Goal: Task Accomplishment & Management: Manage account settings

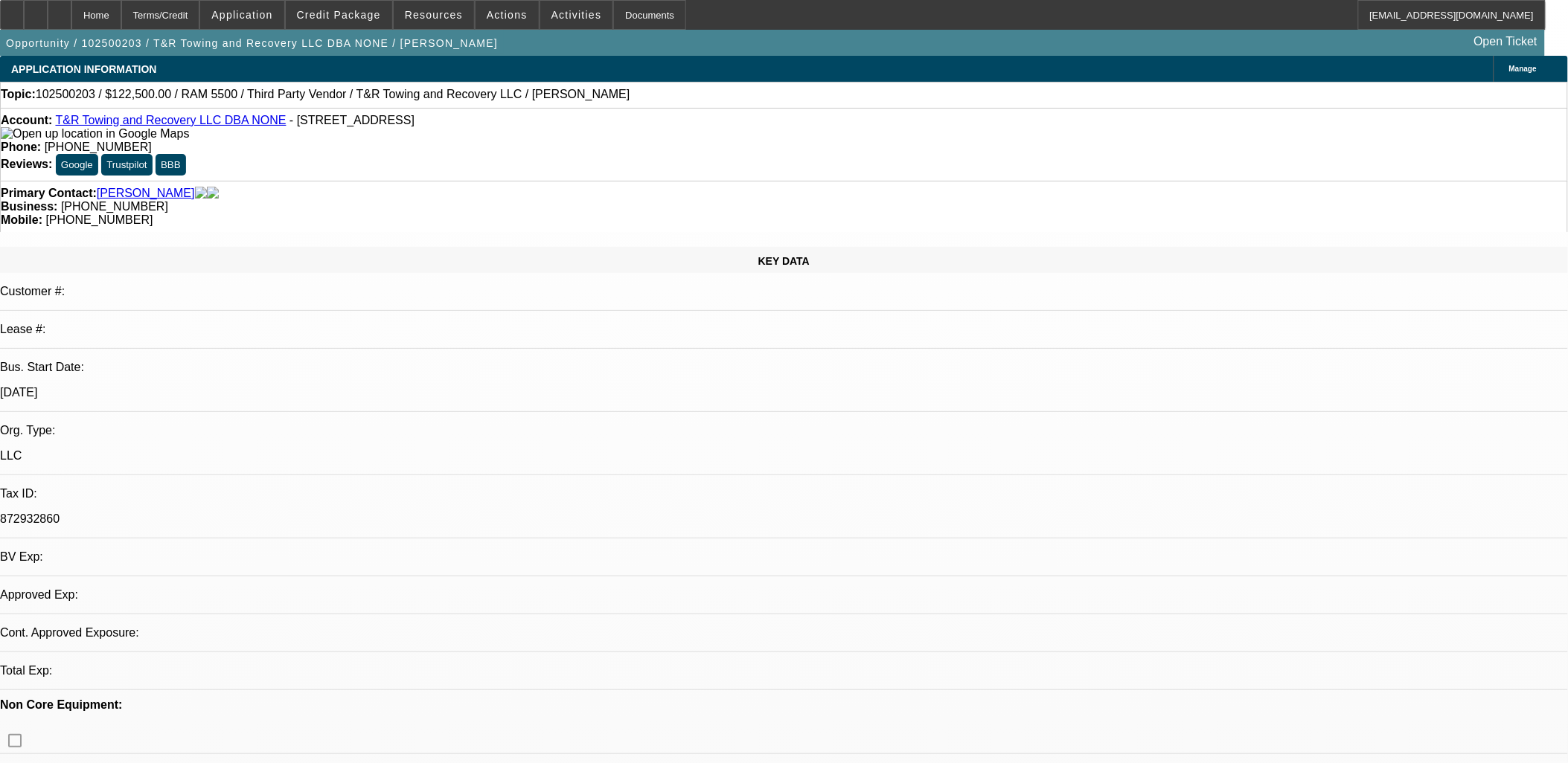
select select "0"
select select "2"
select select "0.1"
select select "4"
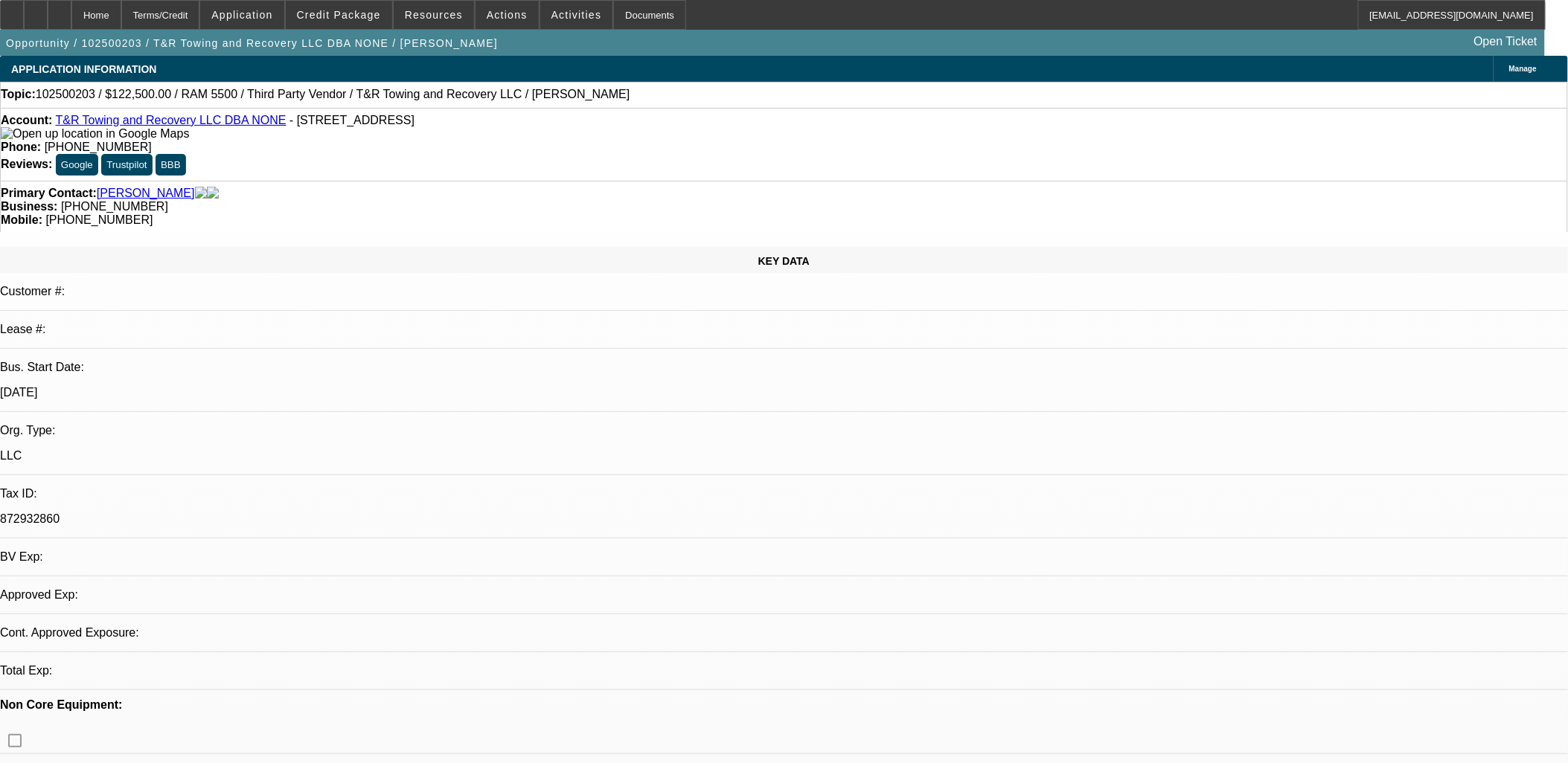
select select "0"
select select "2"
select select "0.1"
select select "1"
select select "2"
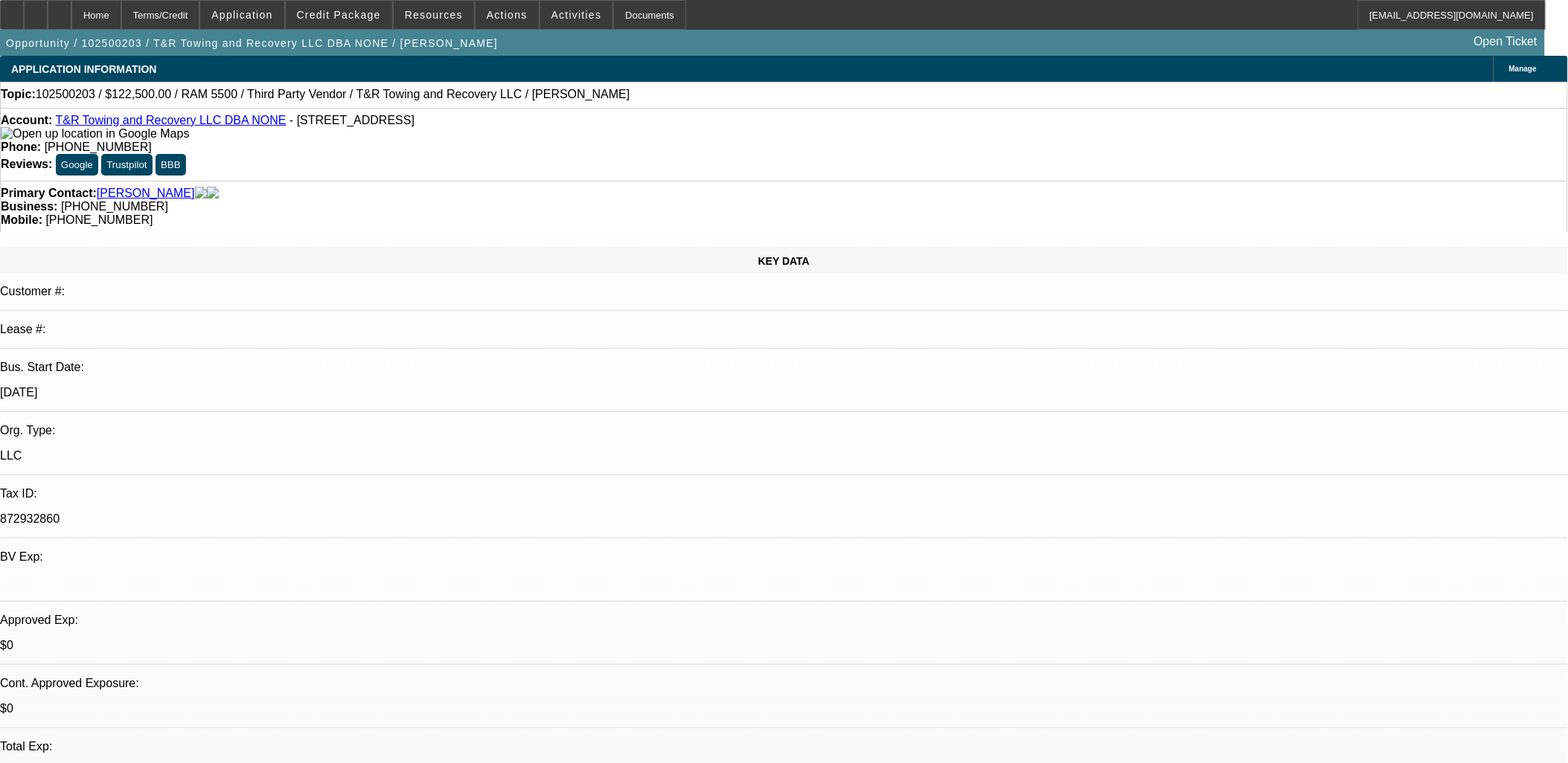
select select "4"
drag, startPoint x: 680, startPoint y: 333, endPoint x: 673, endPoint y: 332, distance: 7.1
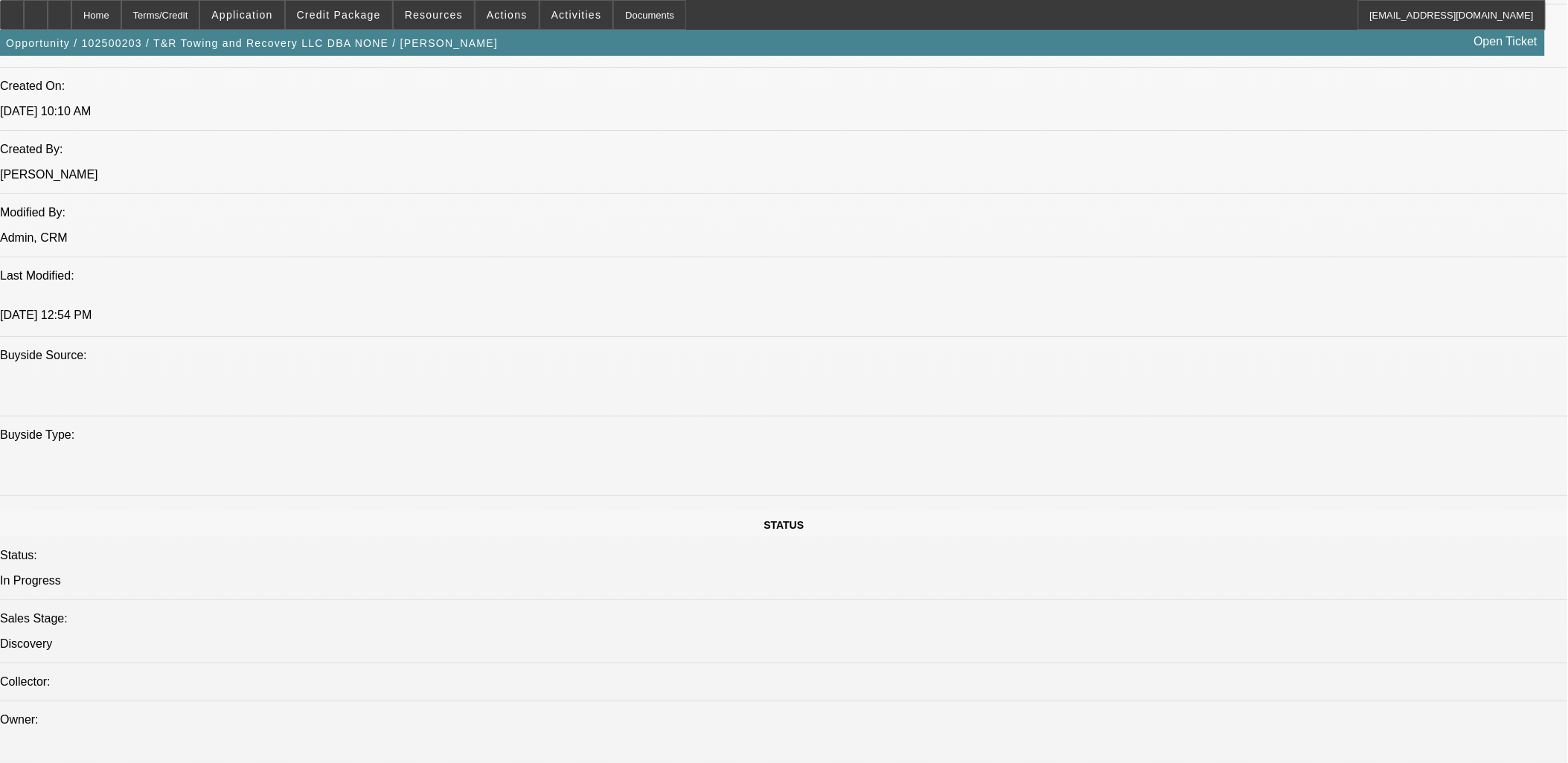
scroll to position [1239, 0]
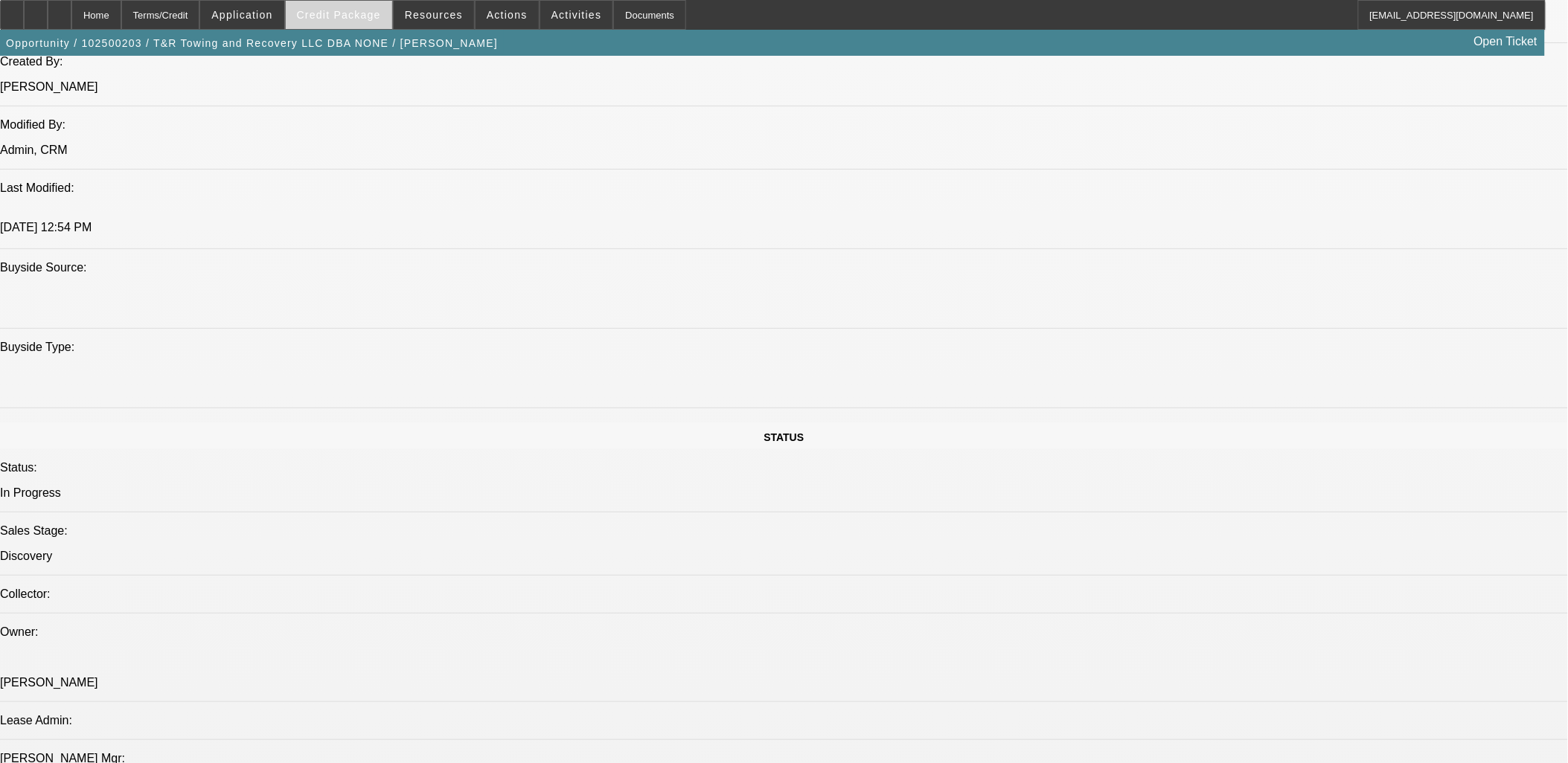
click at [337, 21] on span at bounding box center [339, 15] width 106 height 35
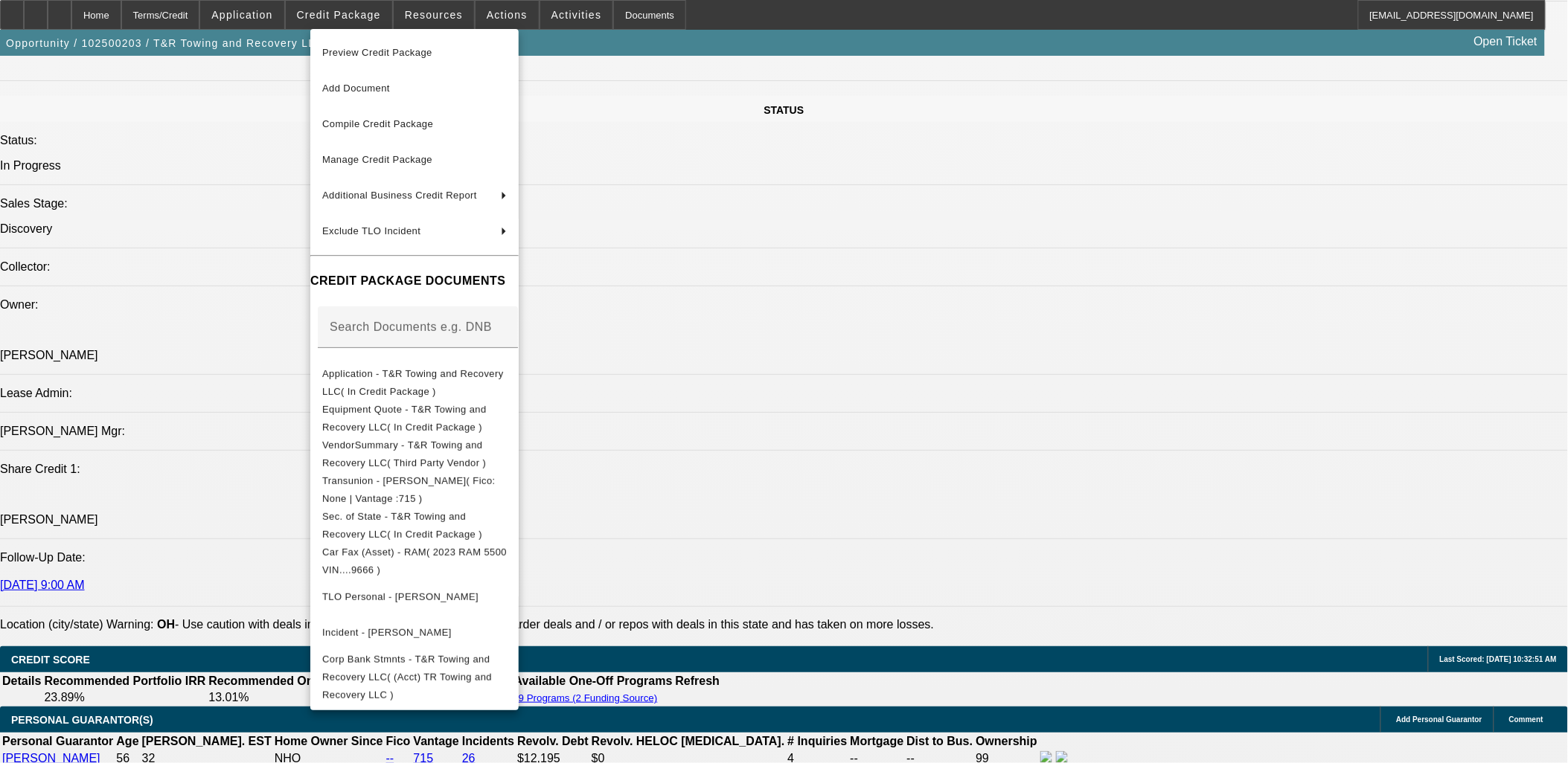
scroll to position [1900, 0]
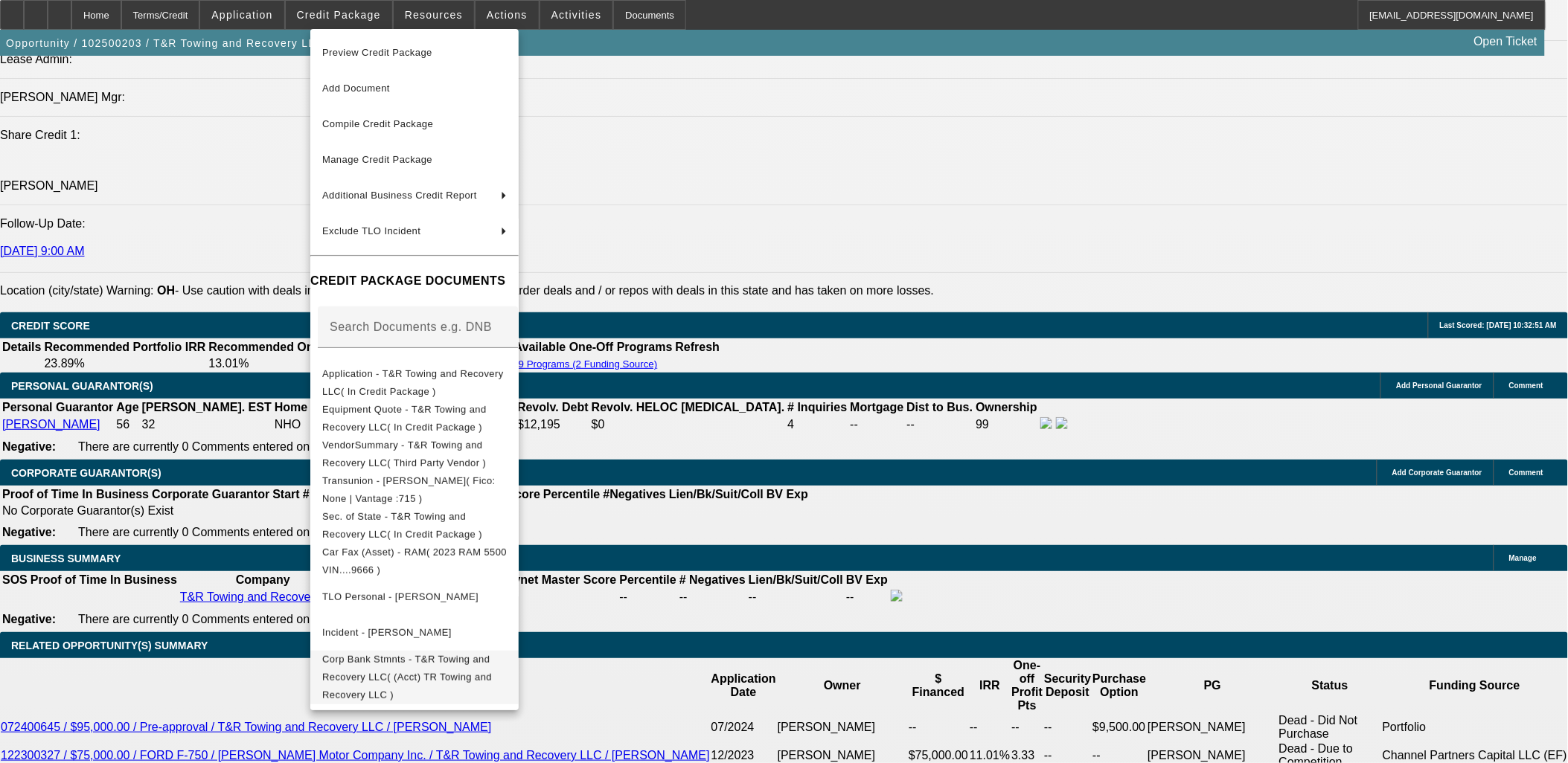
click at [492, 659] on span "Corp Bank Stmnts - T&R Towing and Recovery LLC( (Acct) TR Towing and Recovery L…" at bounding box center [407, 676] width 170 height 47
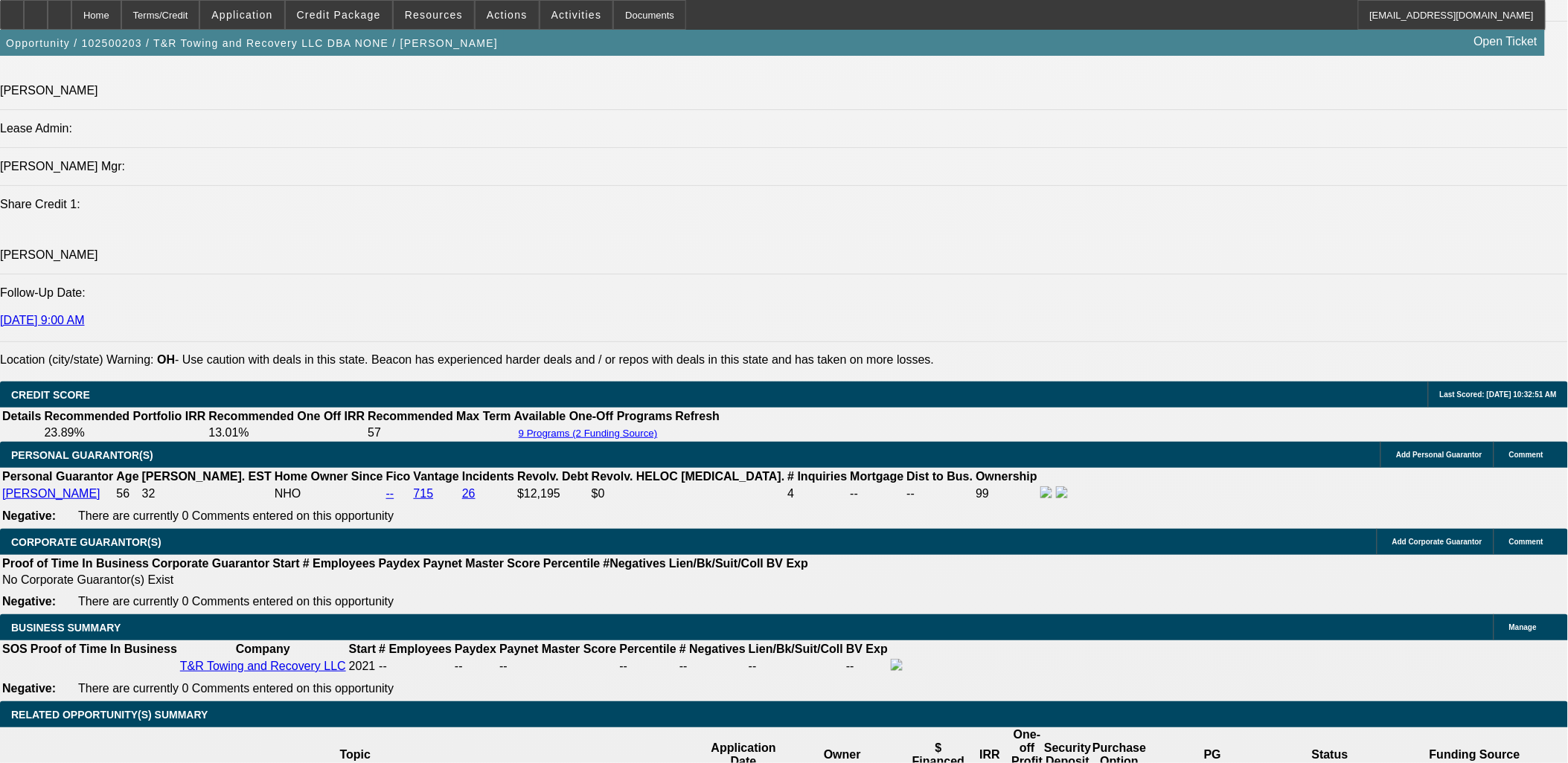
scroll to position [1735, 0]
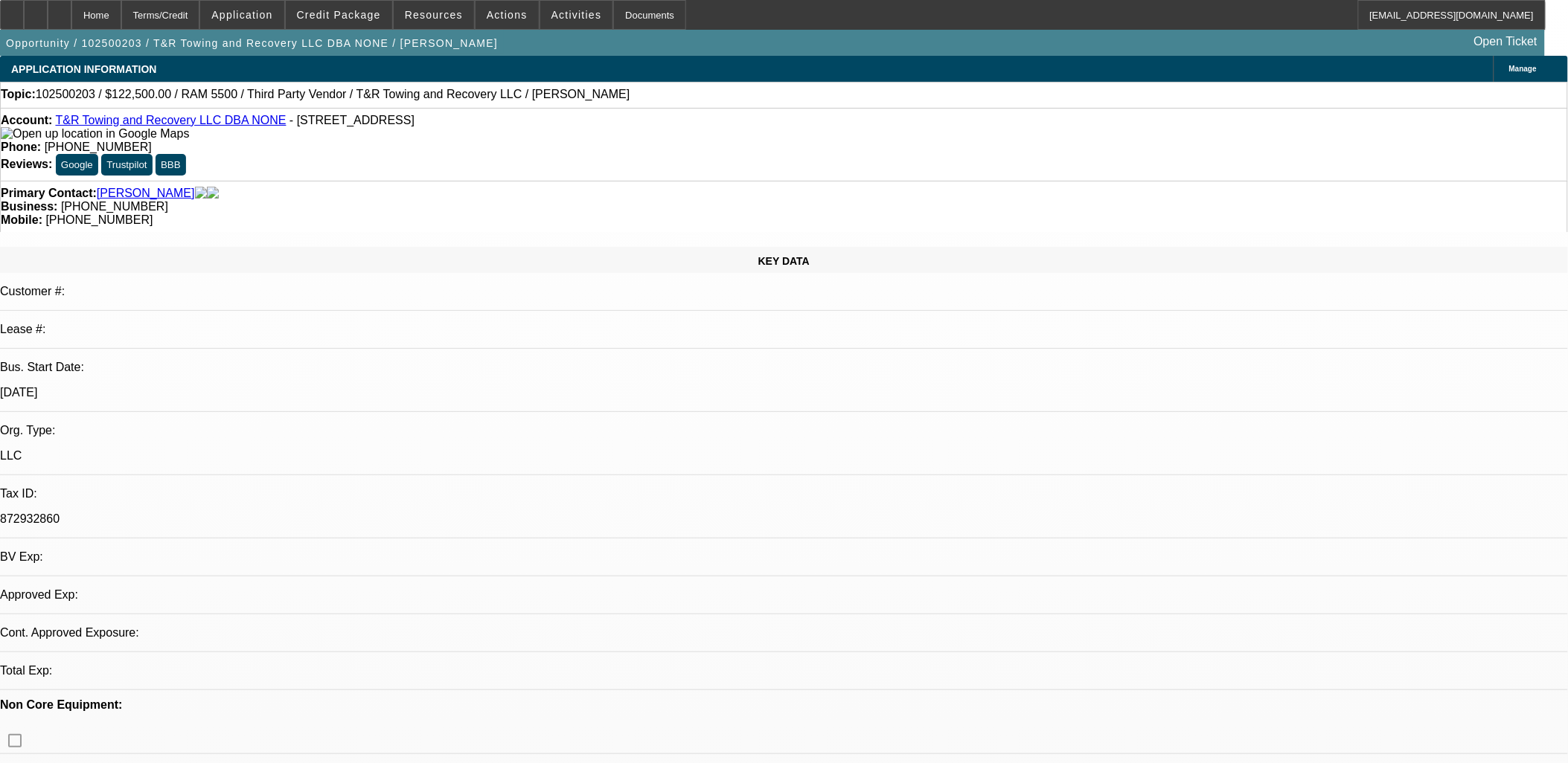
select select "0"
select select "2"
select select "0.1"
select select "1"
select select "2"
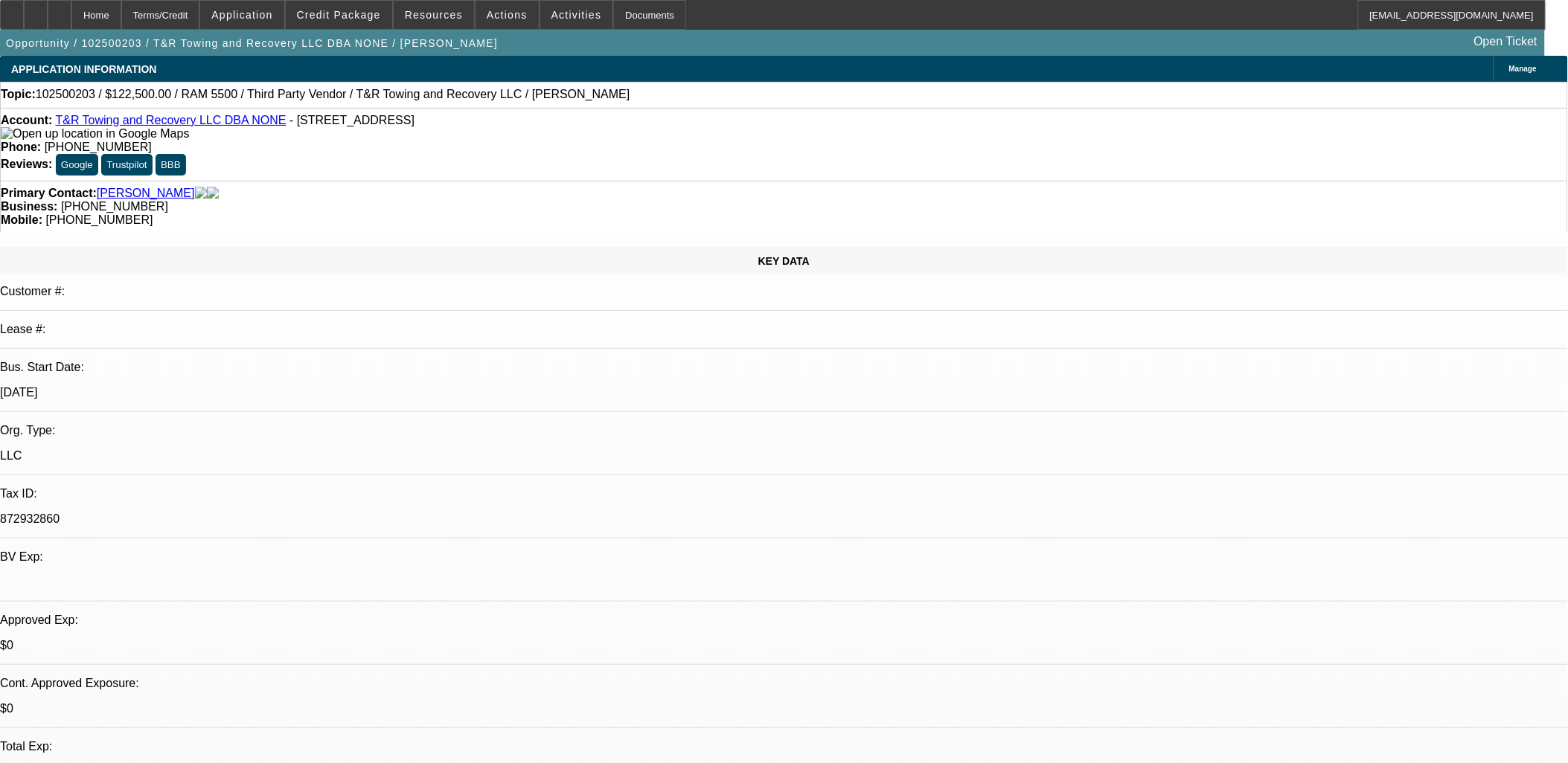
select select "4"
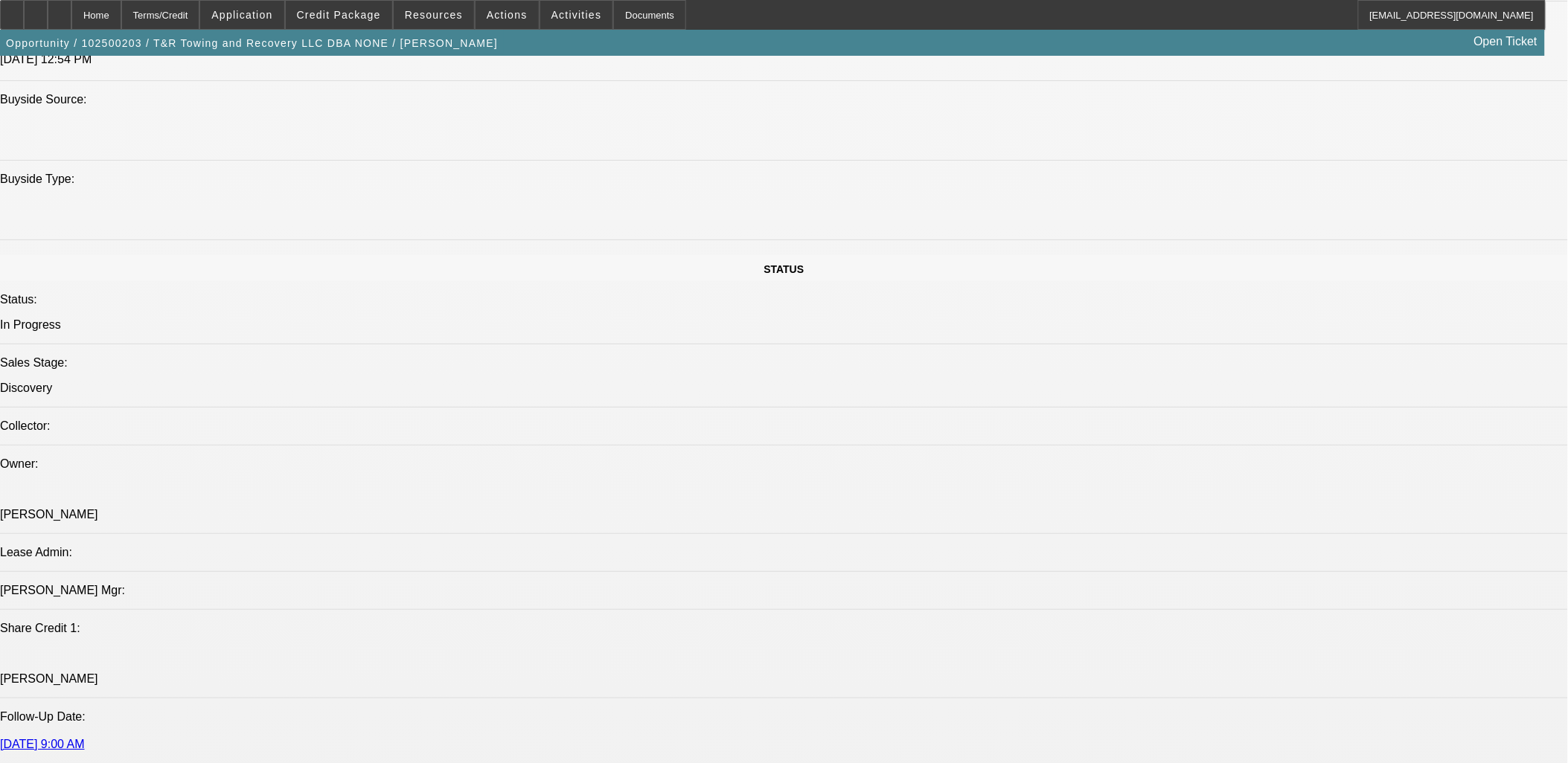
scroll to position [1454, 0]
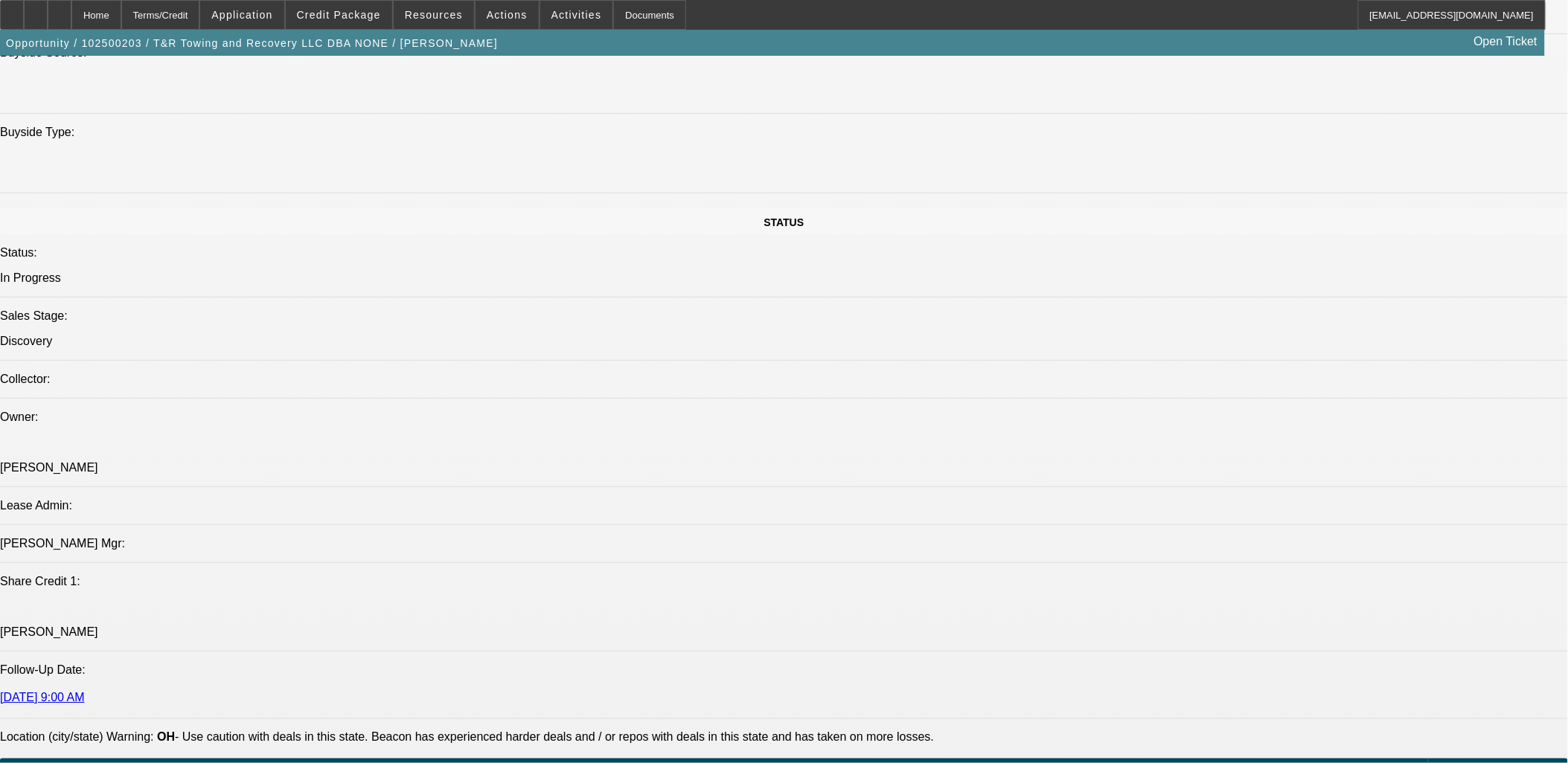
drag, startPoint x: 122, startPoint y: 649, endPoint x: 346, endPoint y: 659, distance: 224.2
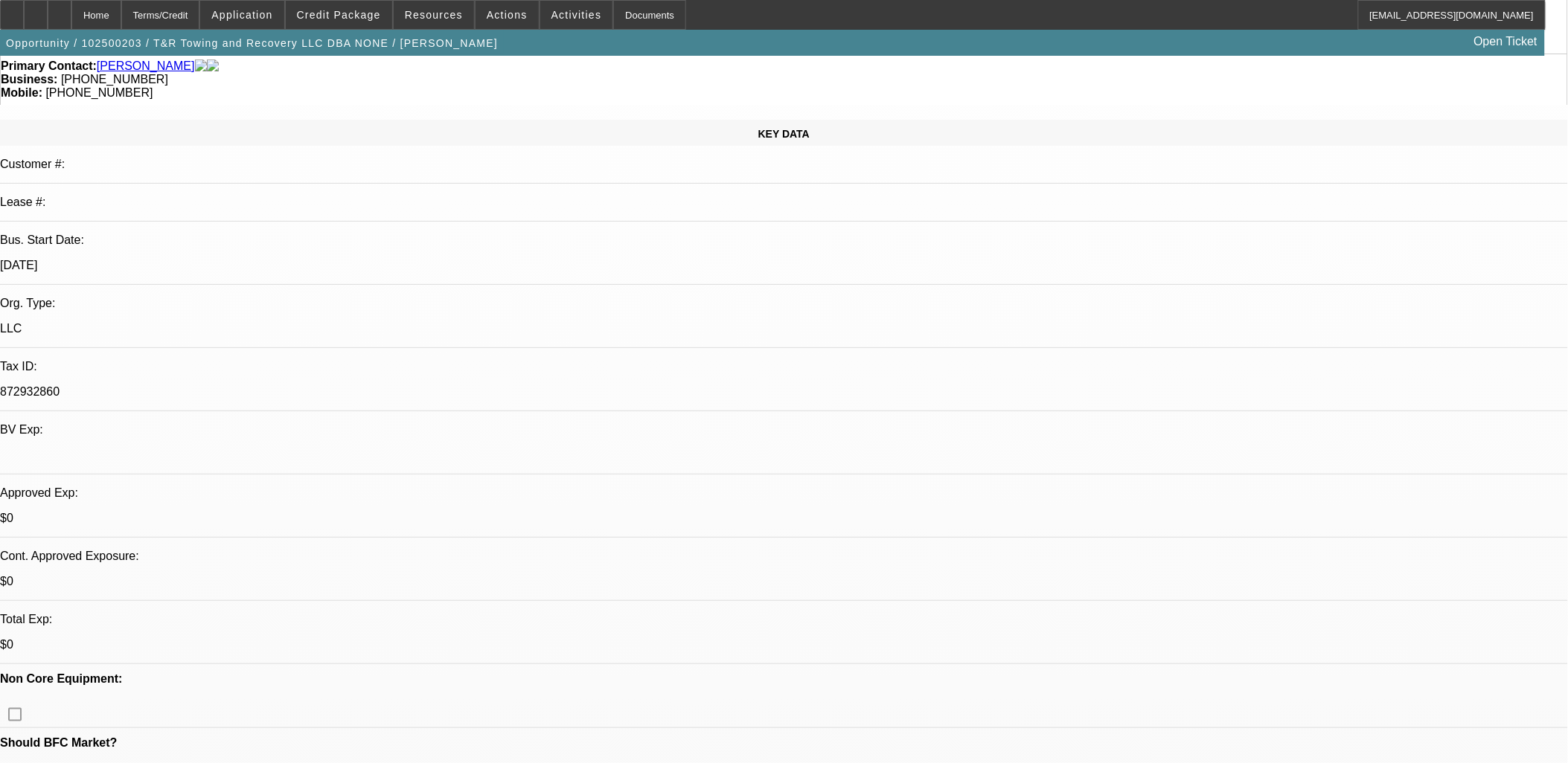
scroll to position [0, 0]
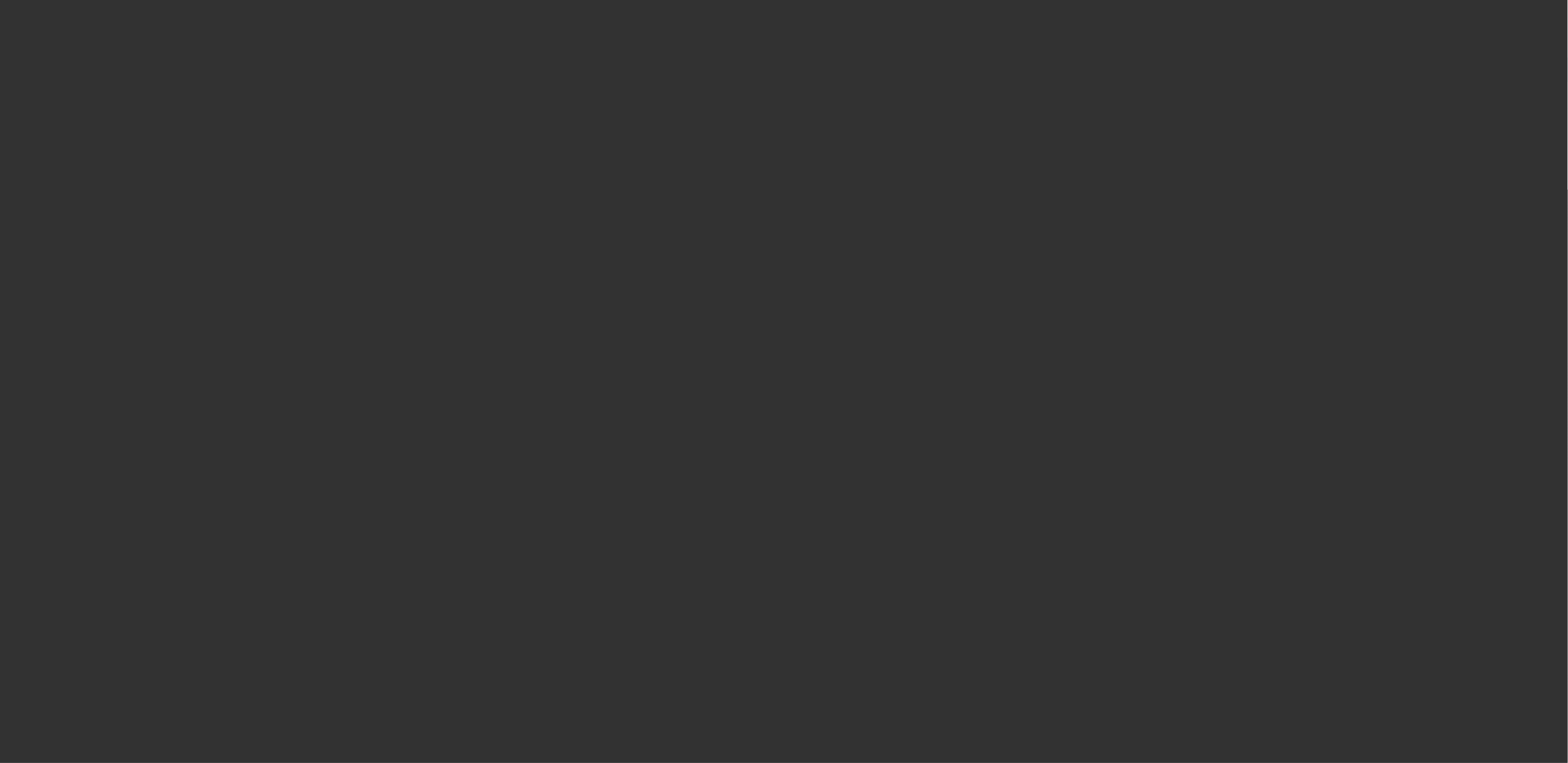
click at [784, 382] on div at bounding box center [784, 382] width 0 height 0
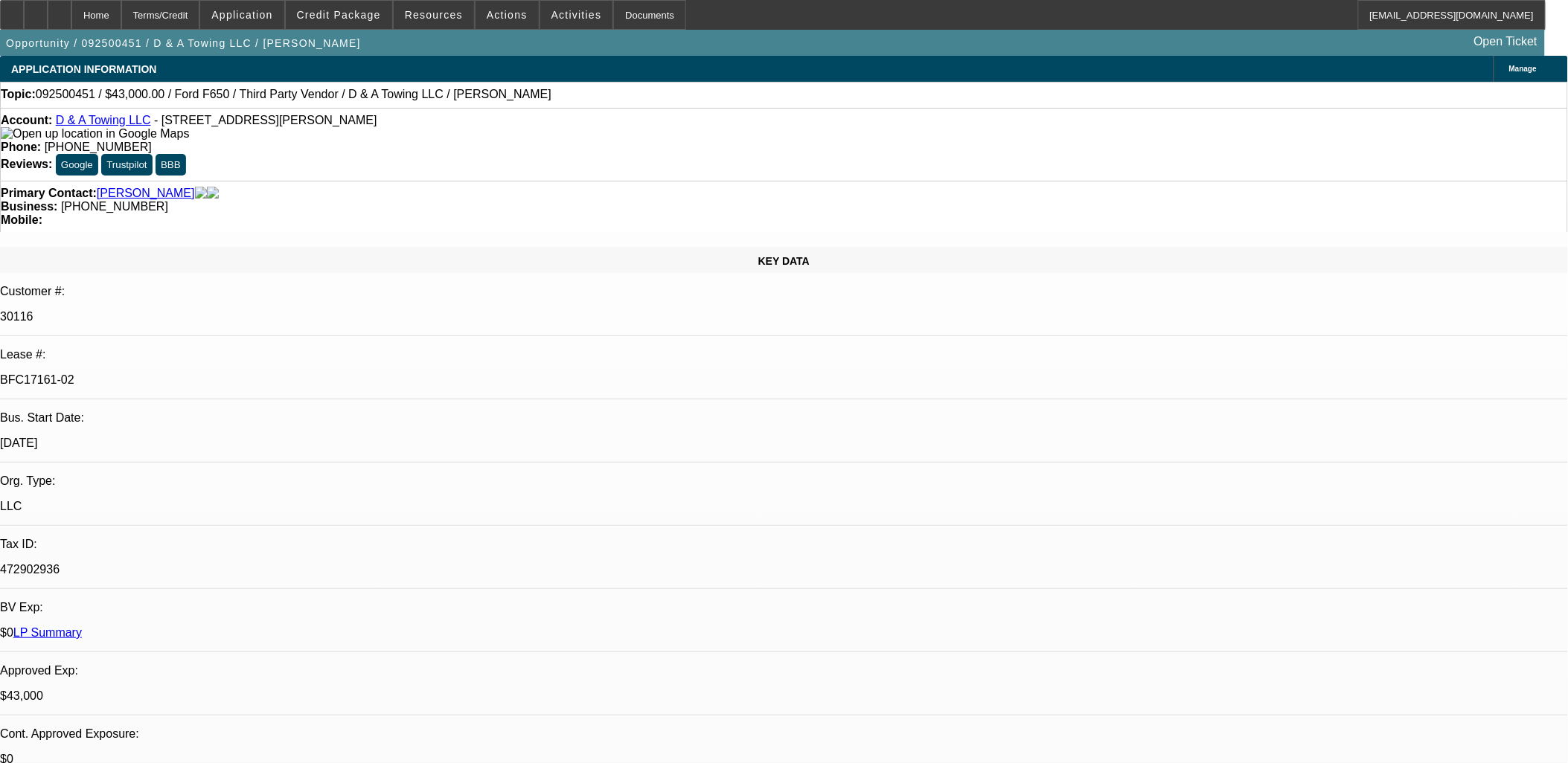
select select "0"
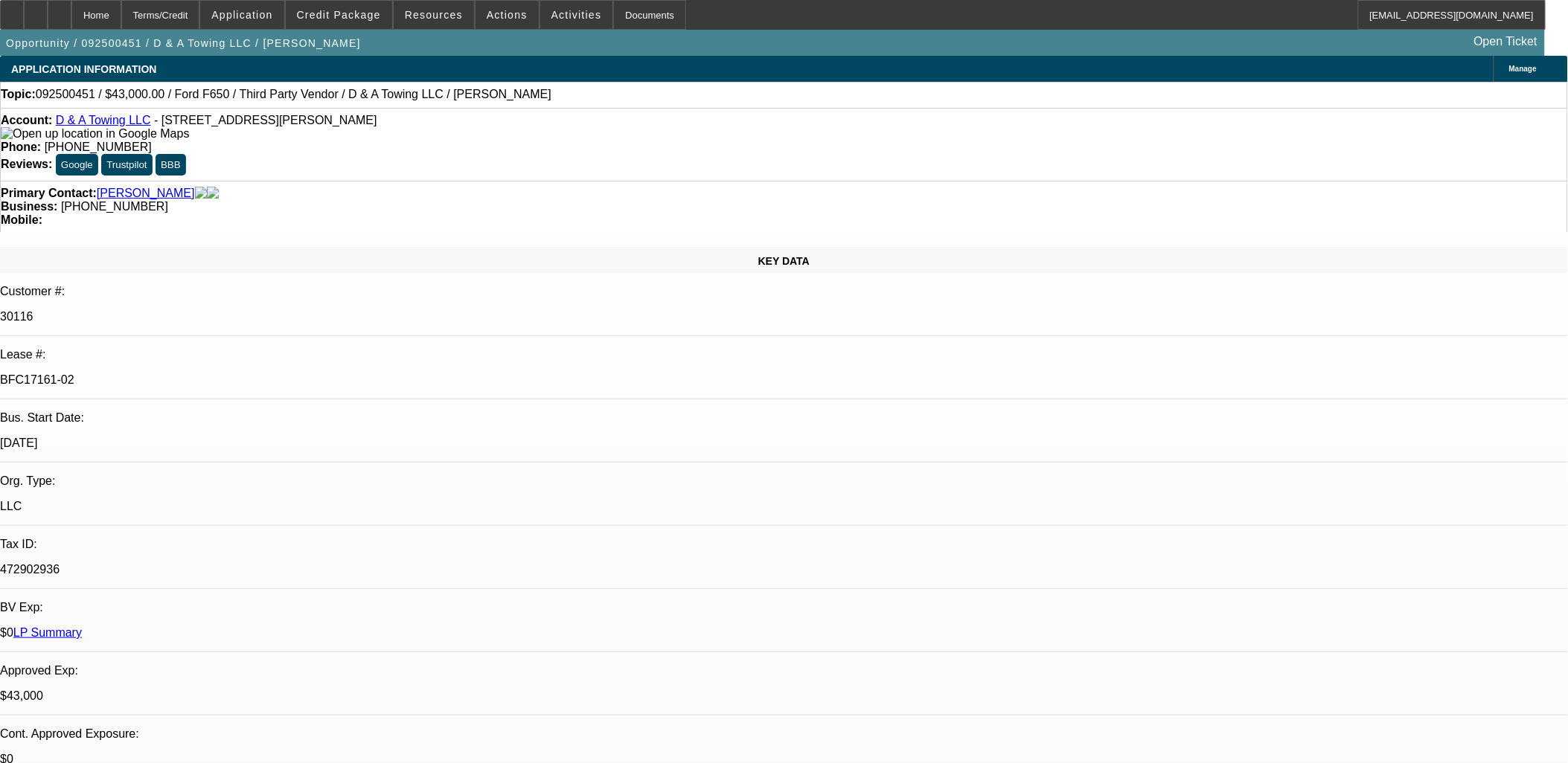
select select "0.2"
select select "0"
select select "0.15"
select select "0"
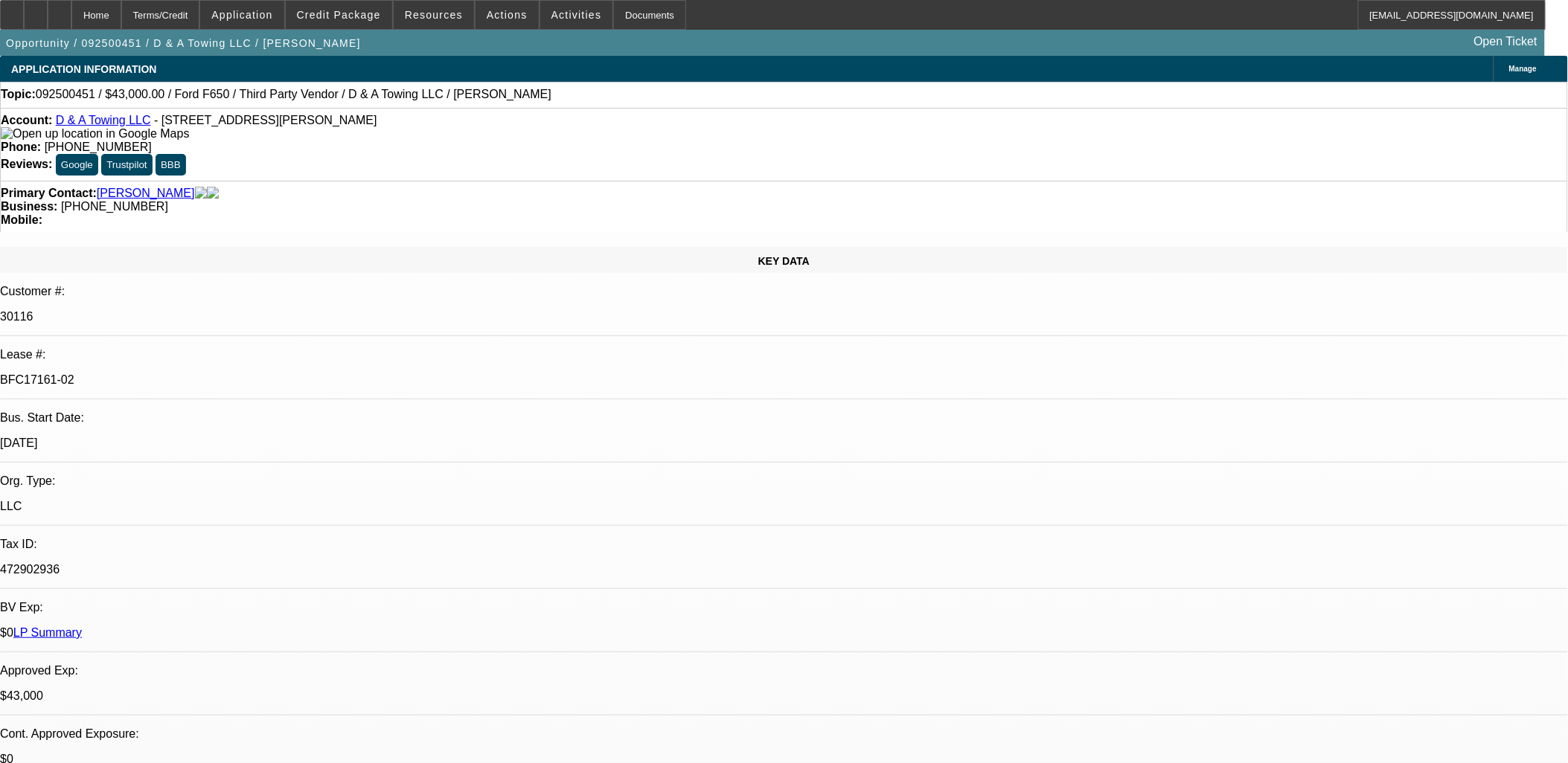
select select "0"
select select "0.1"
select select "1"
select select "3"
select select "6"
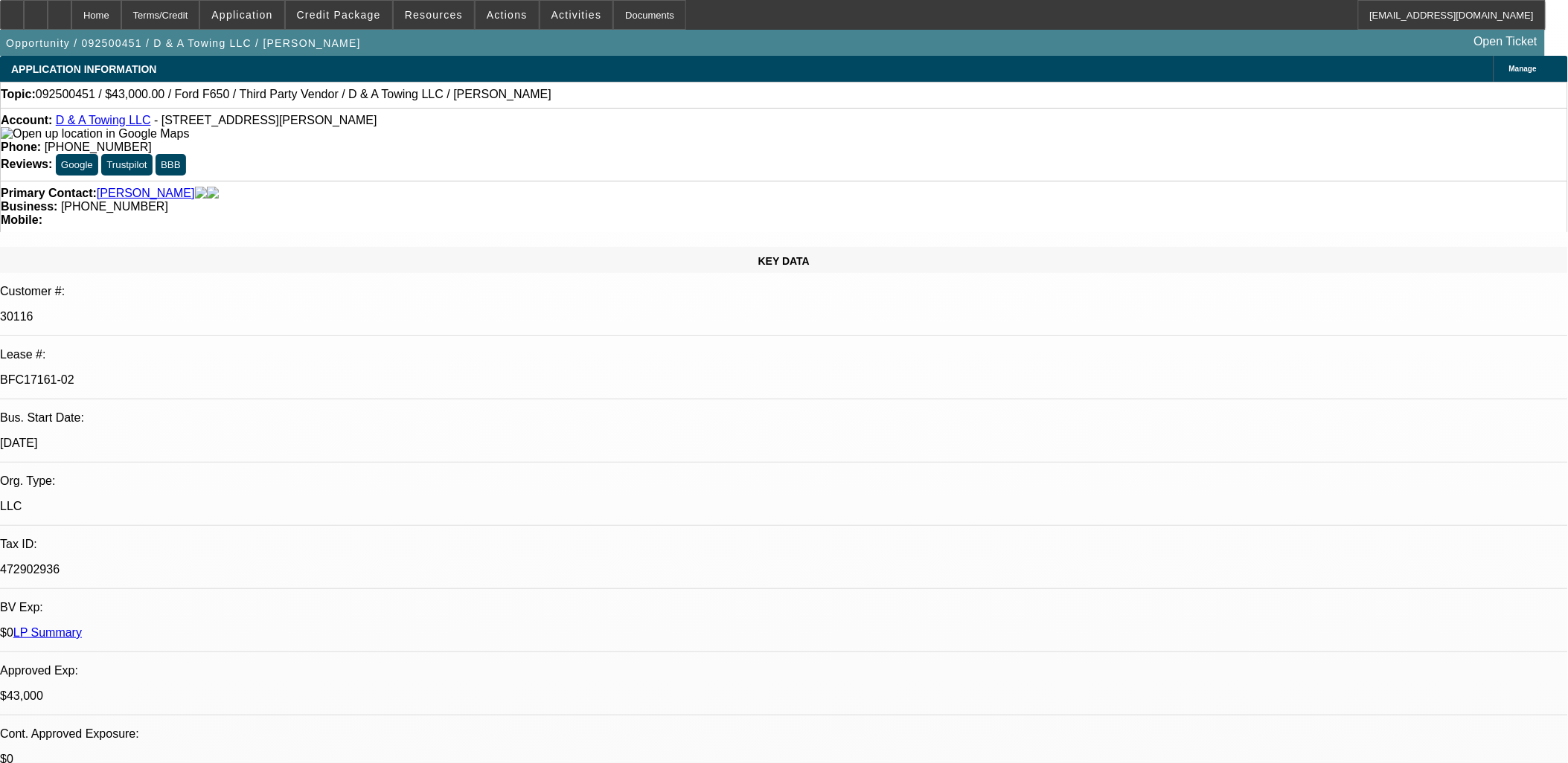
select select "1"
select select "3"
select select "17"
select select "1"
select select "3"
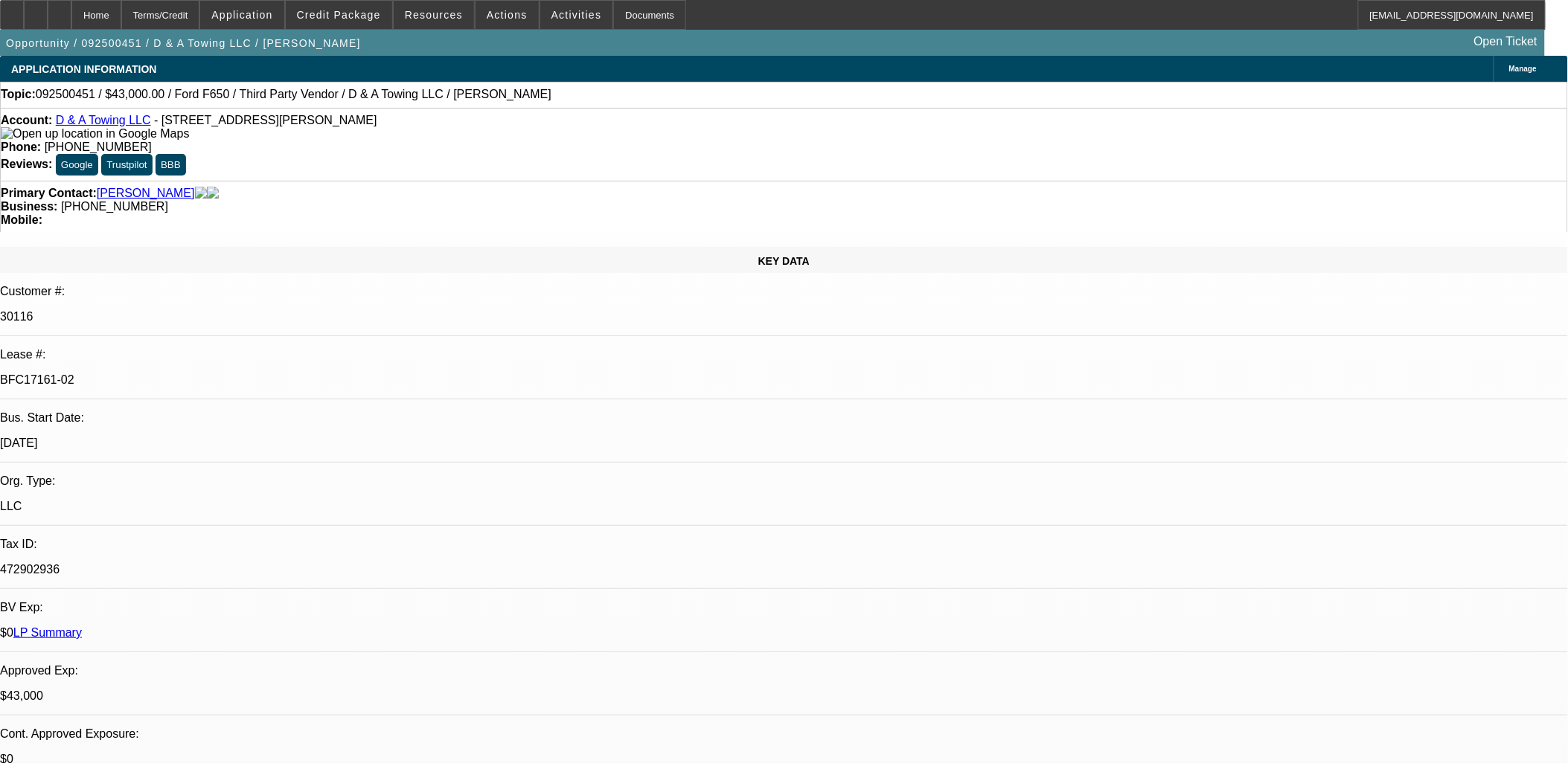
select select "16"
select select "1"
select select "3"
select select "4"
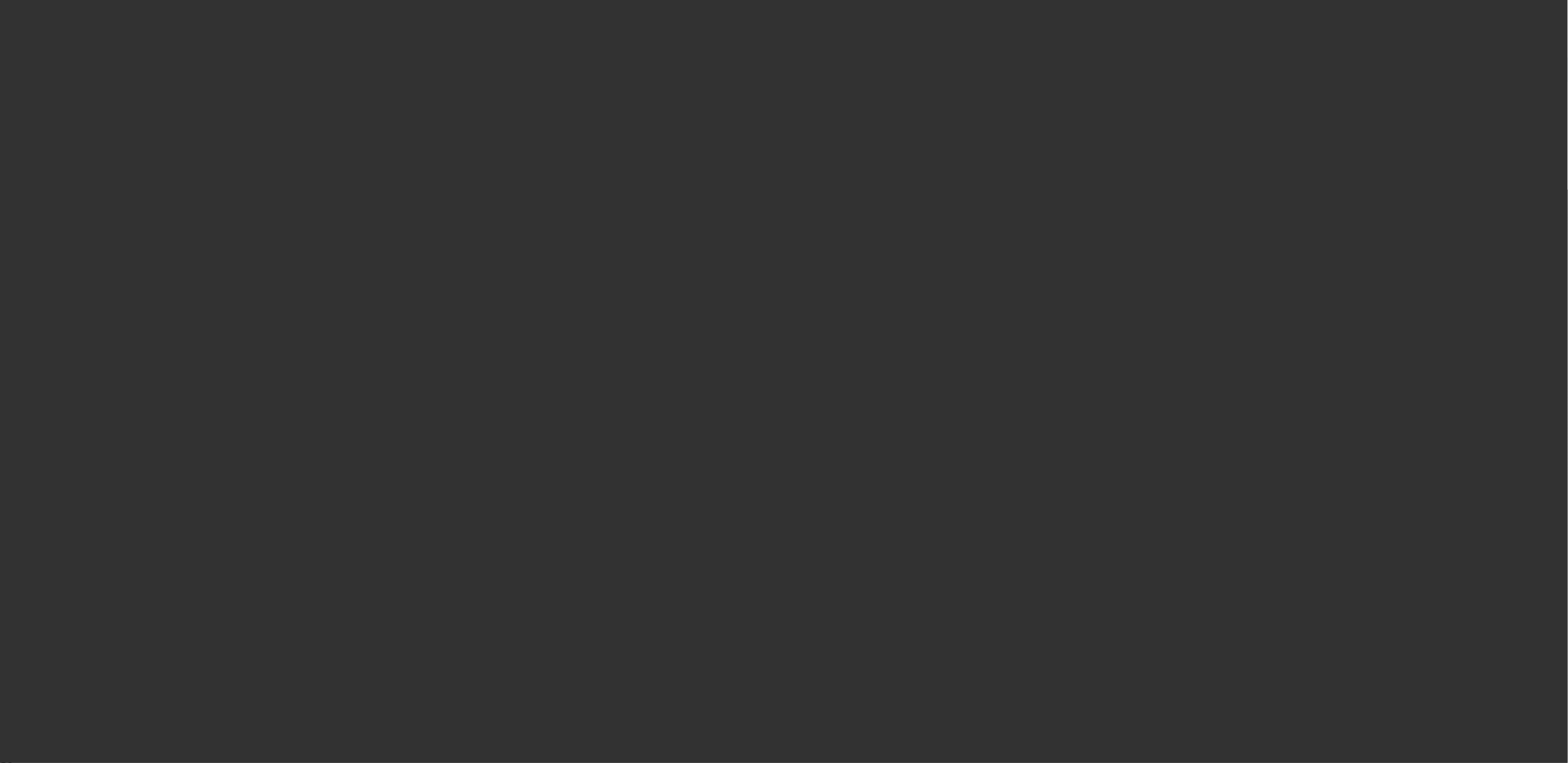
click at [549, 399] on div at bounding box center [784, 381] width 1568 height 763
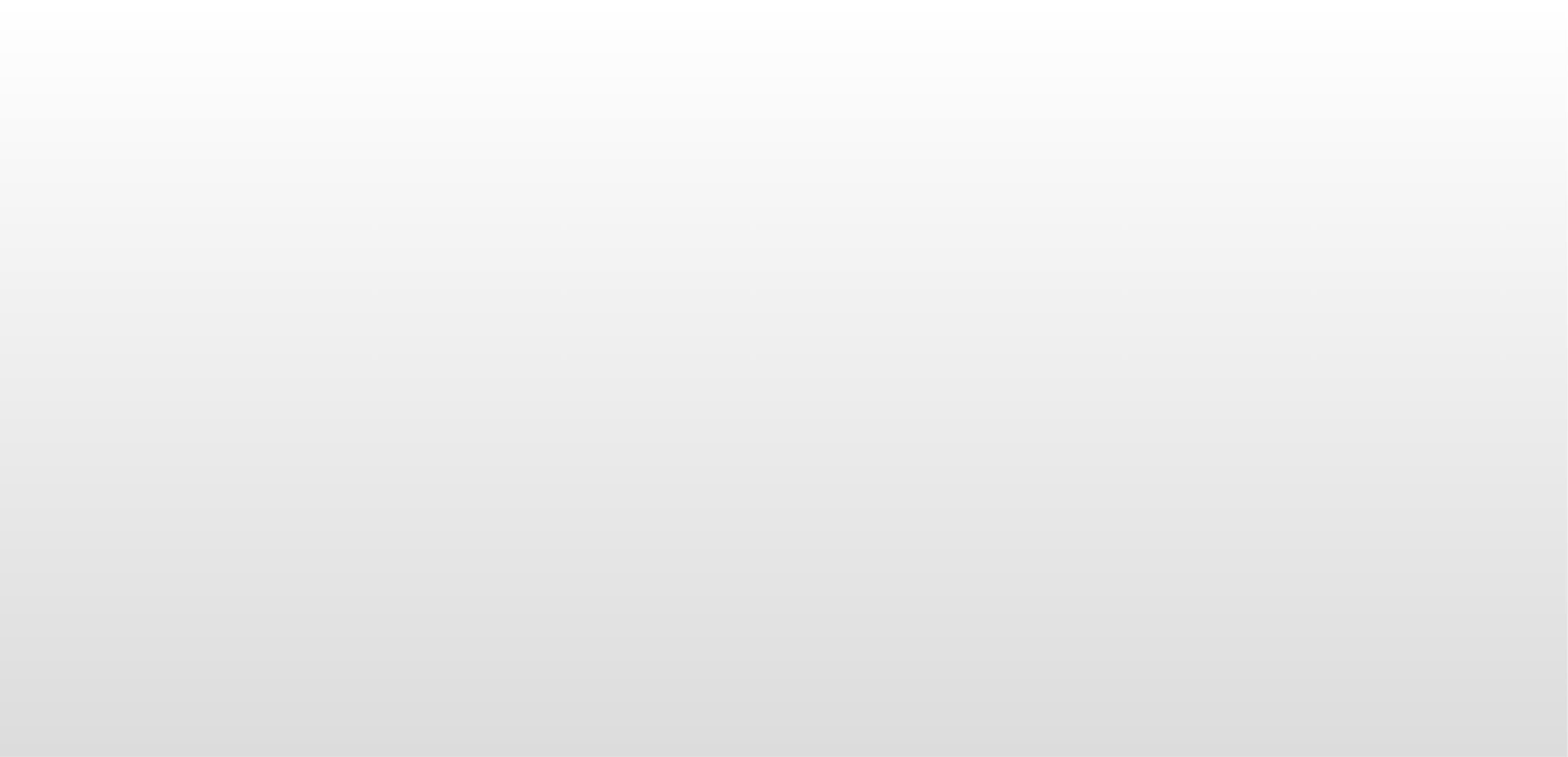
click at [1047, 201] on body at bounding box center [784, 378] width 1568 height 757
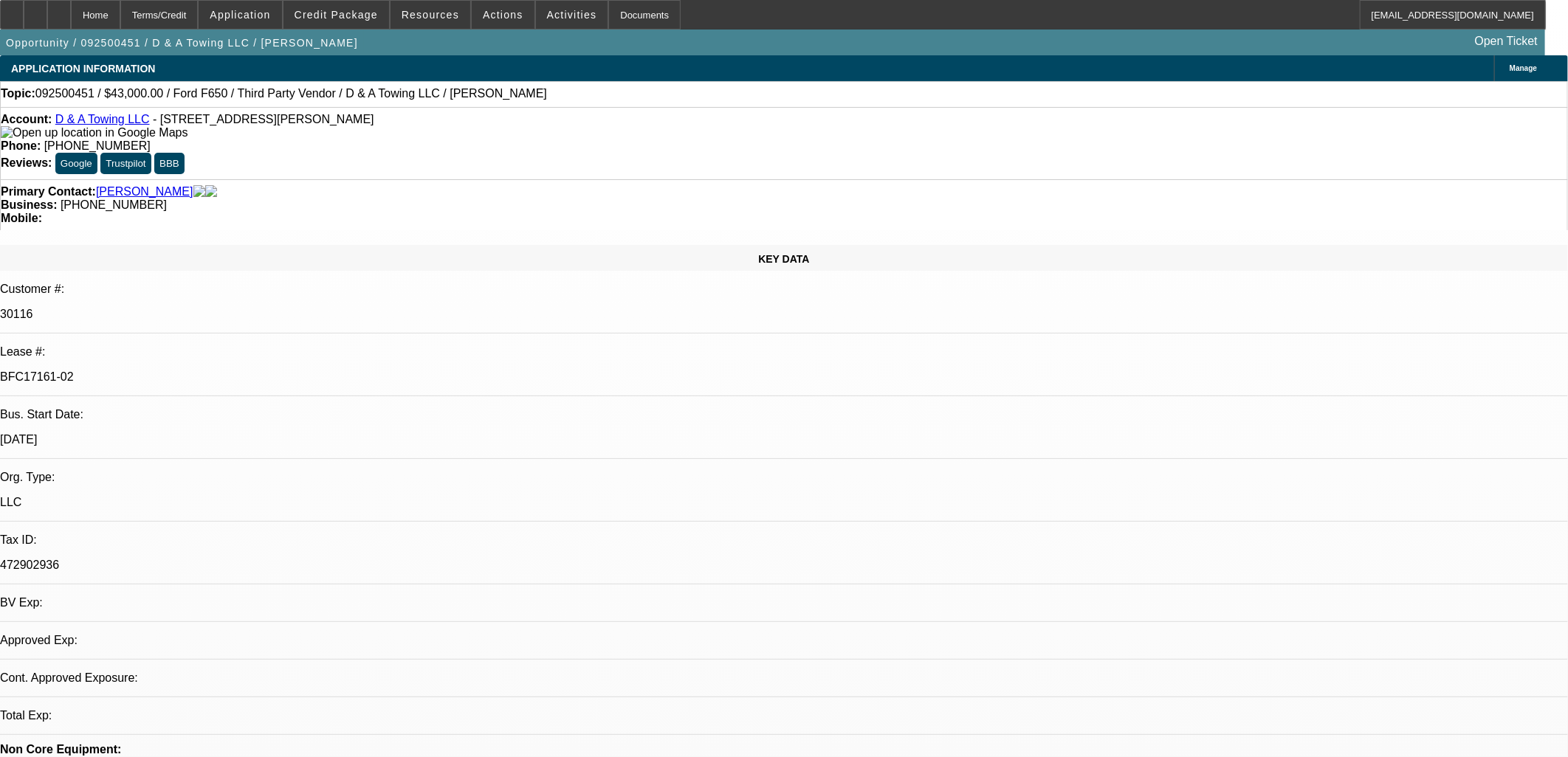
select select "0"
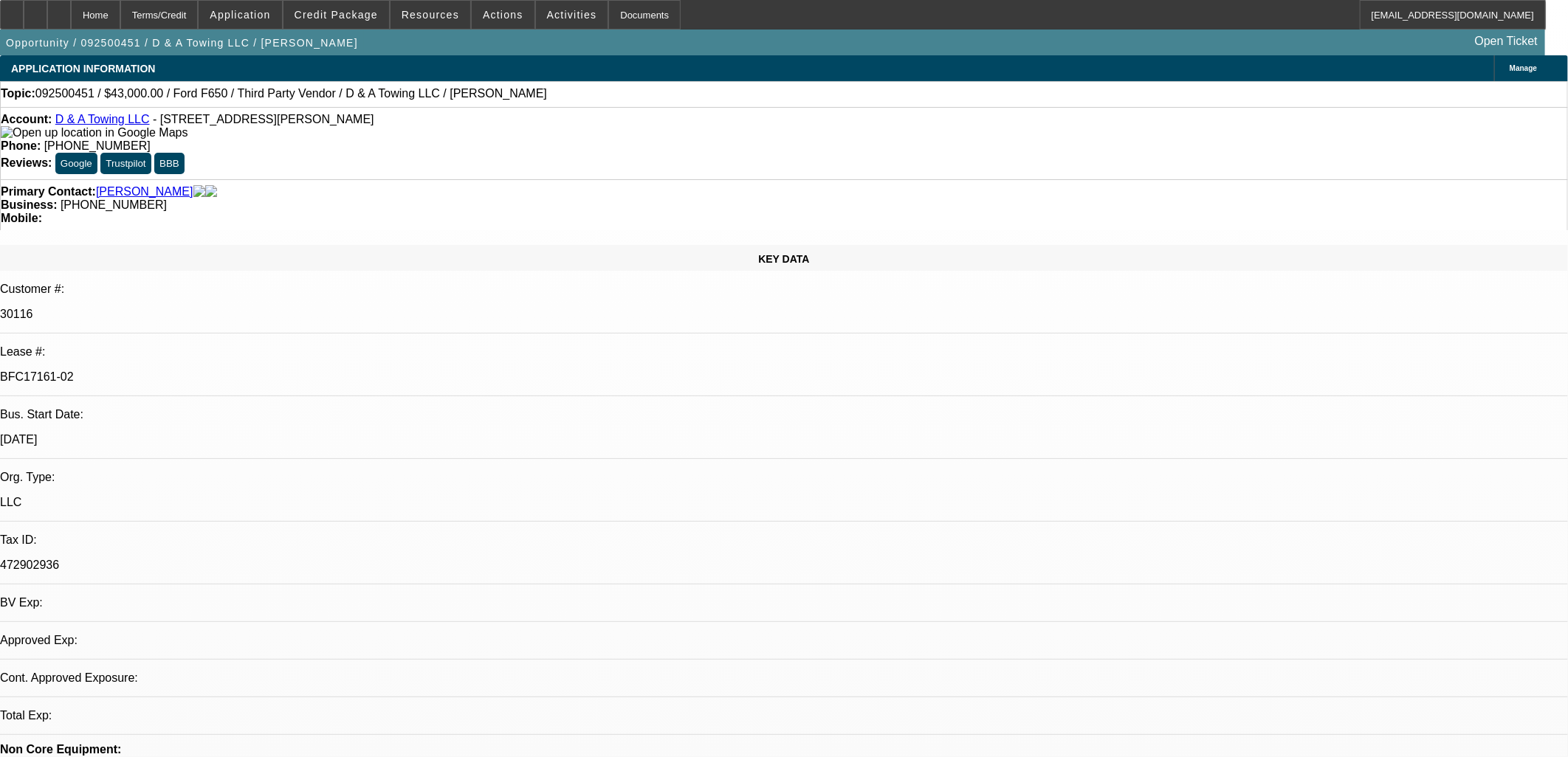
select select "0.2"
select select "0"
select select "0.15"
select select "0"
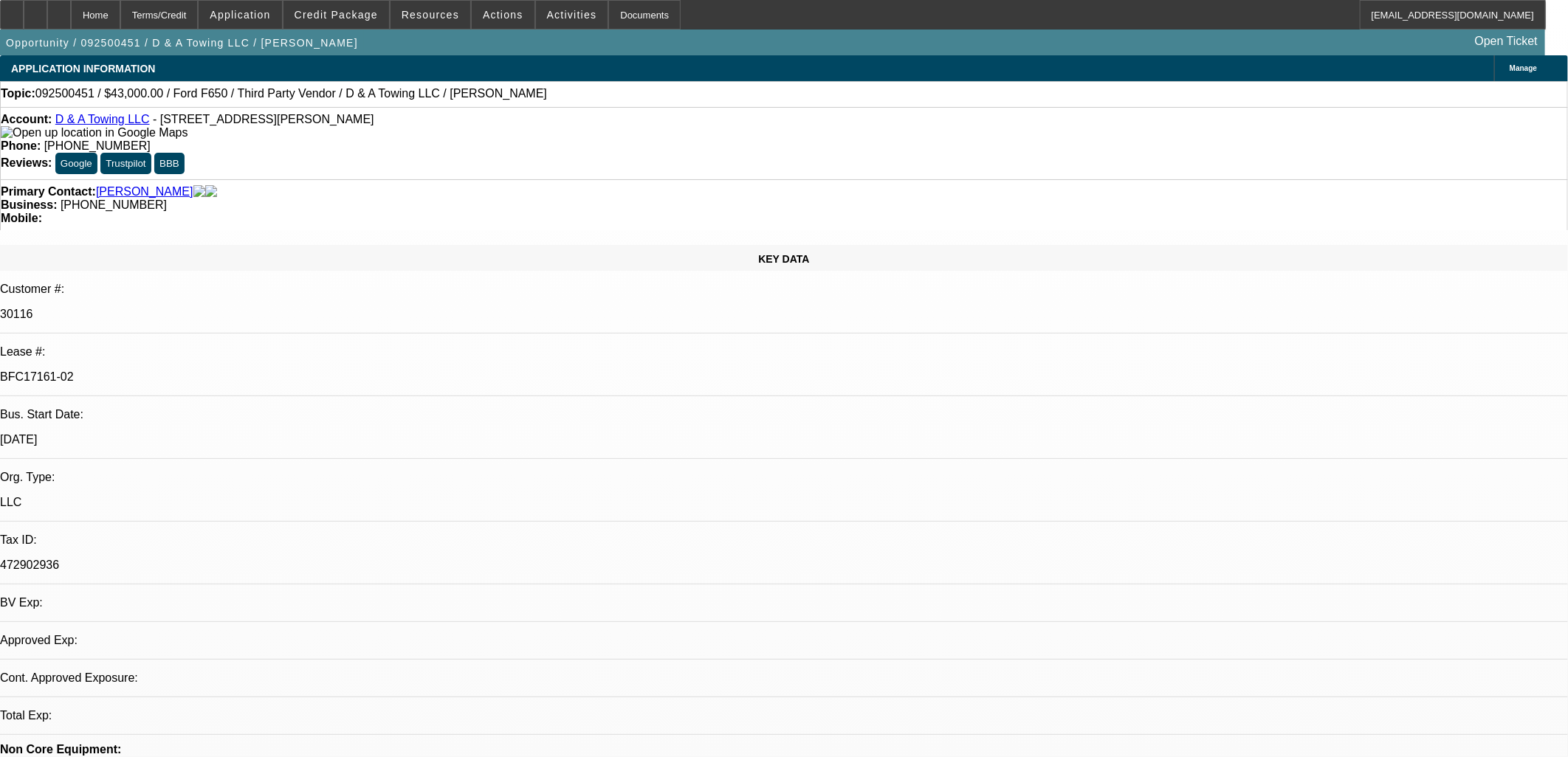
select select "0"
select select "0.1"
select select "1"
select select "3"
select select "6"
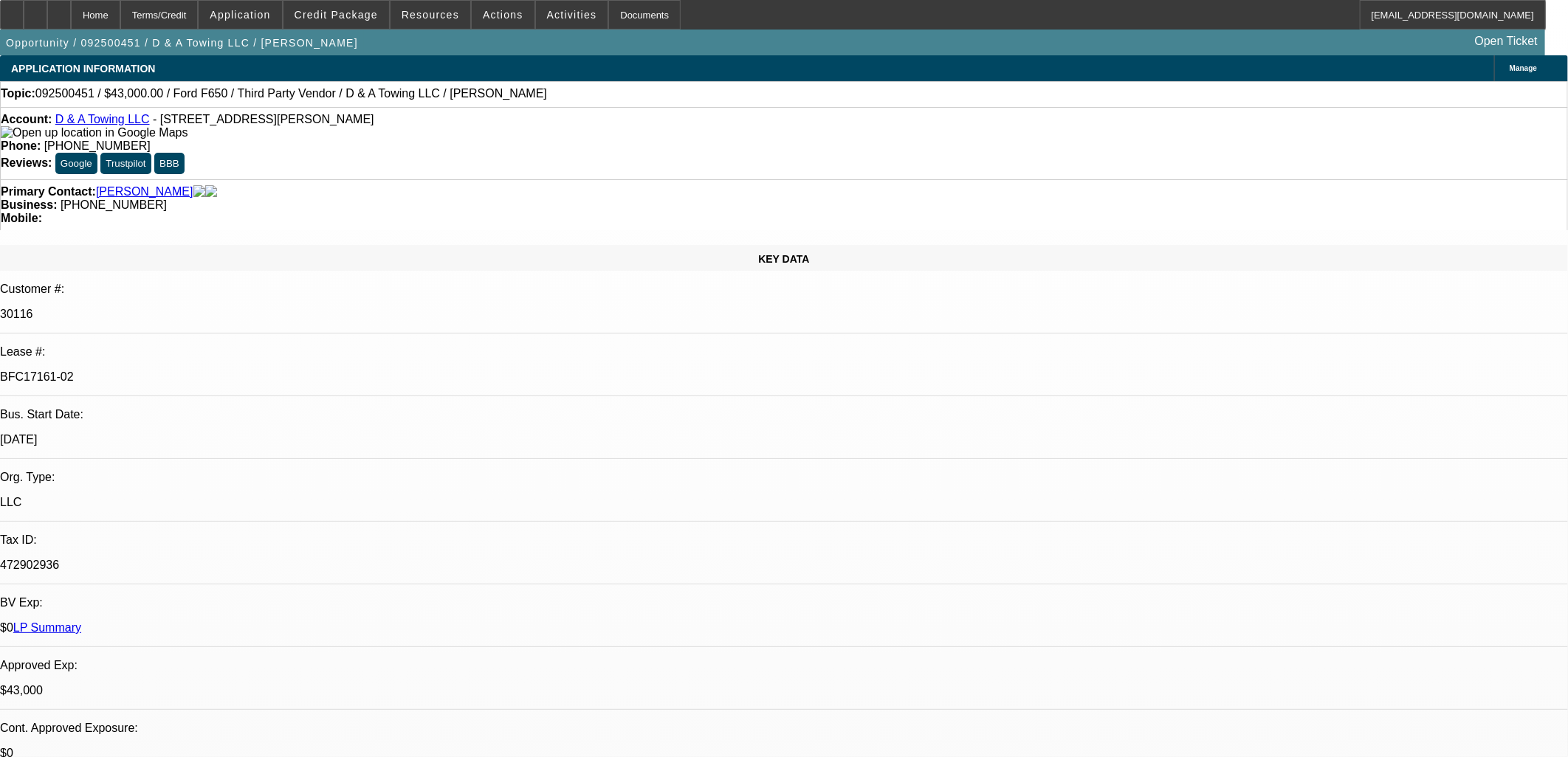
select select "1"
select select "3"
select select "17"
select select "1"
select select "3"
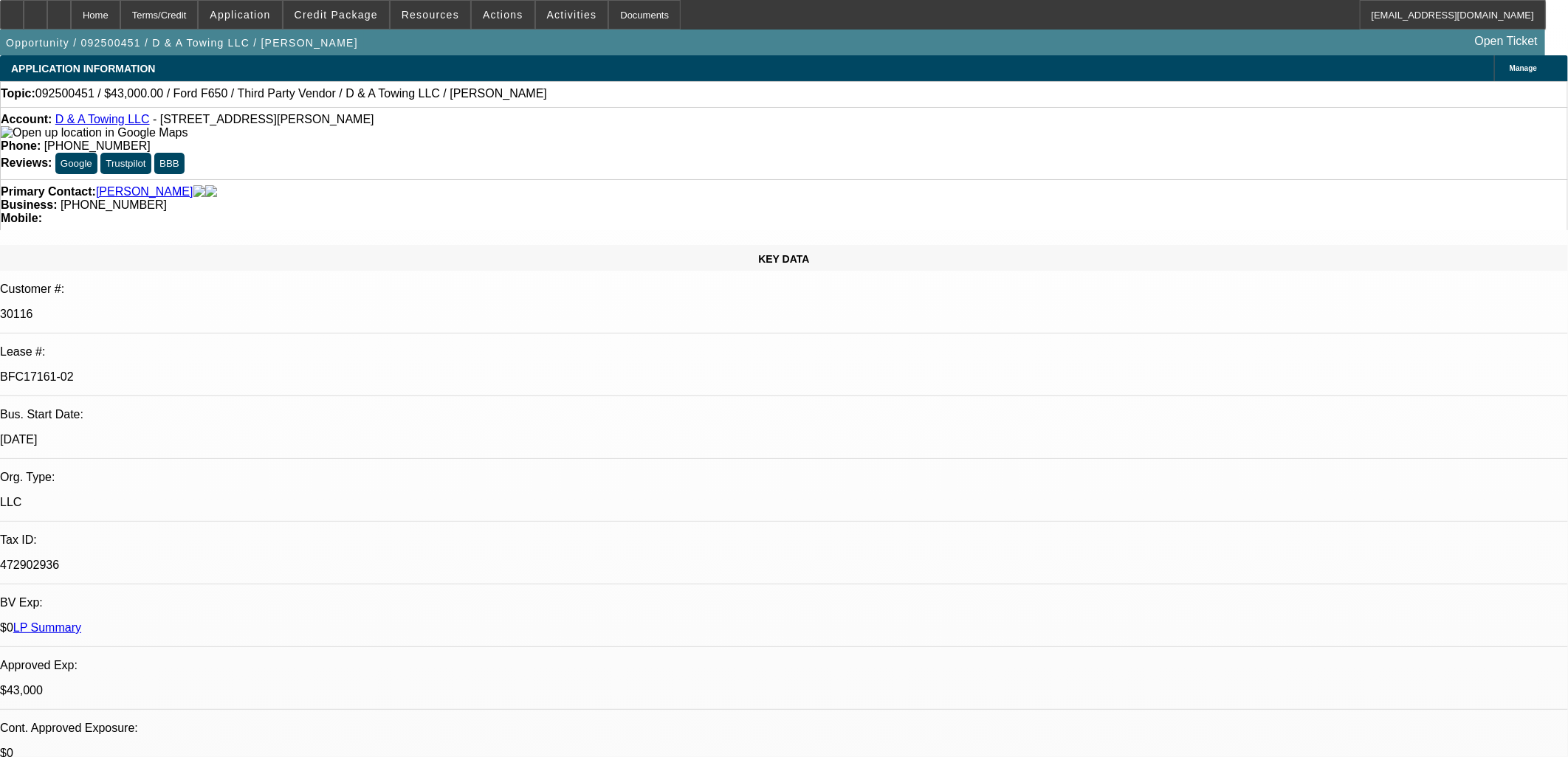
select select "16"
select select "1"
select select "3"
select select "4"
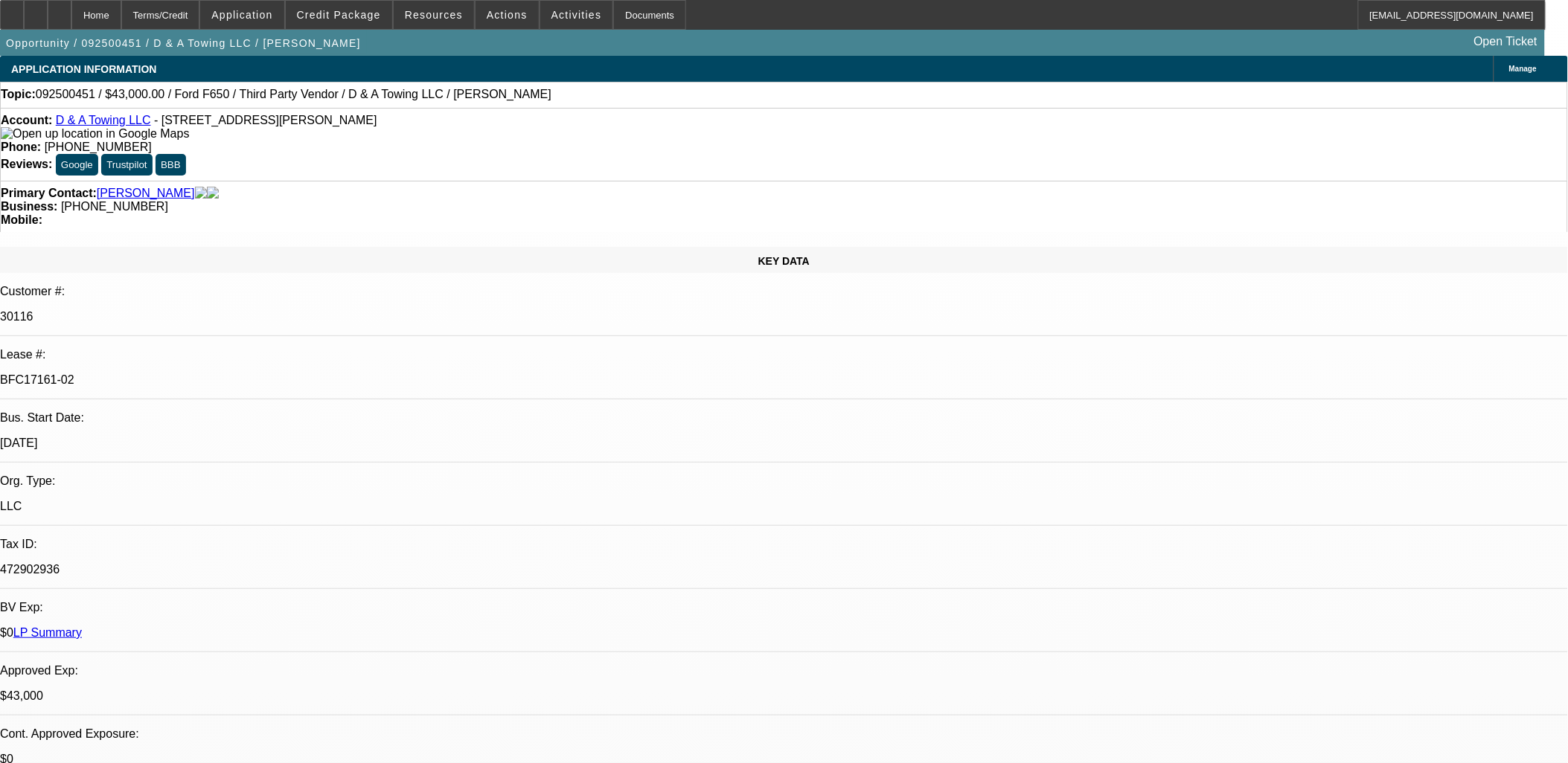
drag, startPoint x: 948, startPoint y: 382, endPoint x: 943, endPoint y: 373, distance: 10.3
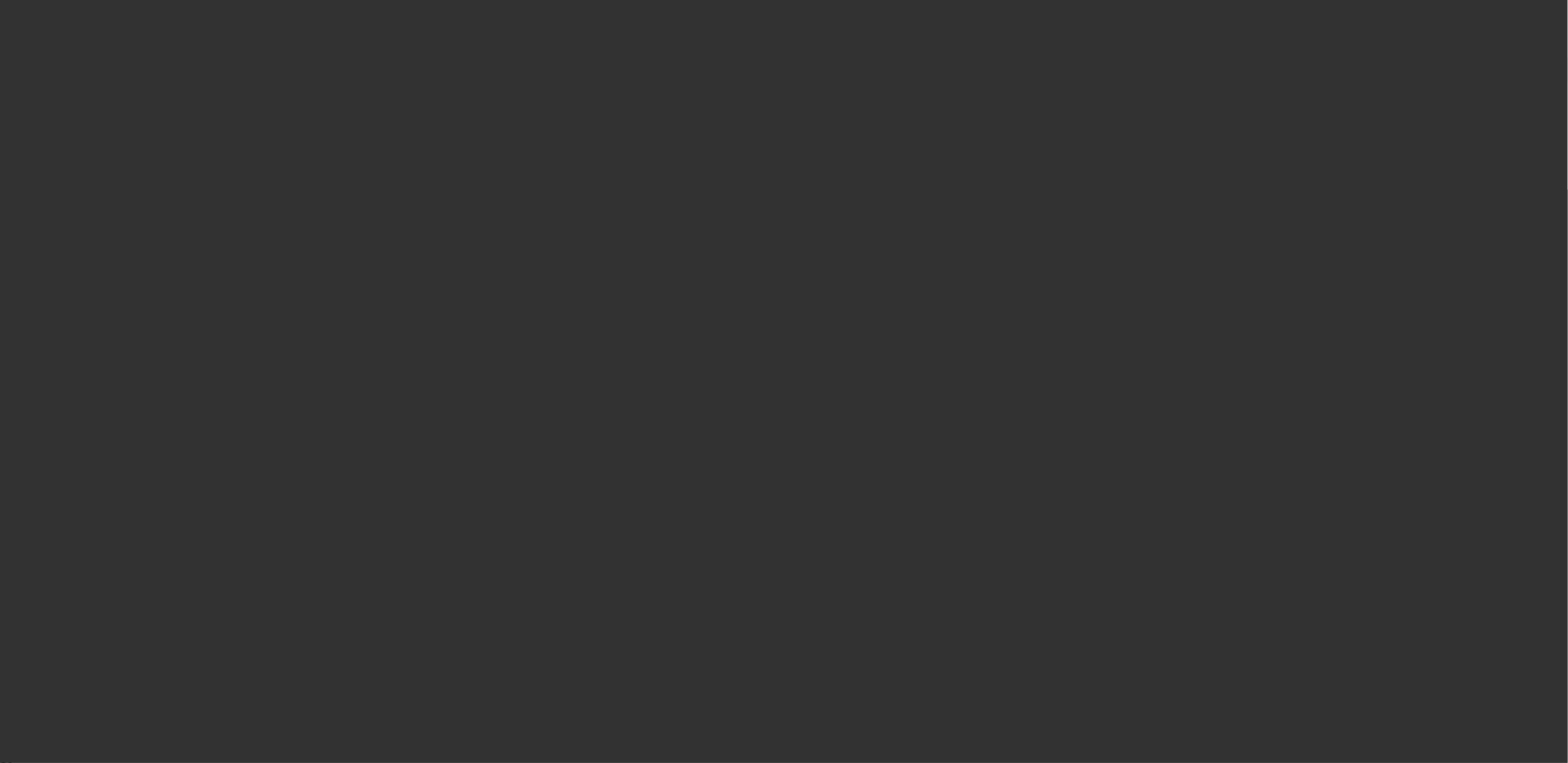
click at [762, 360] on span "Open calendar" at bounding box center [780, 342] width 35 height 35
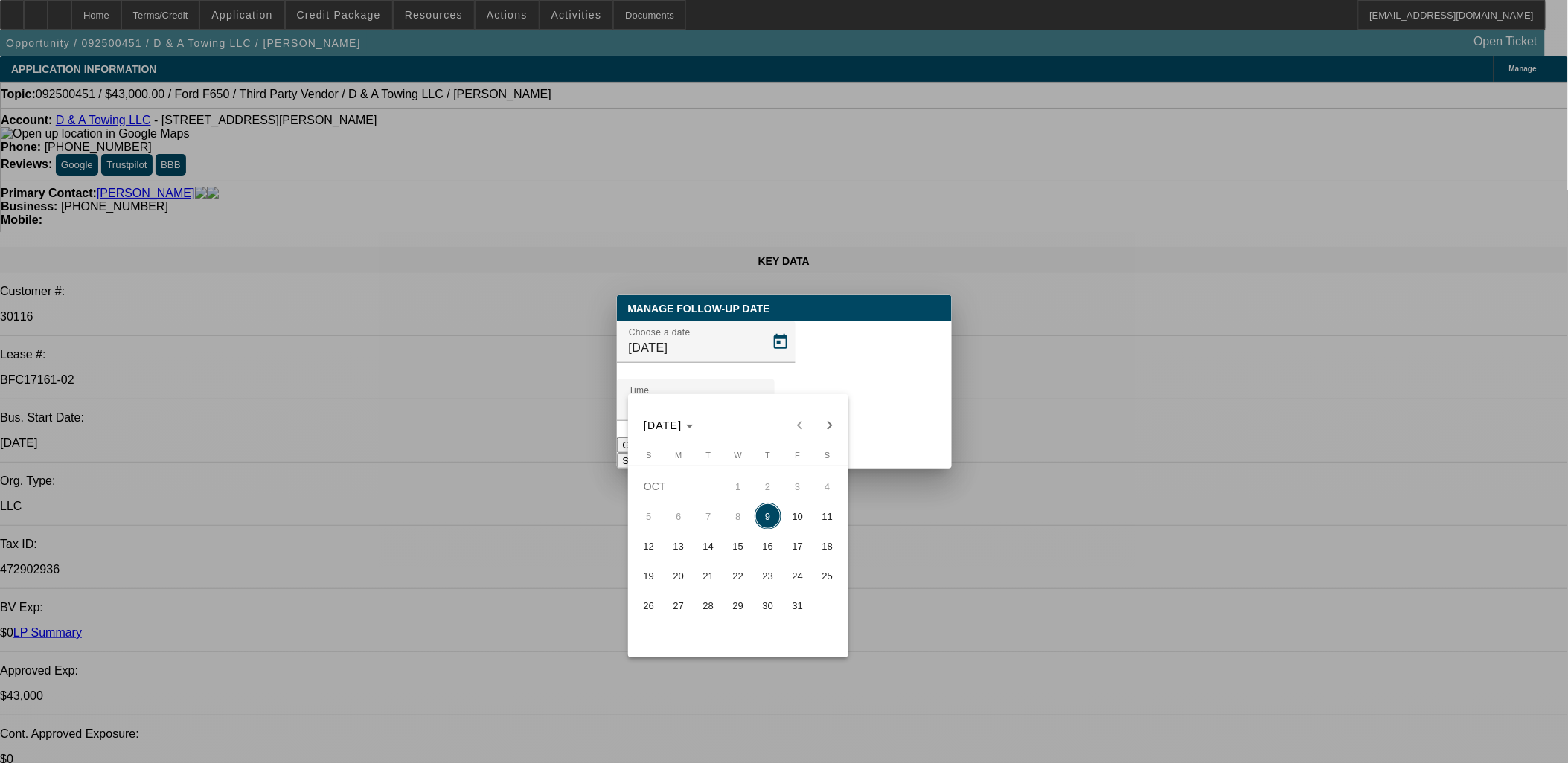
click at [794, 518] on span "10" at bounding box center [797, 516] width 27 height 27
type input "10/10/2025"
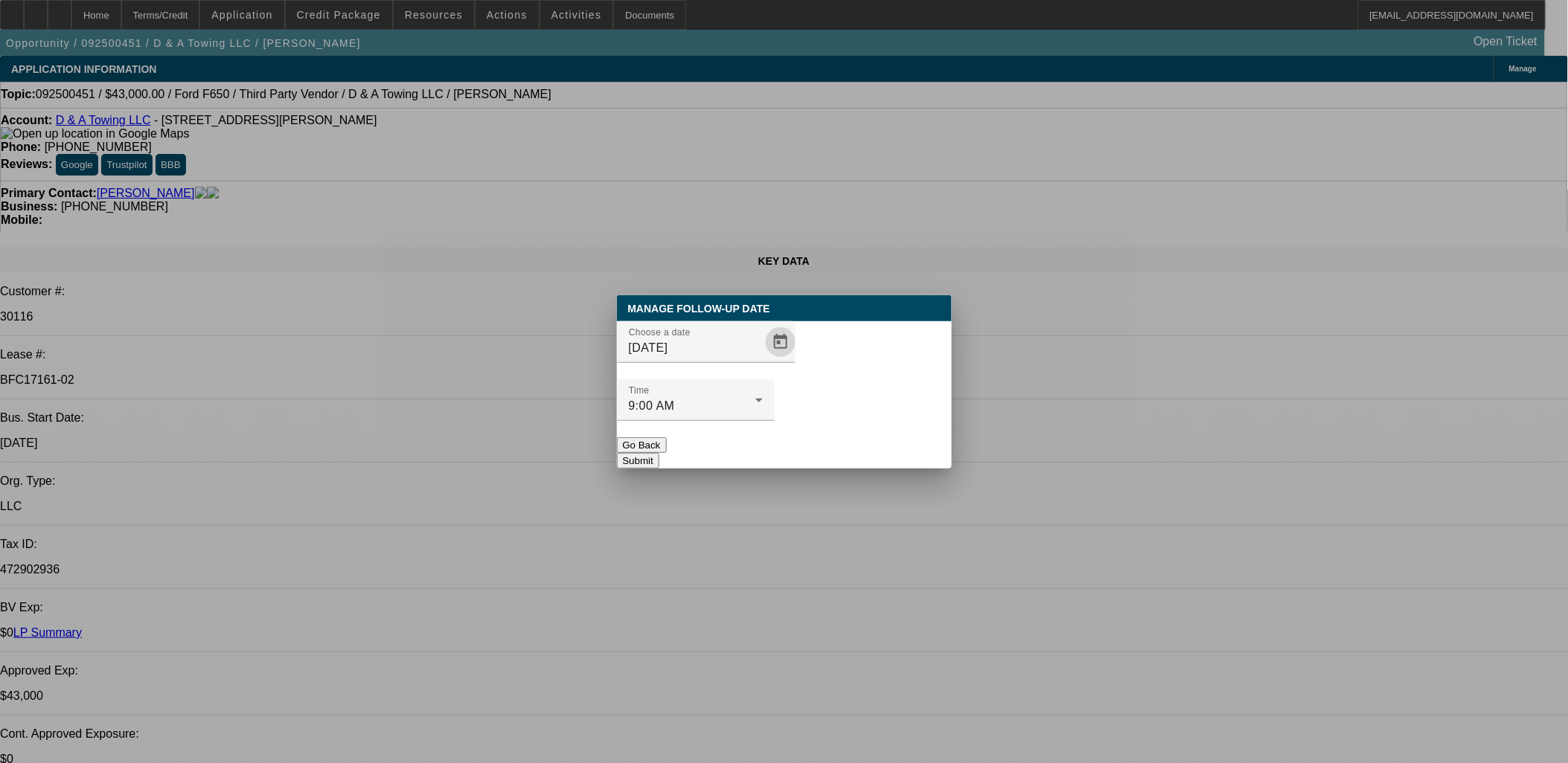
click at [659, 453] on button "Submit" at bounding box center [637, 461] width 42 height 15
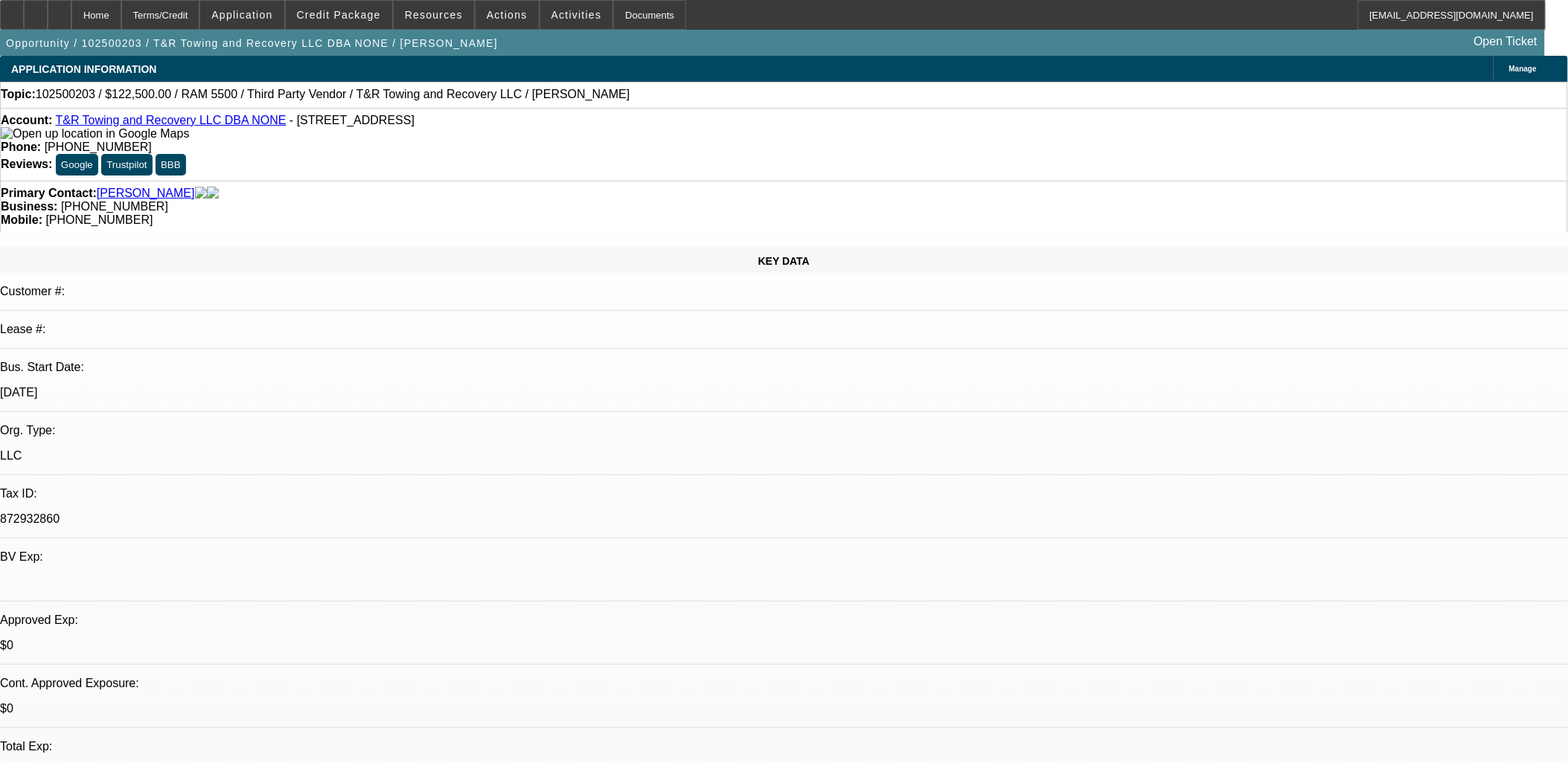
select select "0"
select select "2"
select select "0.1"
select select "0"
select select "2"
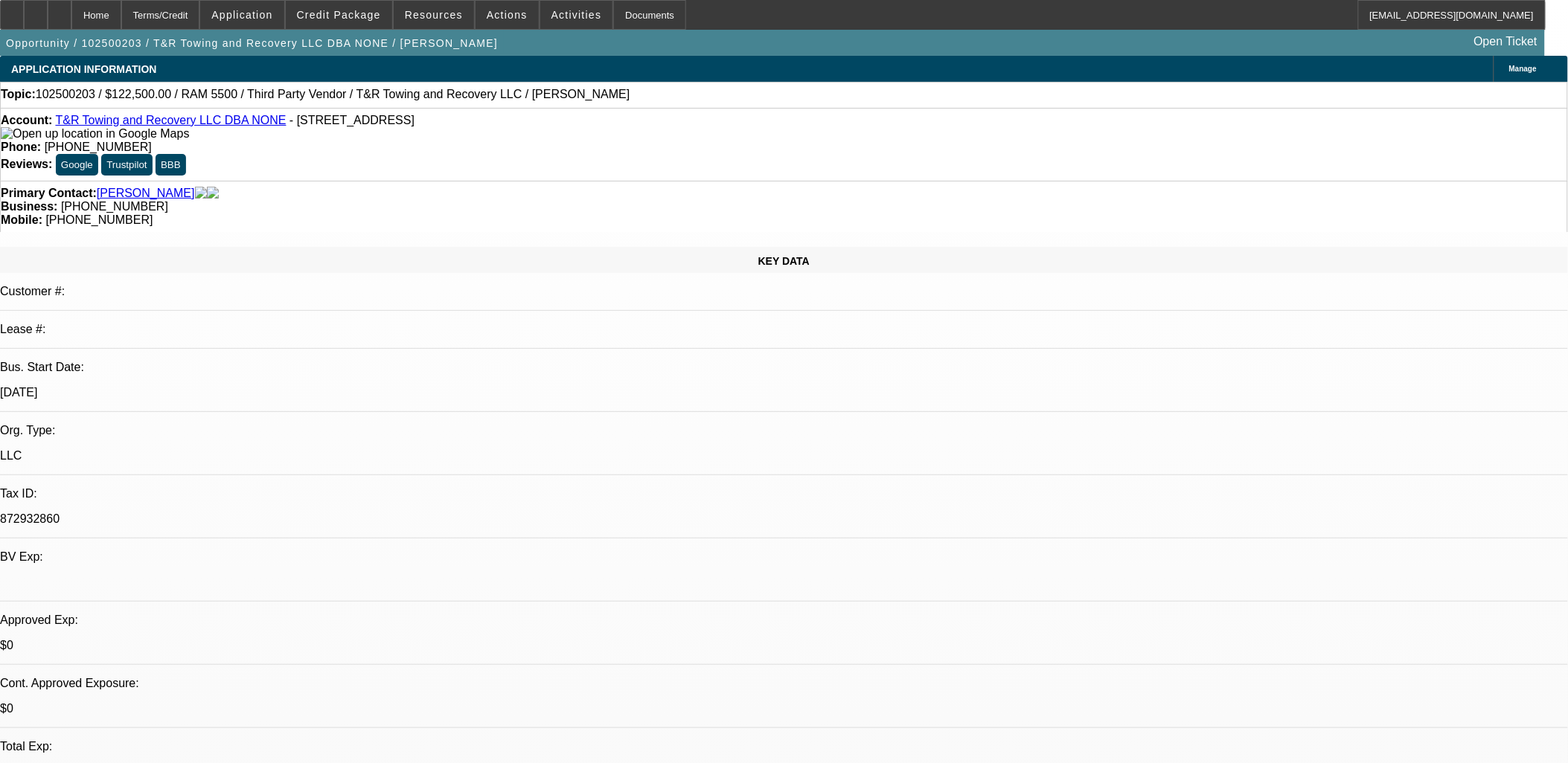
select select "0.1"
select select "1"
select select "2"
select select "4"
select select "1"
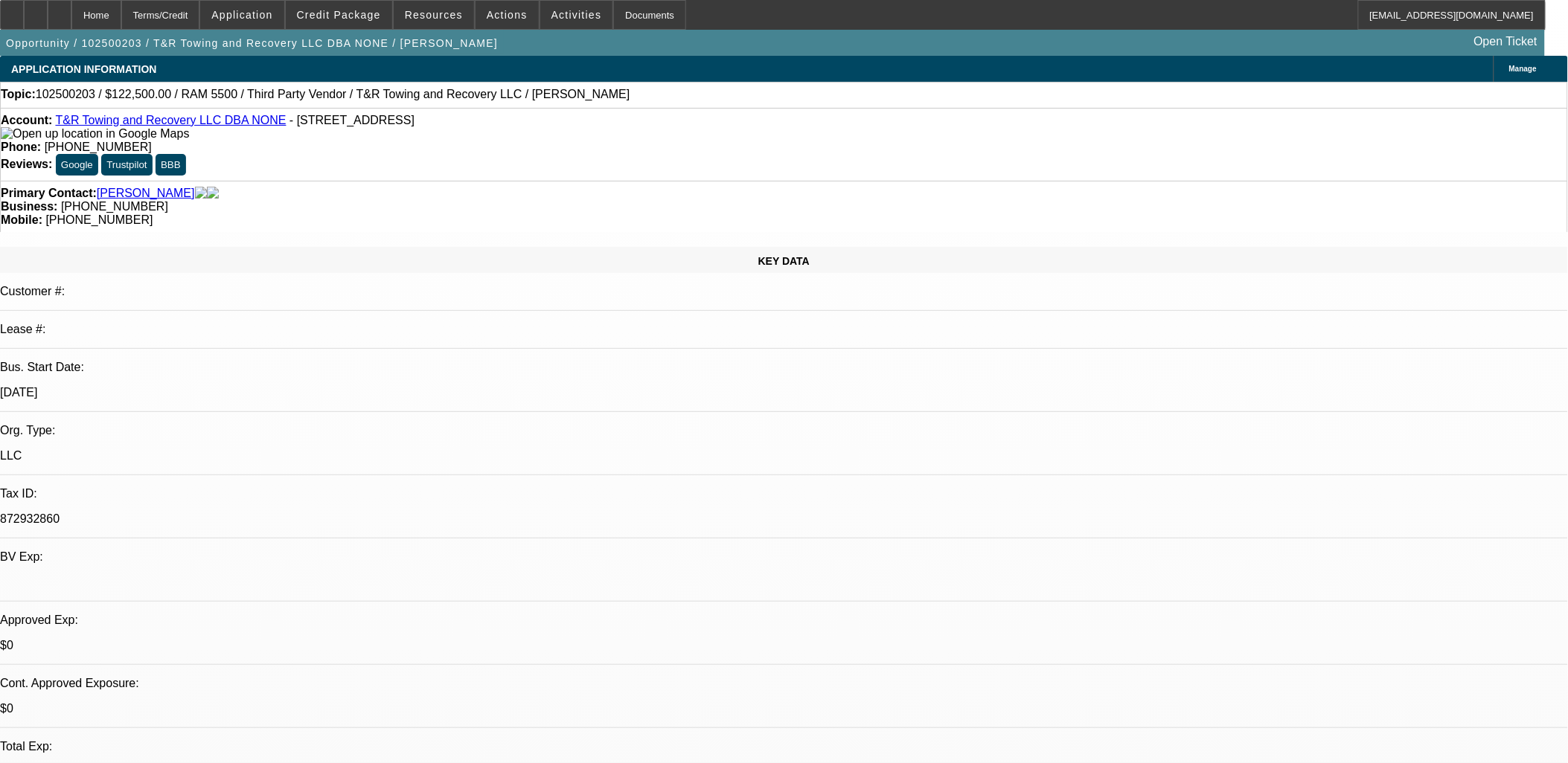
select select "2"
select select "4"
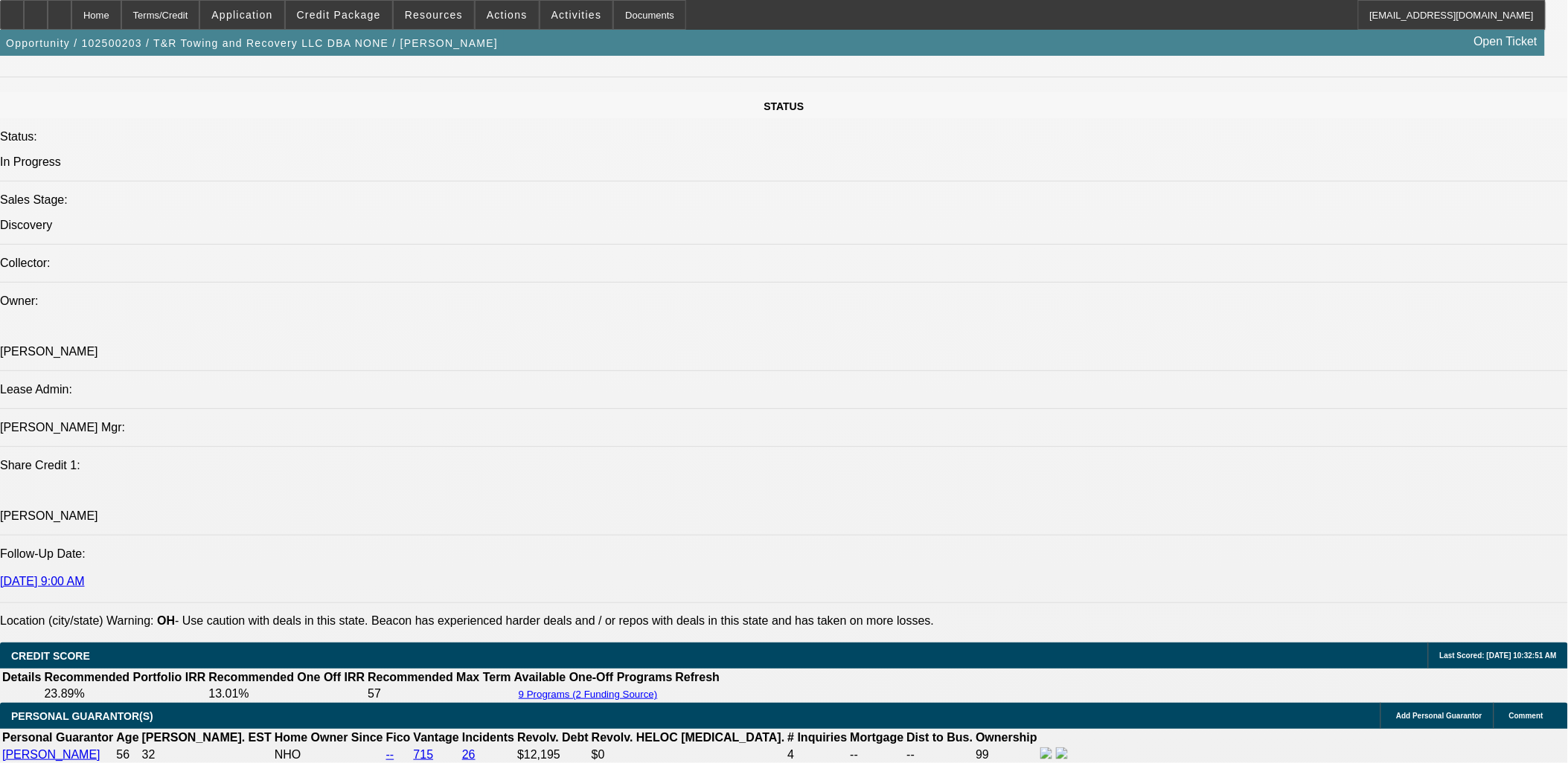
scroll to position [826, 0]
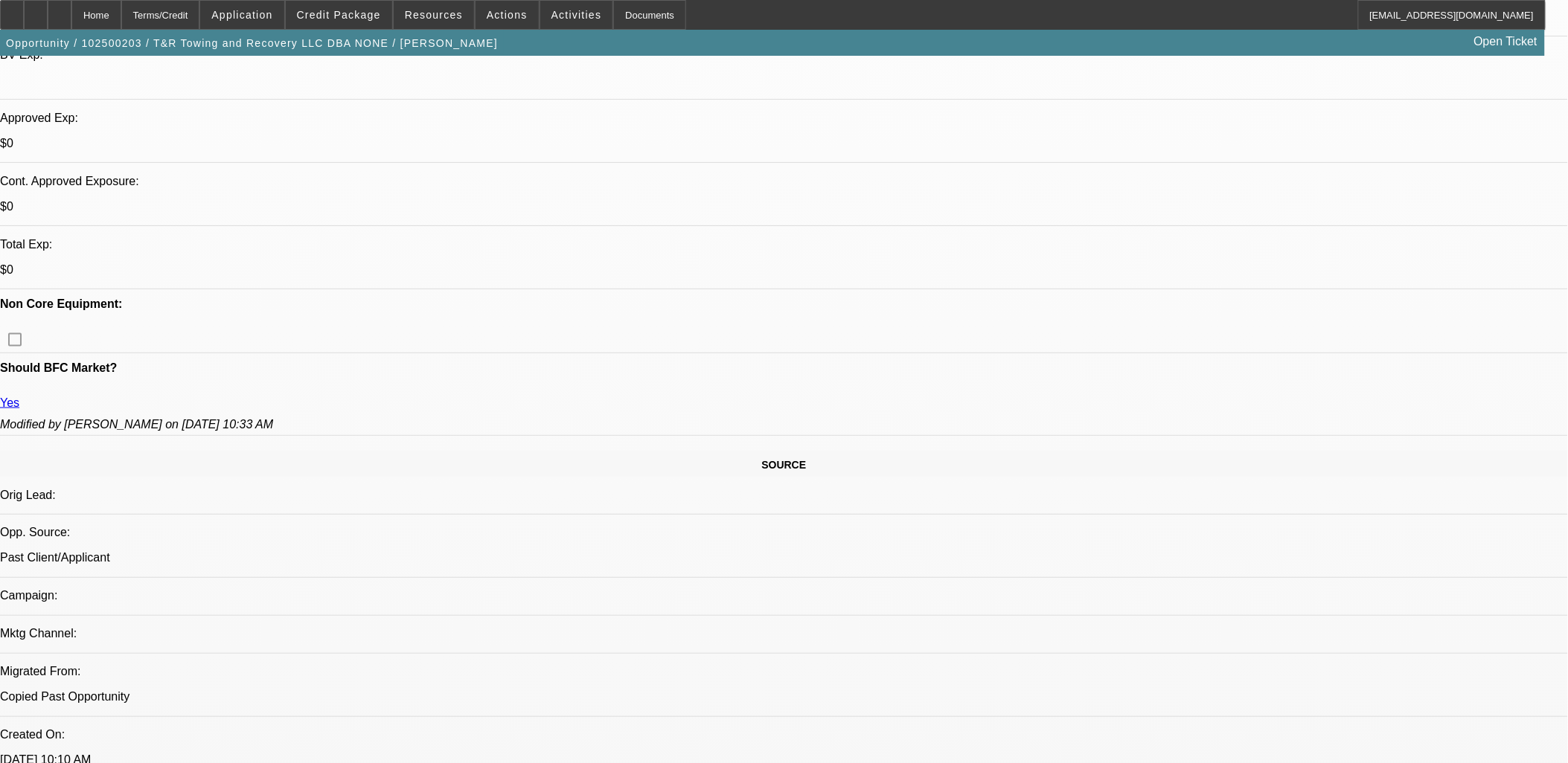
scroll to position [254, 0]
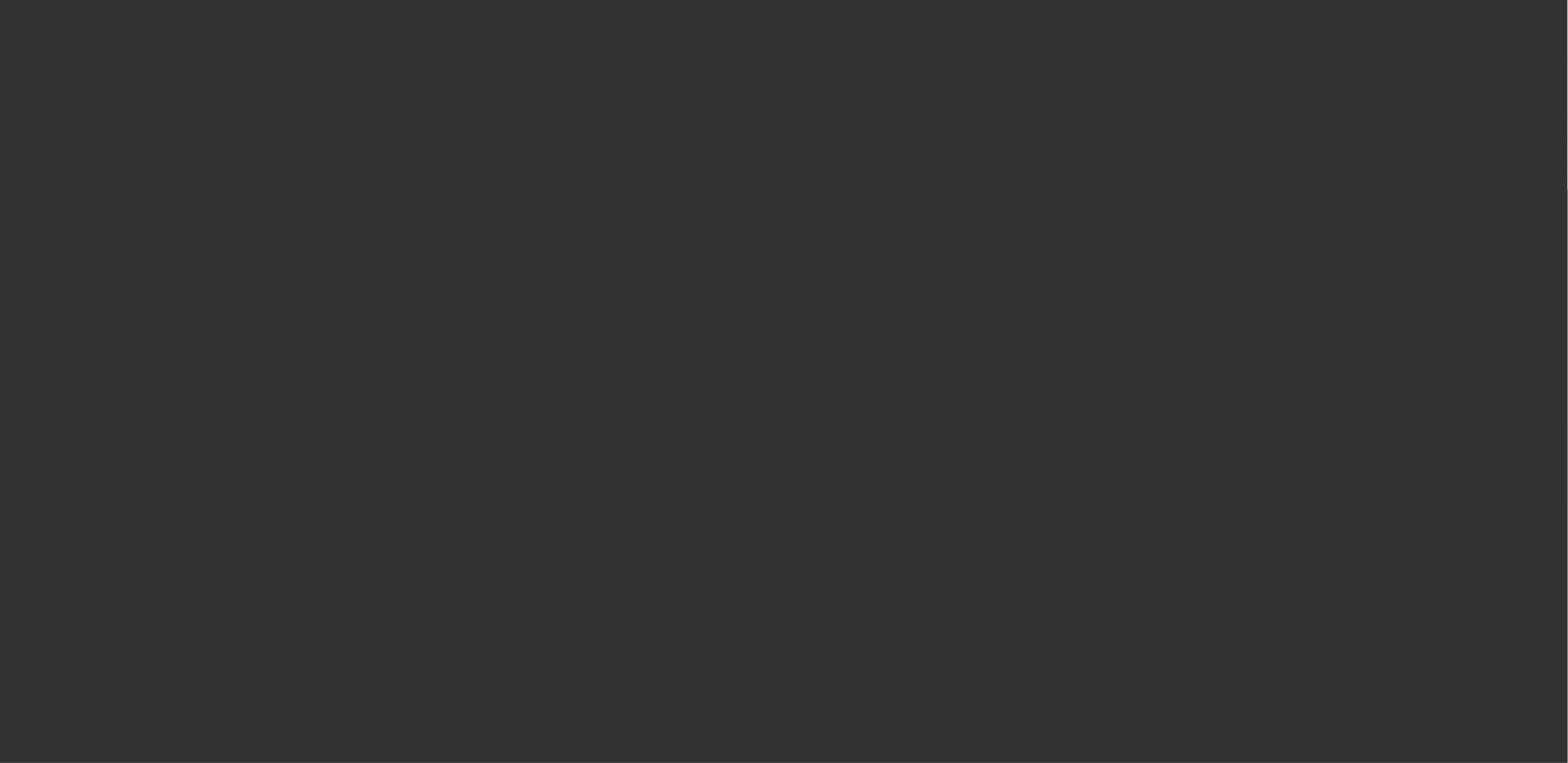
scroll to position [0, 0]
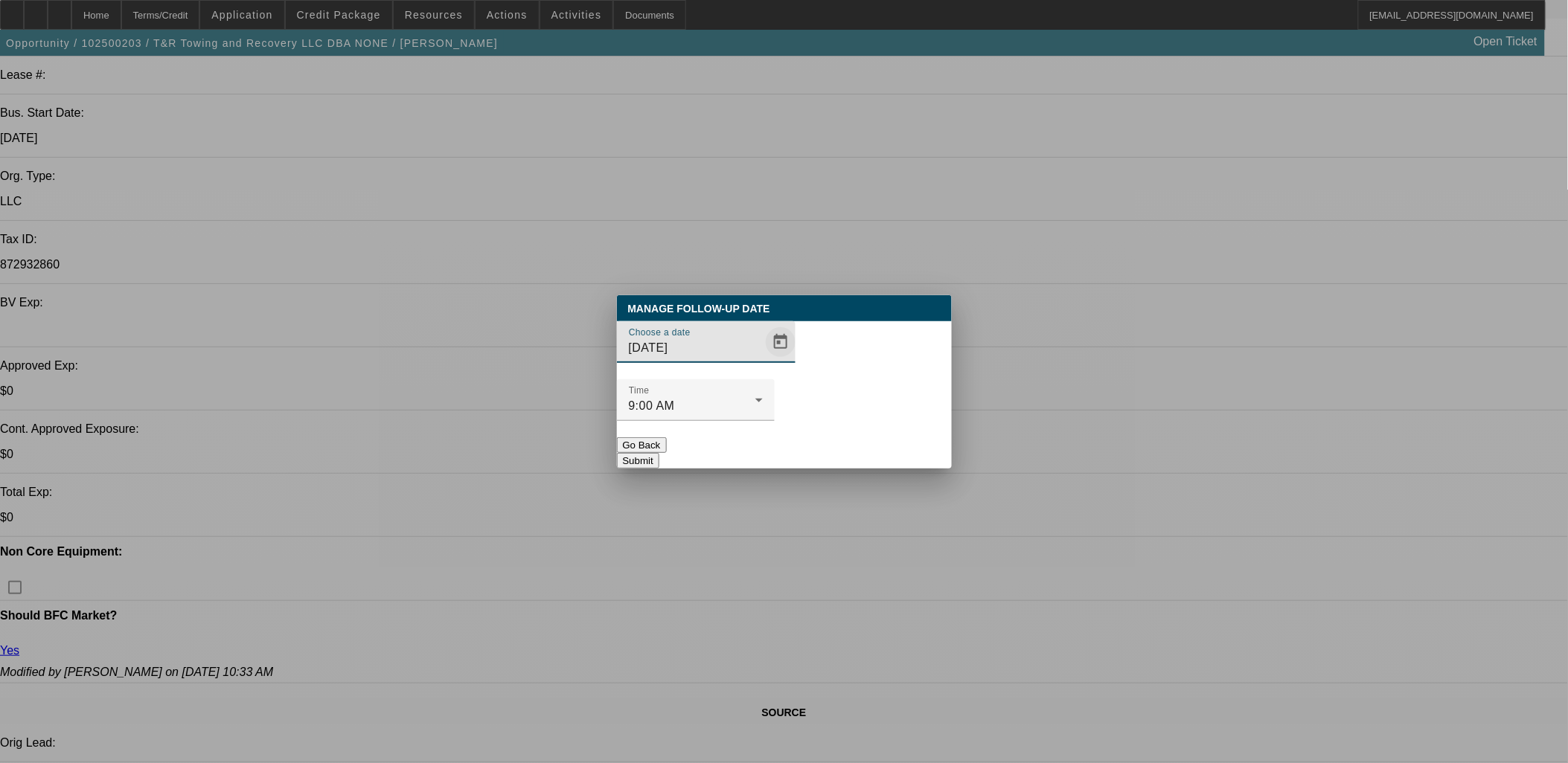
click at [762, 357] on div at bounding box center [779, 342] width 33 height 30
click at [782, 358] on div "Choose a date 10/9/2025" at bounding box center [784, 350] width 335 height 58
click at [762, 360] on span "Open calendar" at bounding box center [780, 342] width 35 height 35
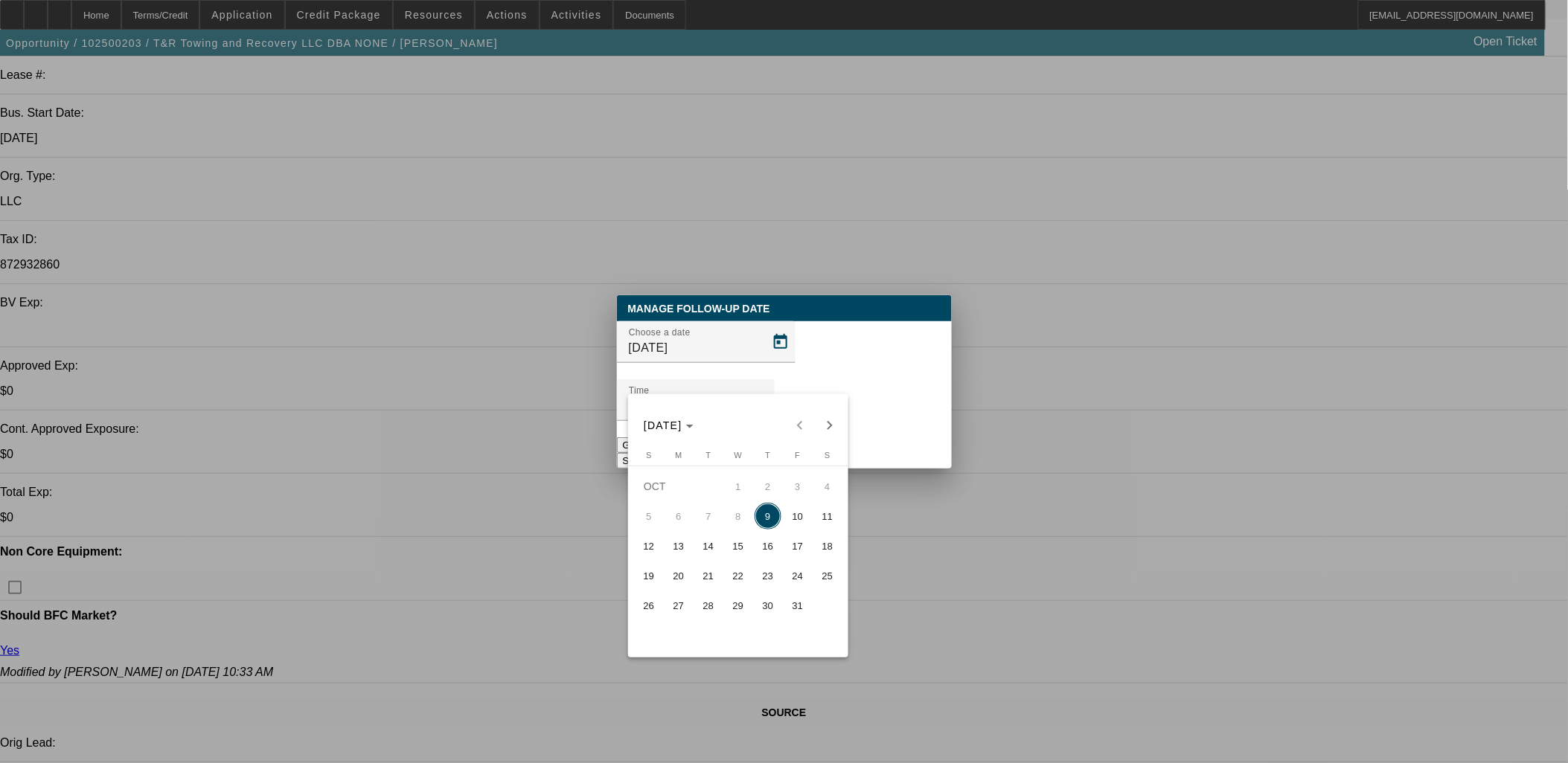
drag, startPoint x: 787, startPoint y: 503, endPoint x: 799, endPoint y: 499, distance: 12.6
click at [787, 506] on button "10" at bounding box center [797, 516] width 30 height 30
type input "[DATE]"
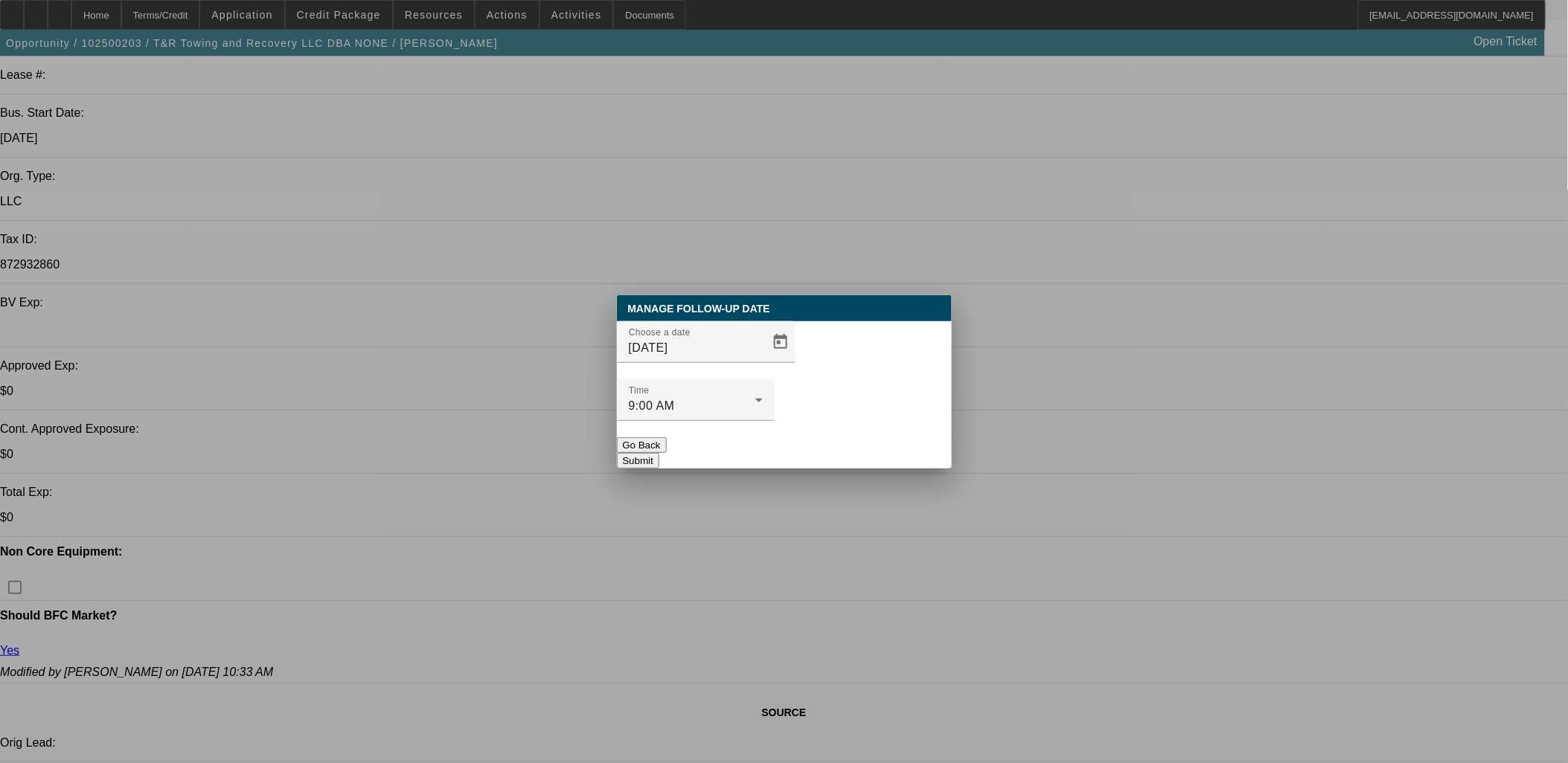
click at [775, 421] on div at bounding box center [695, 429] width 158 height 16
click at [659, 453] on button "Submit" at bounding box center [637, 461] width 42 height 15
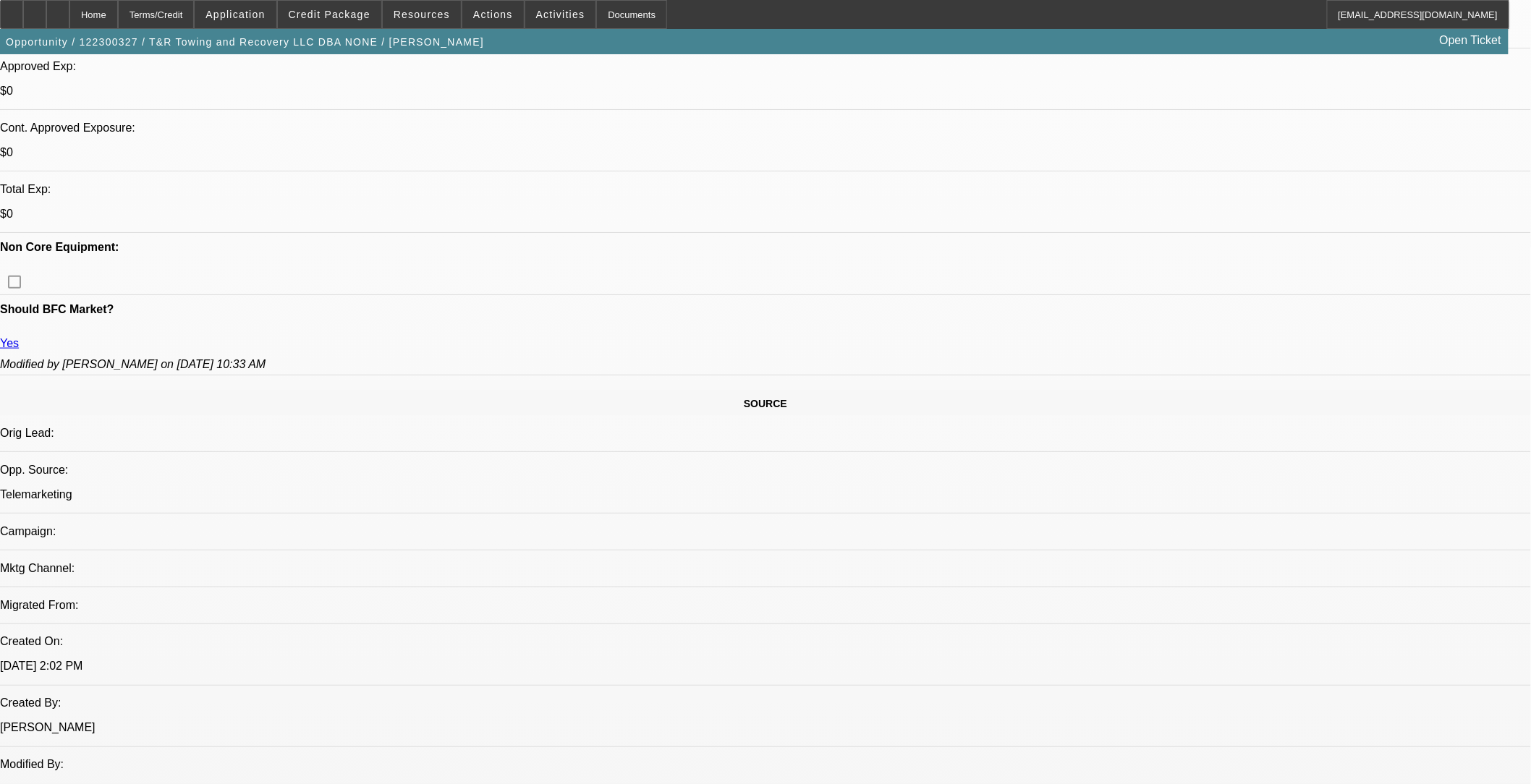
select select "0"
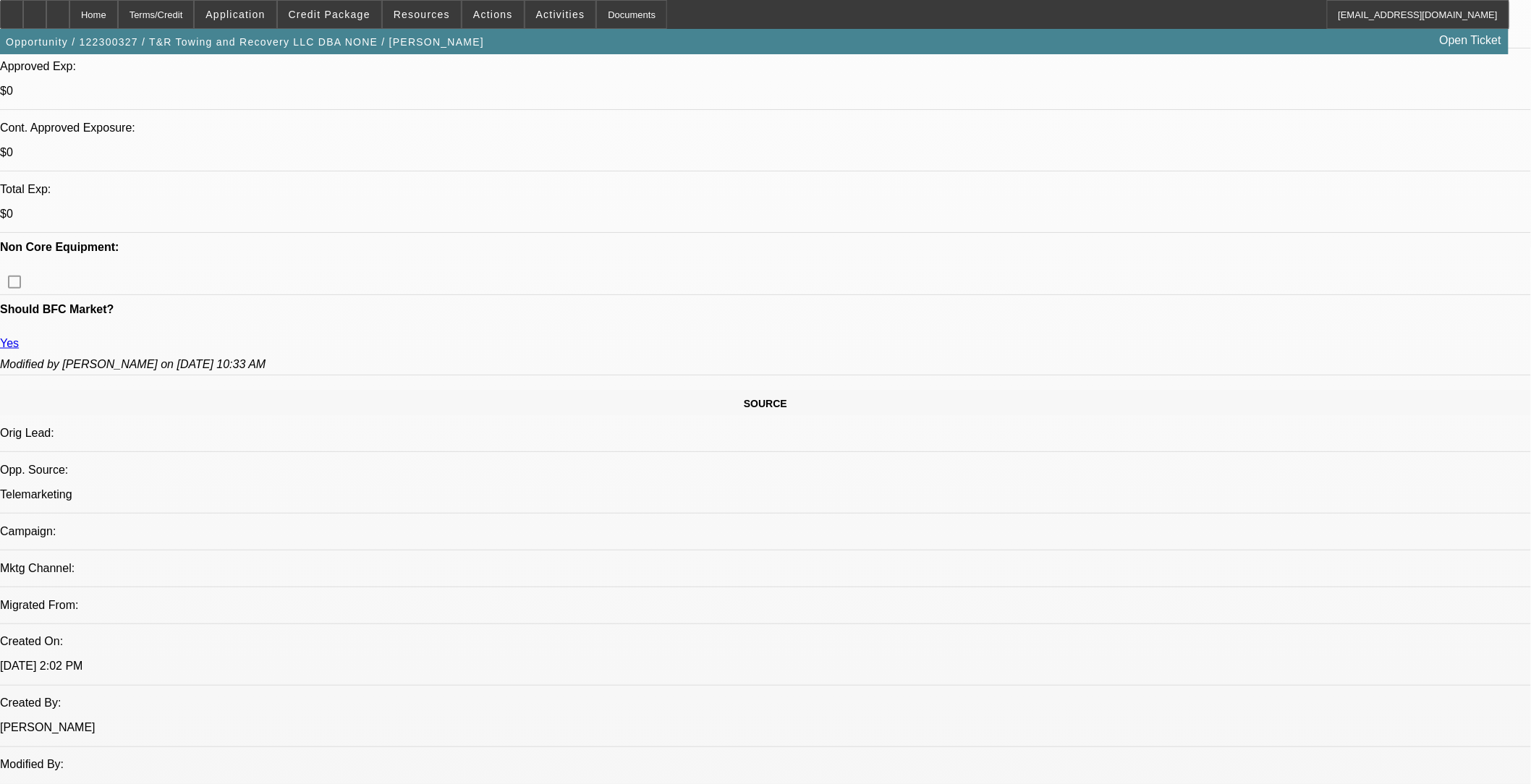
select select "0"
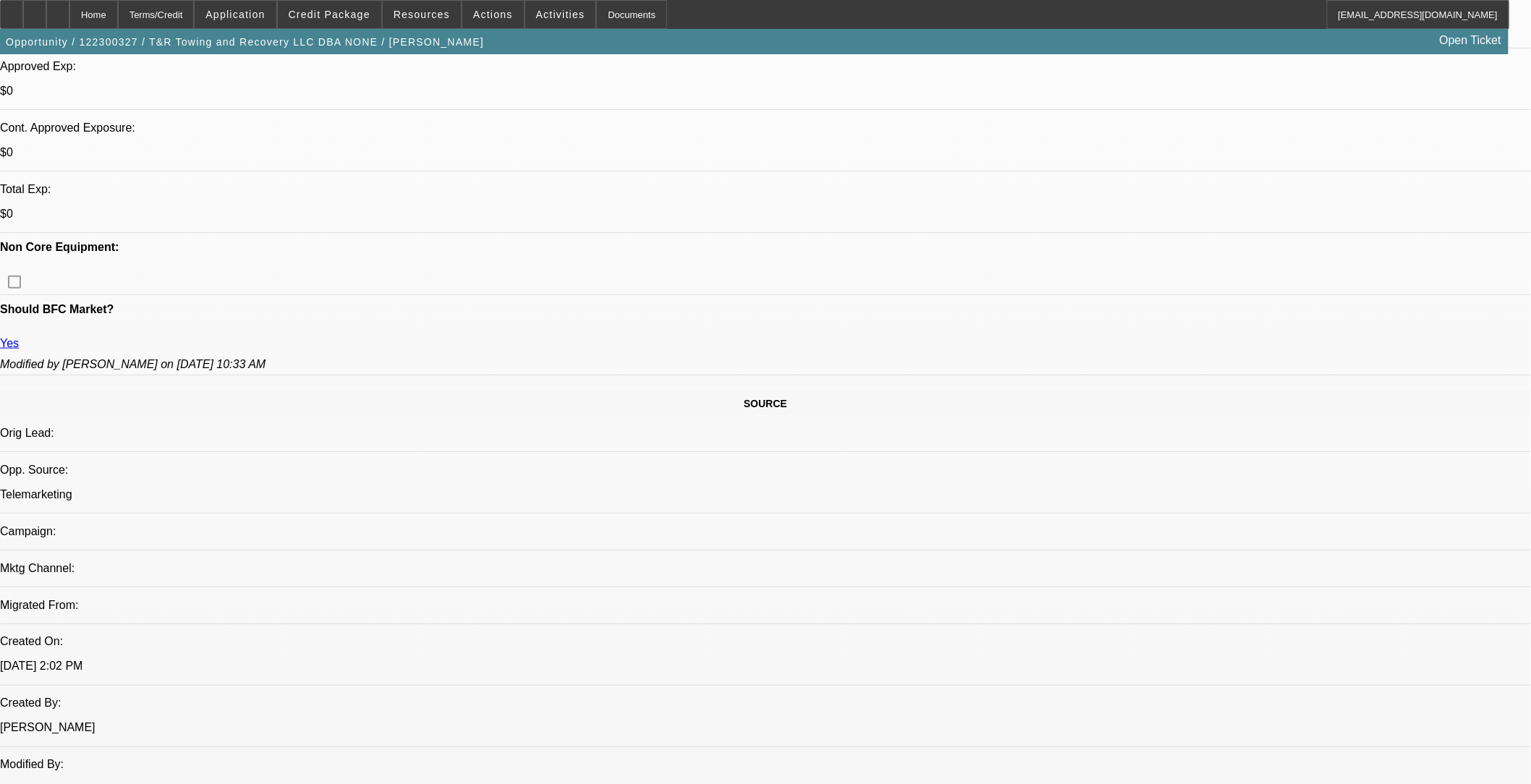
select select "0"
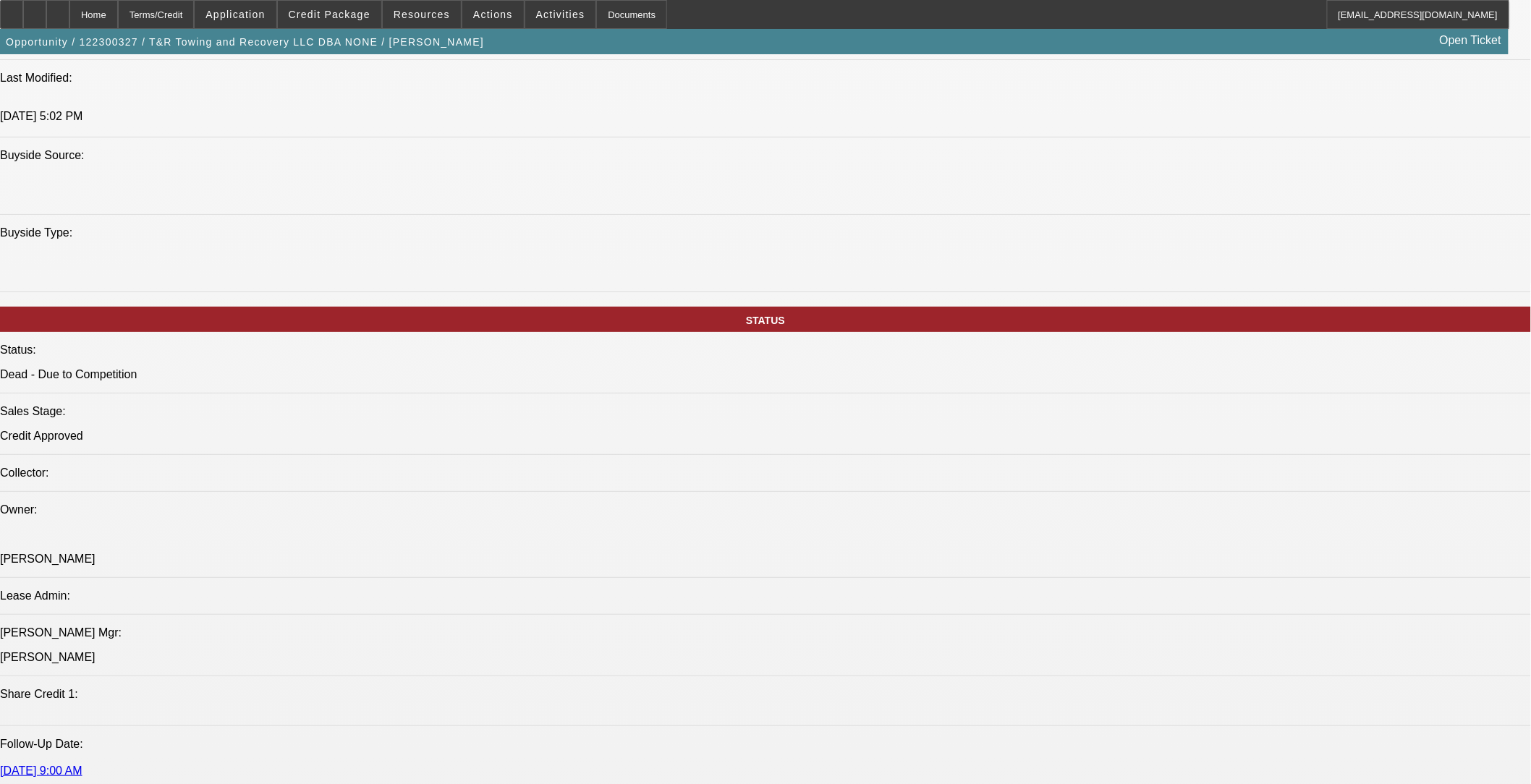
select select "1"
select select "6"
select select "1"
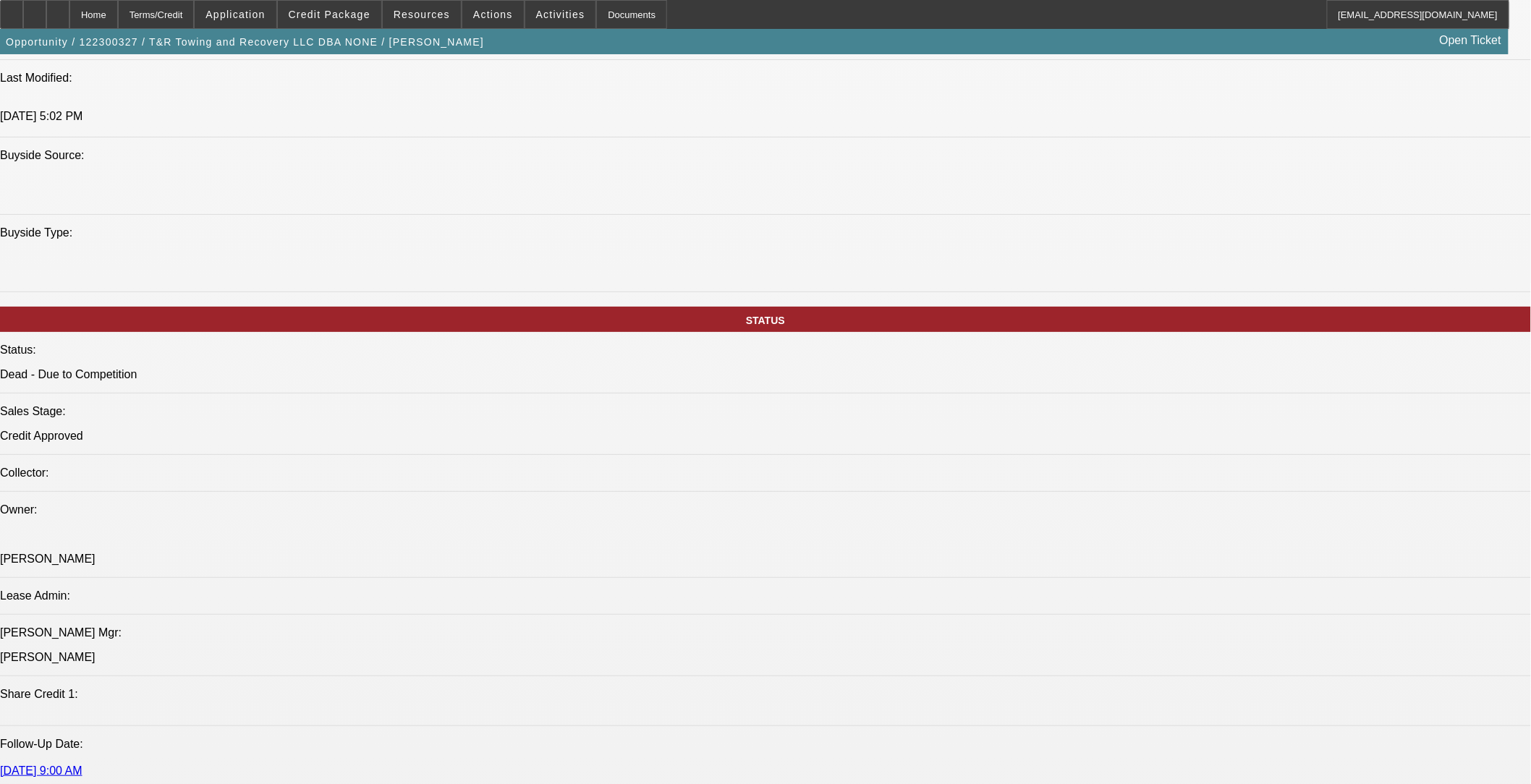
select select "6"
select select "1"
select select "6"
select select "1"
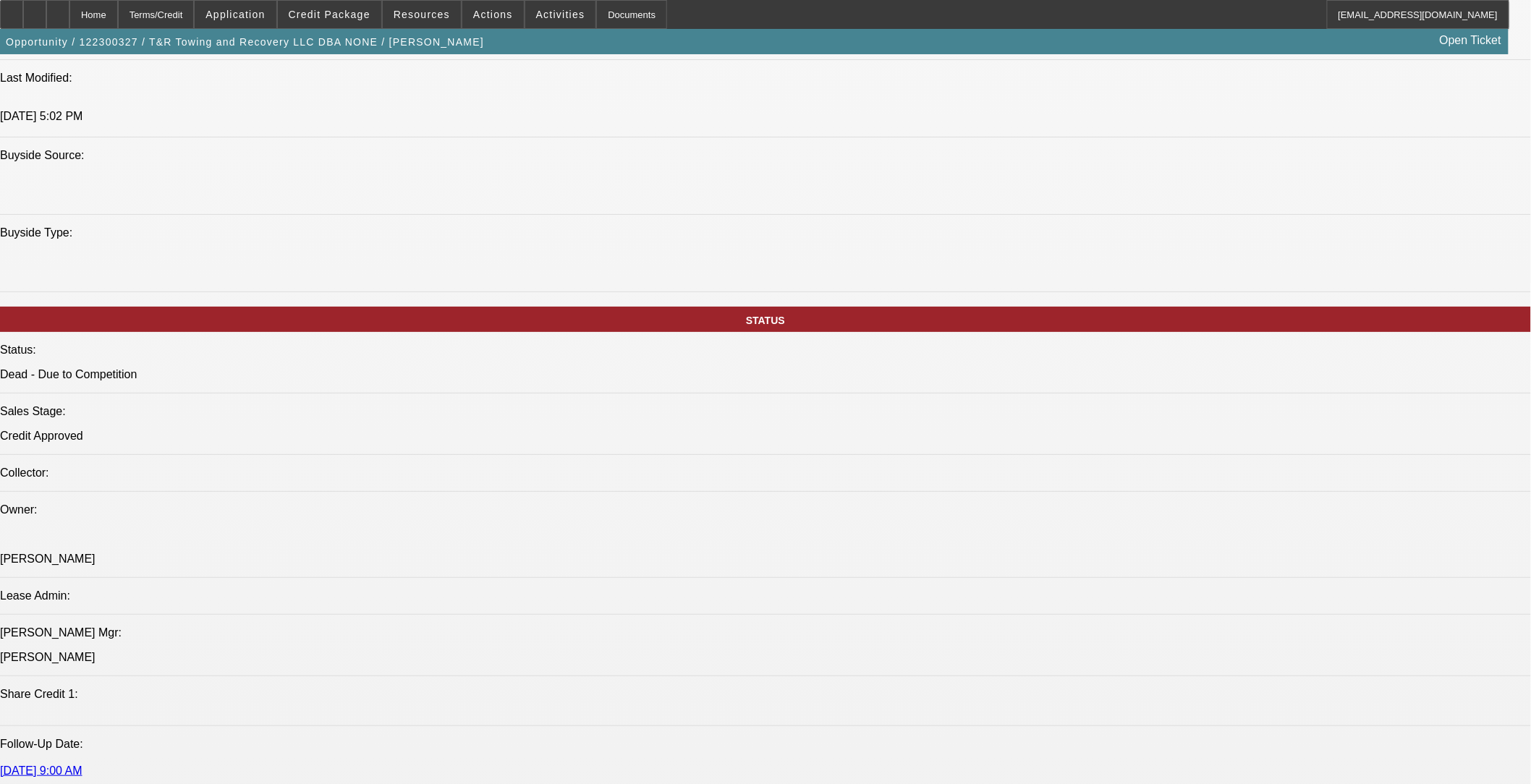
select select "1"
select select "6"
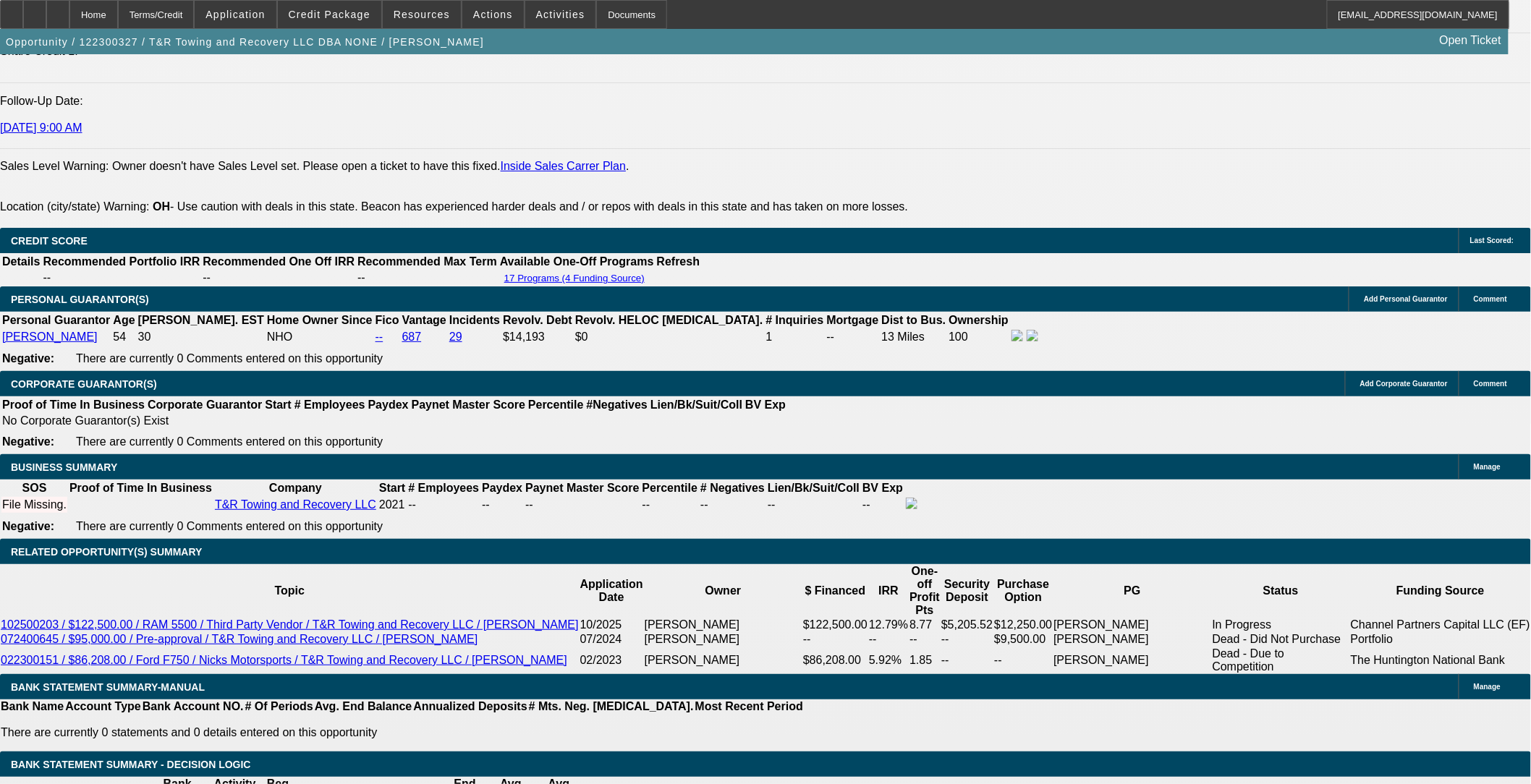
scroll to position [2012, 0]
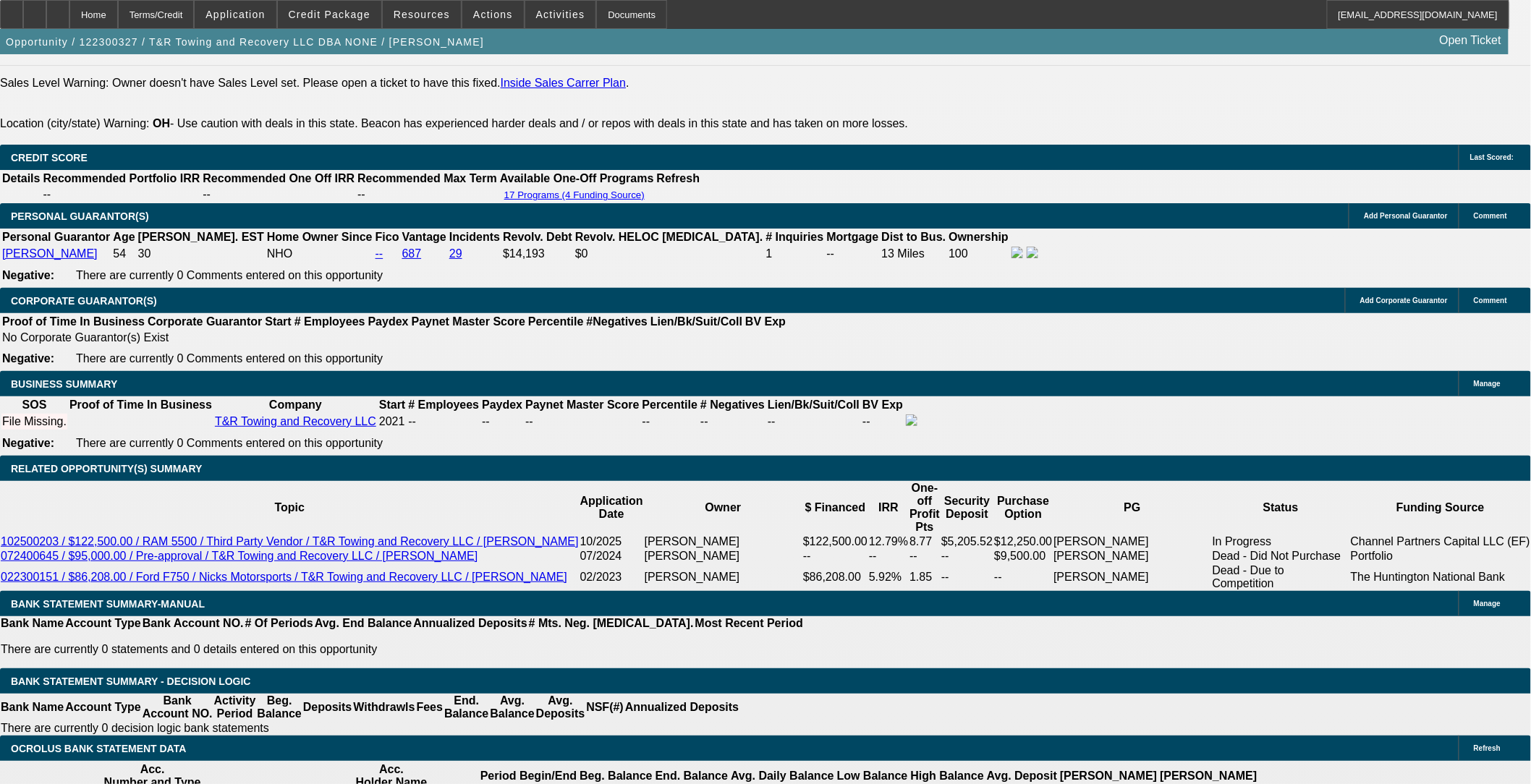
select select "0"
select select "6"
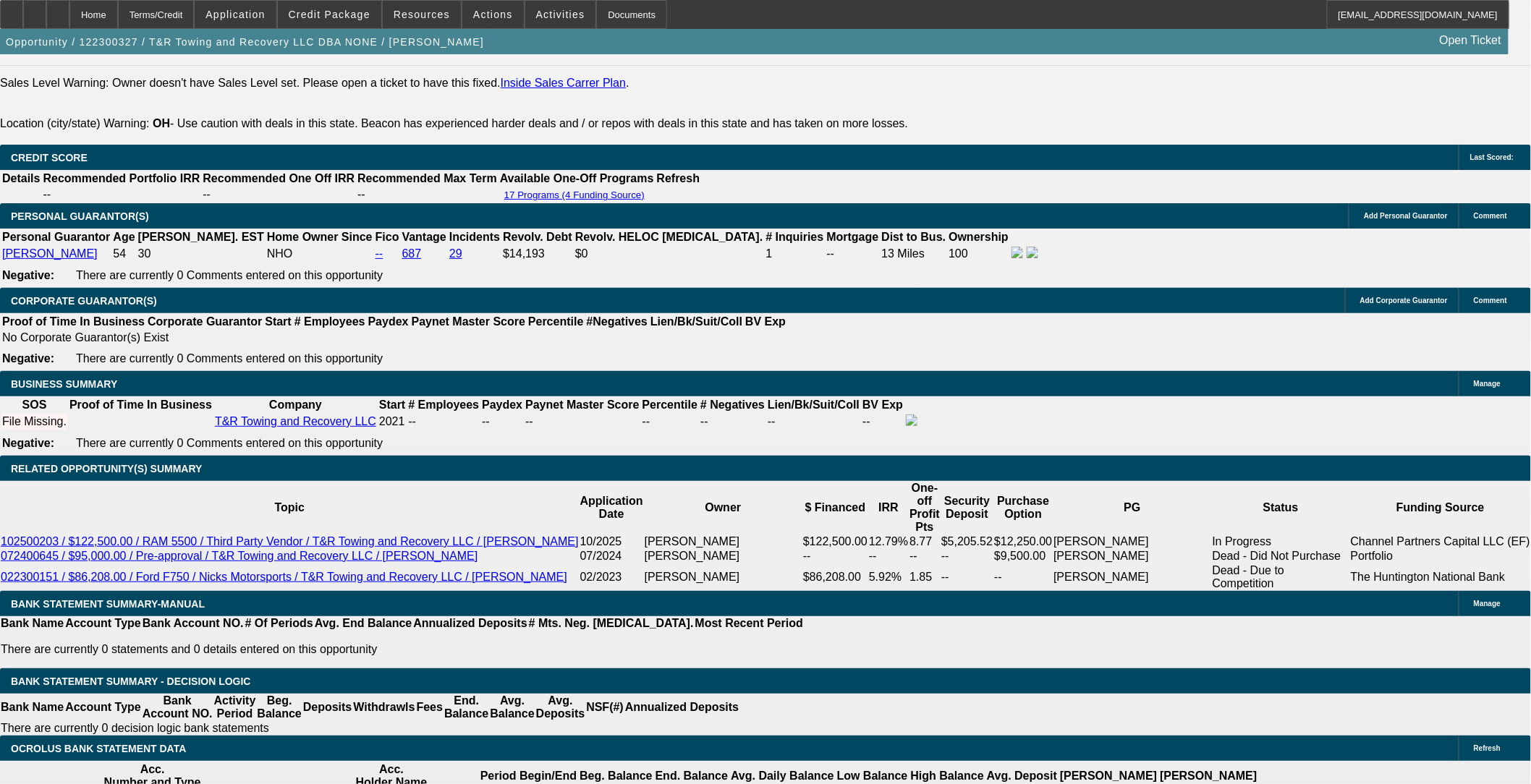
select select "0"
select select "6"
select select "0"
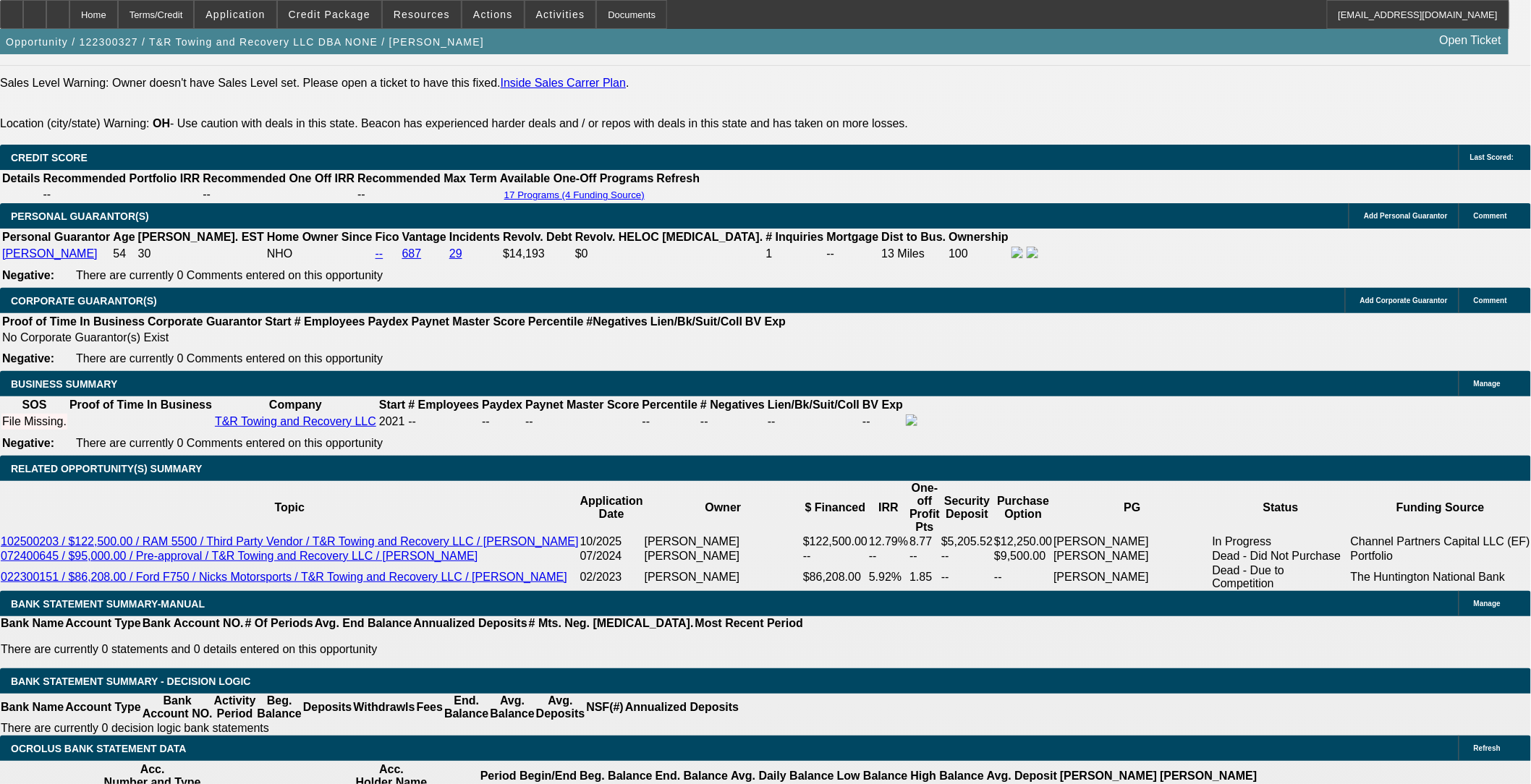
select select "0"
select select "6"
select select "0"
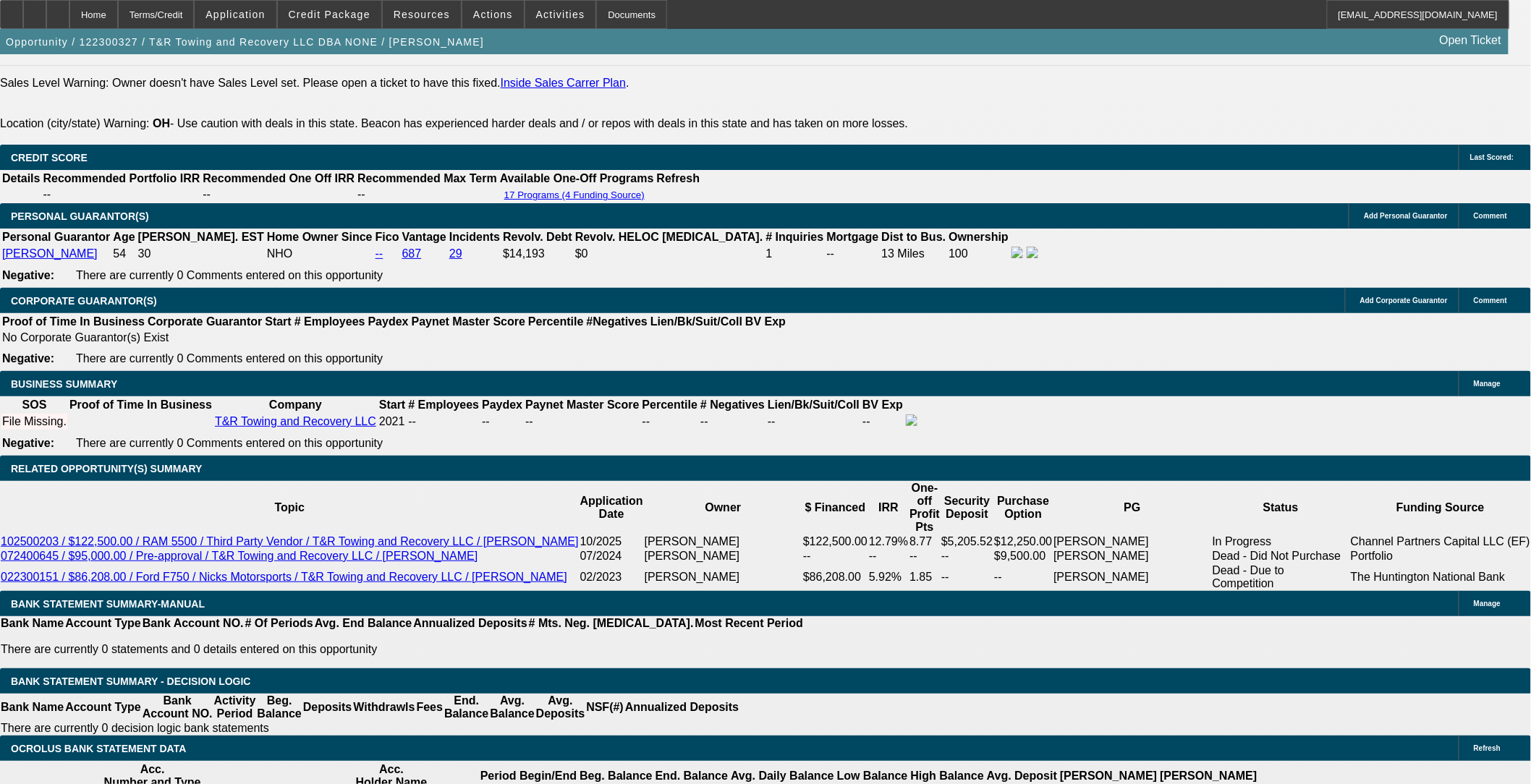
select select "0"
select select "6"
select select "0"
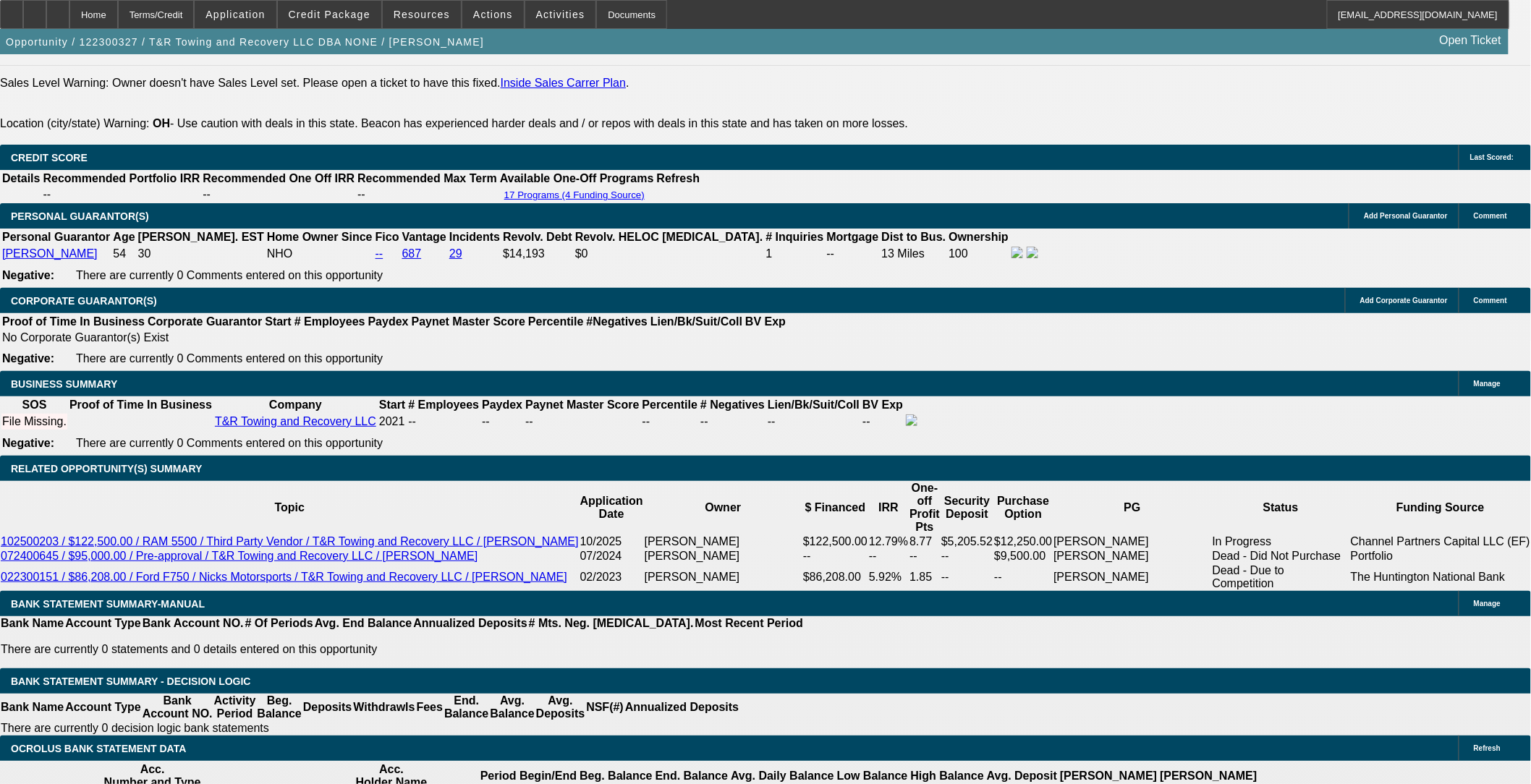
select select "0"
select select "6"
select select "0"
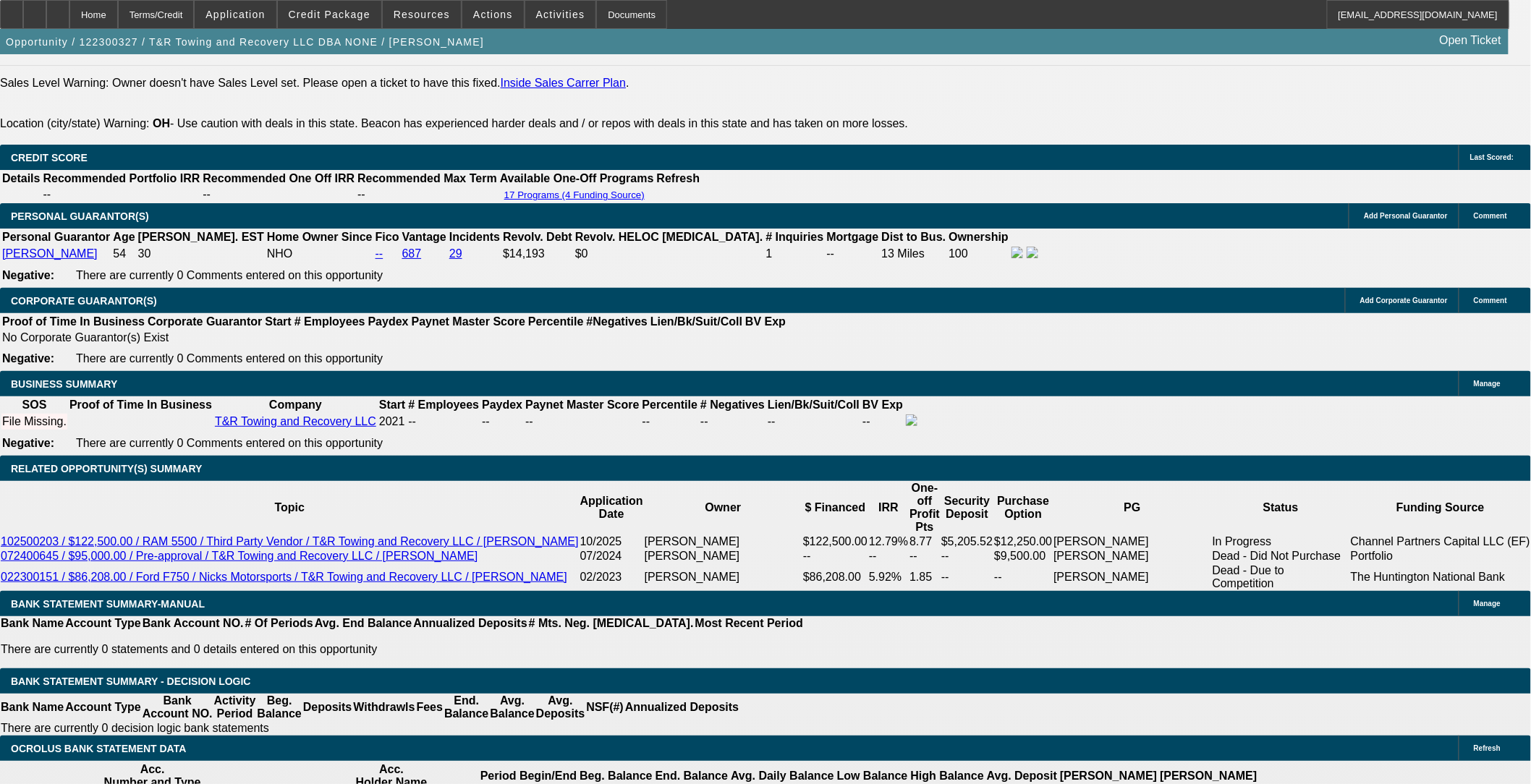
select select "6"
select select "0"
select select "6"
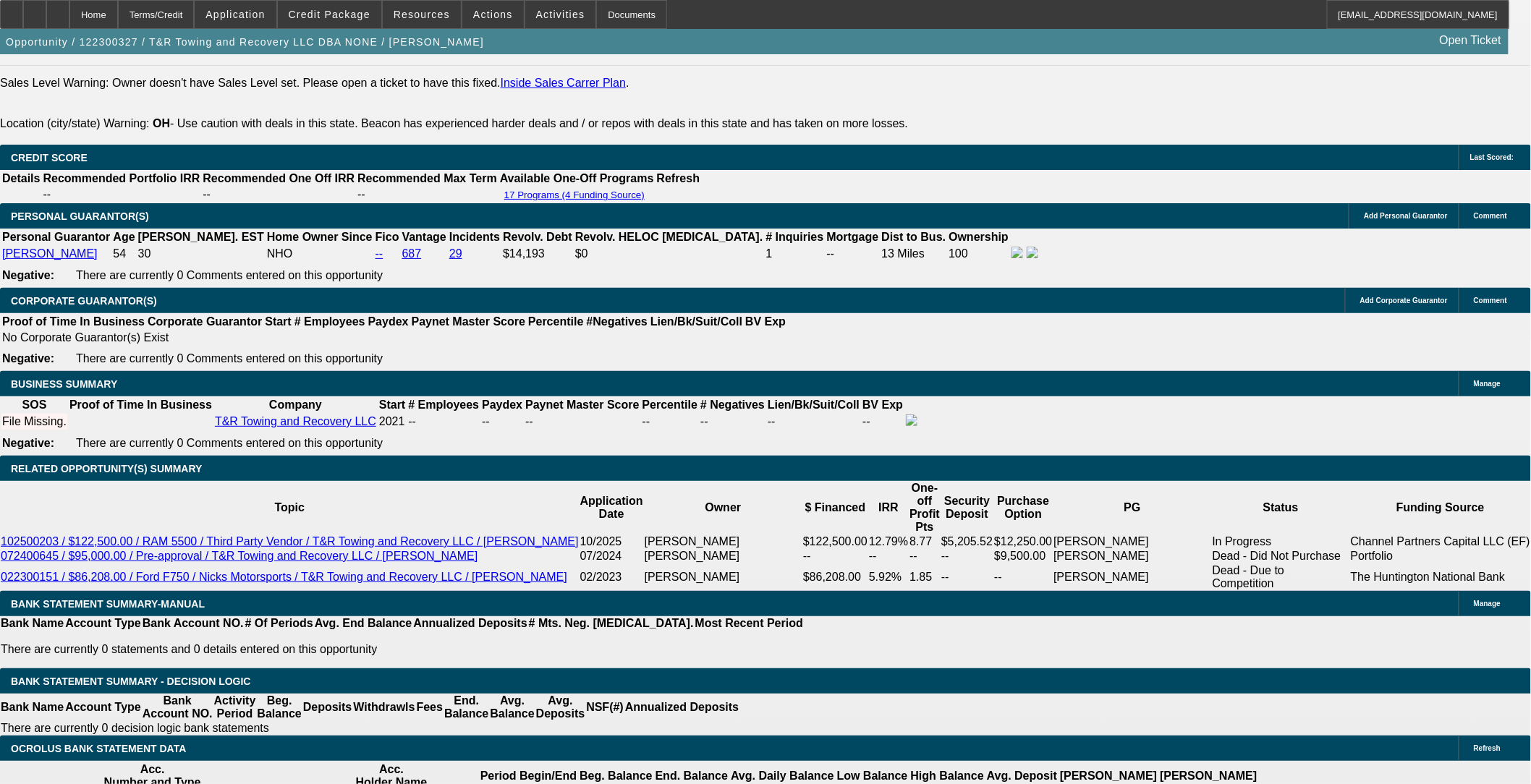
select select "0"
select select "6"
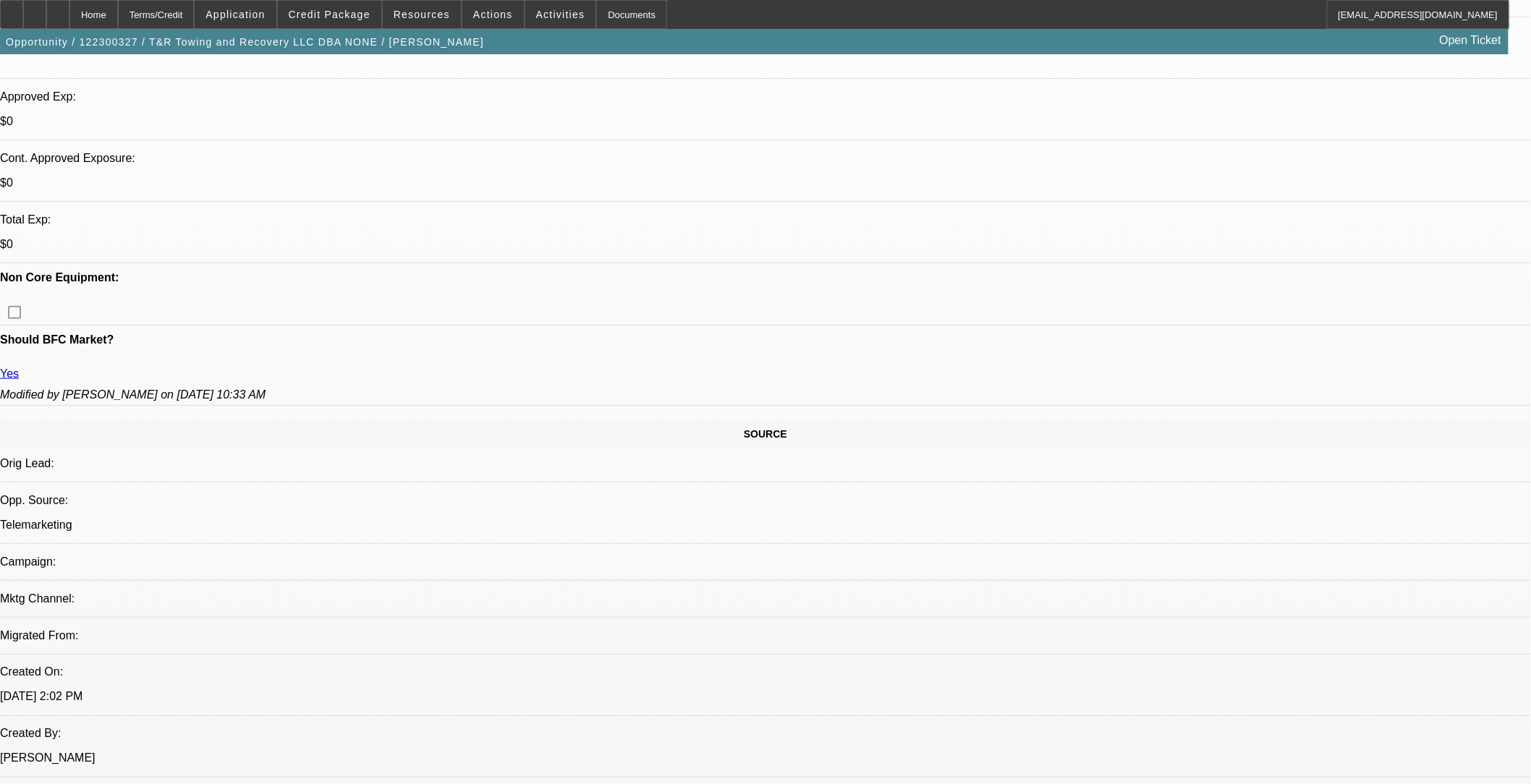
scroll to position [726, 0]
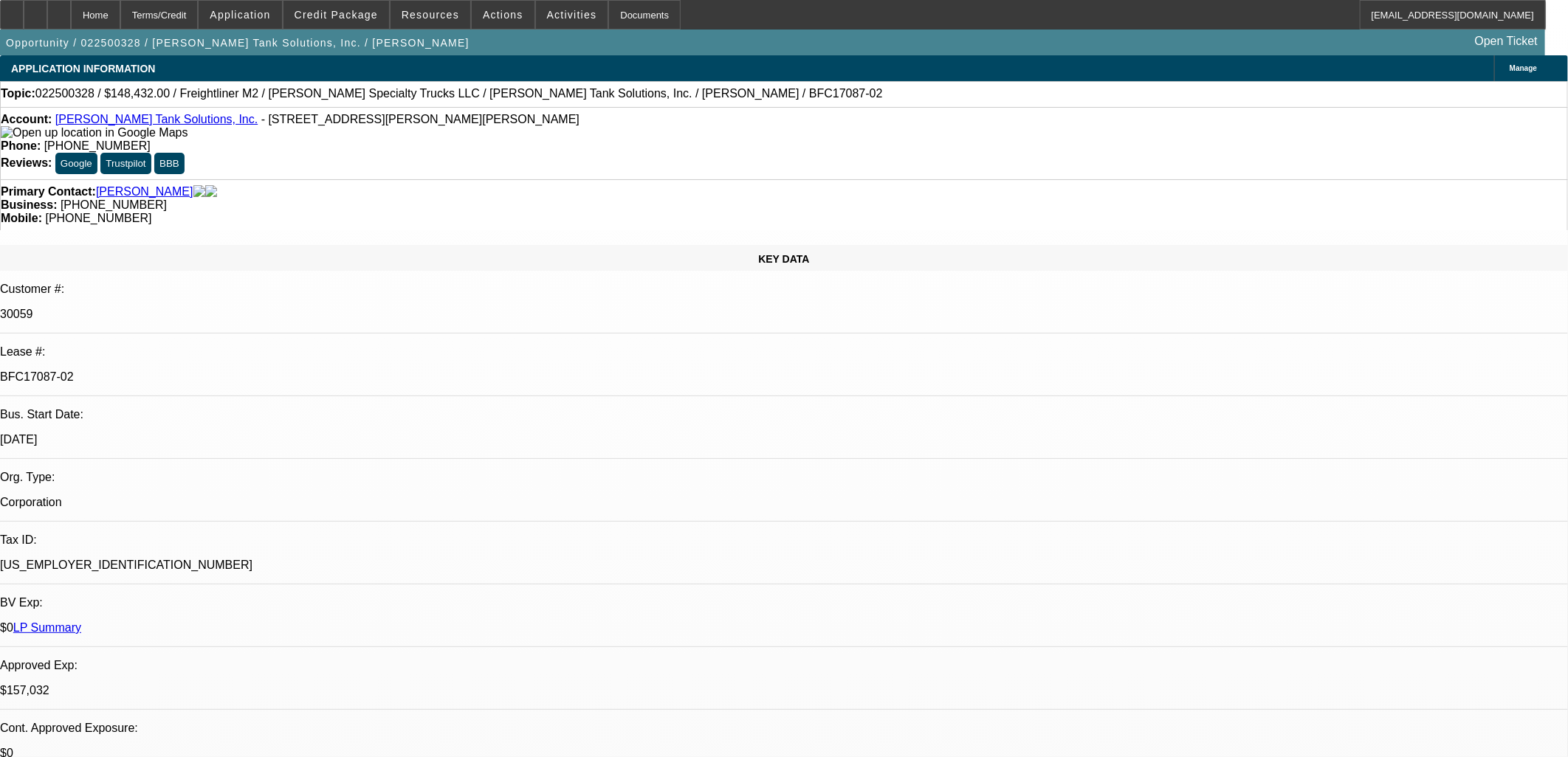
select select "0"
select select "2"
select select "0"
select select "2"
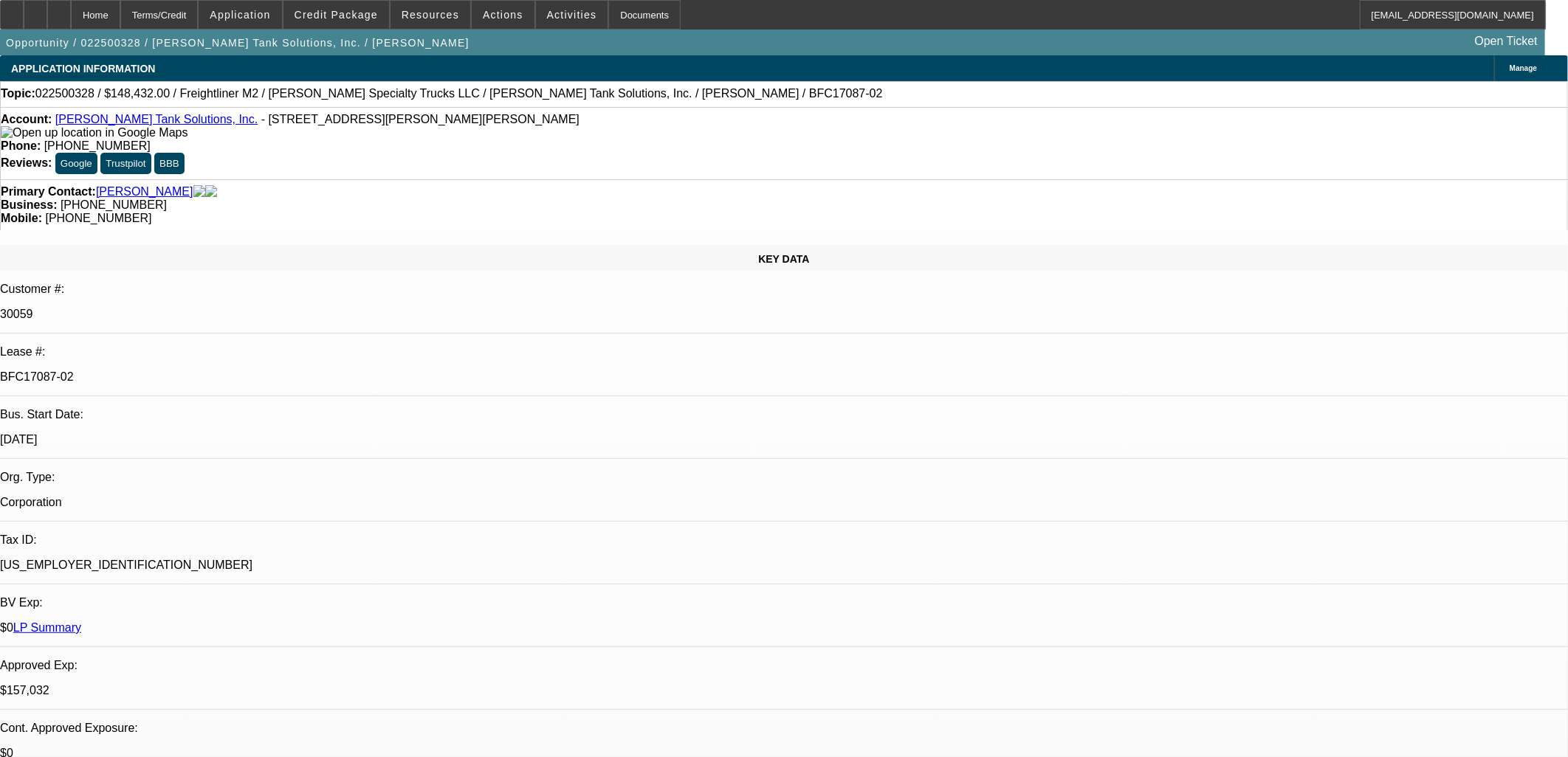
select select "0"
select select "2"
select select "0"
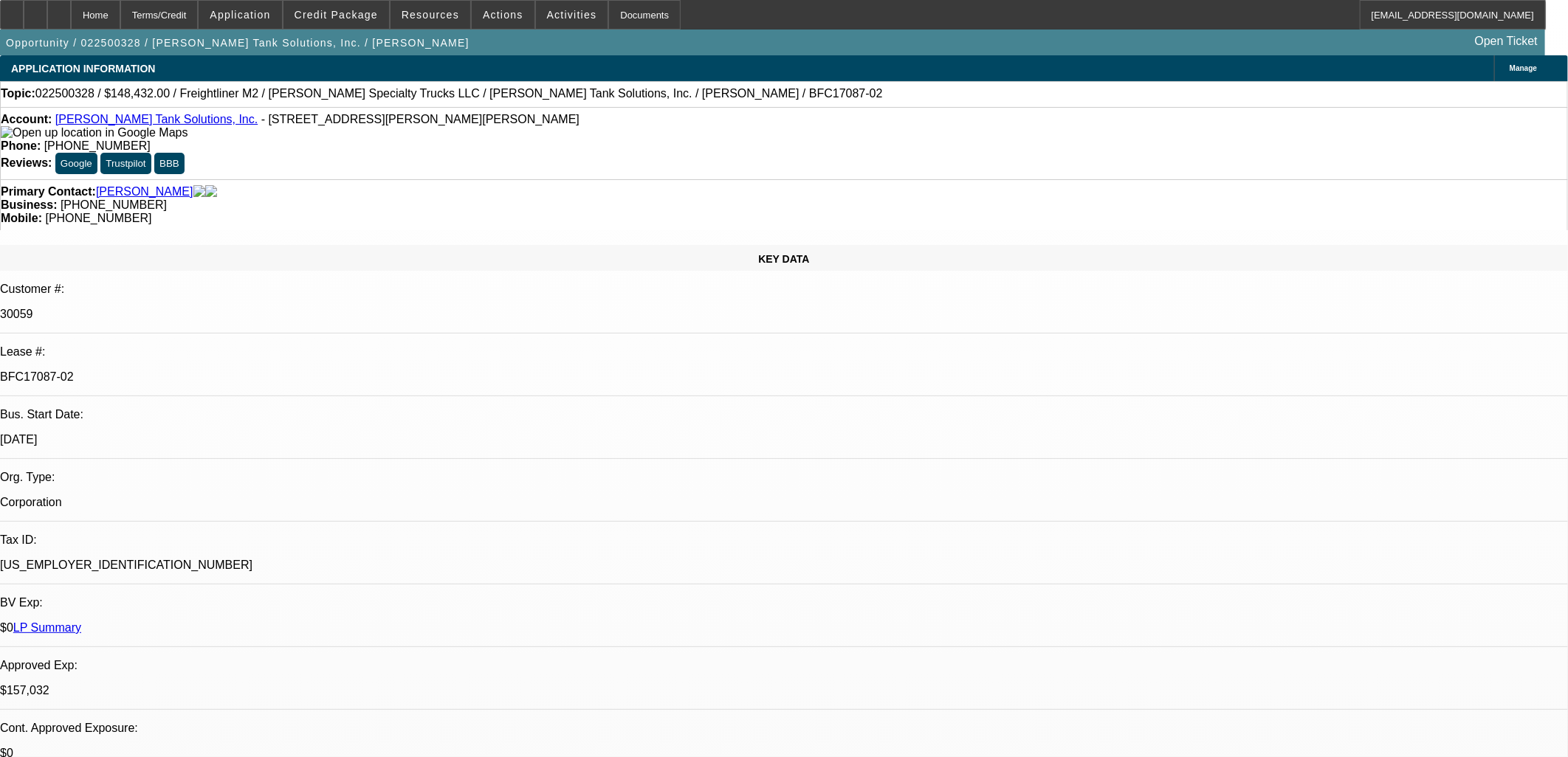
select select "2"
select select "0"
select select "1"
select select "2"
select select "6"
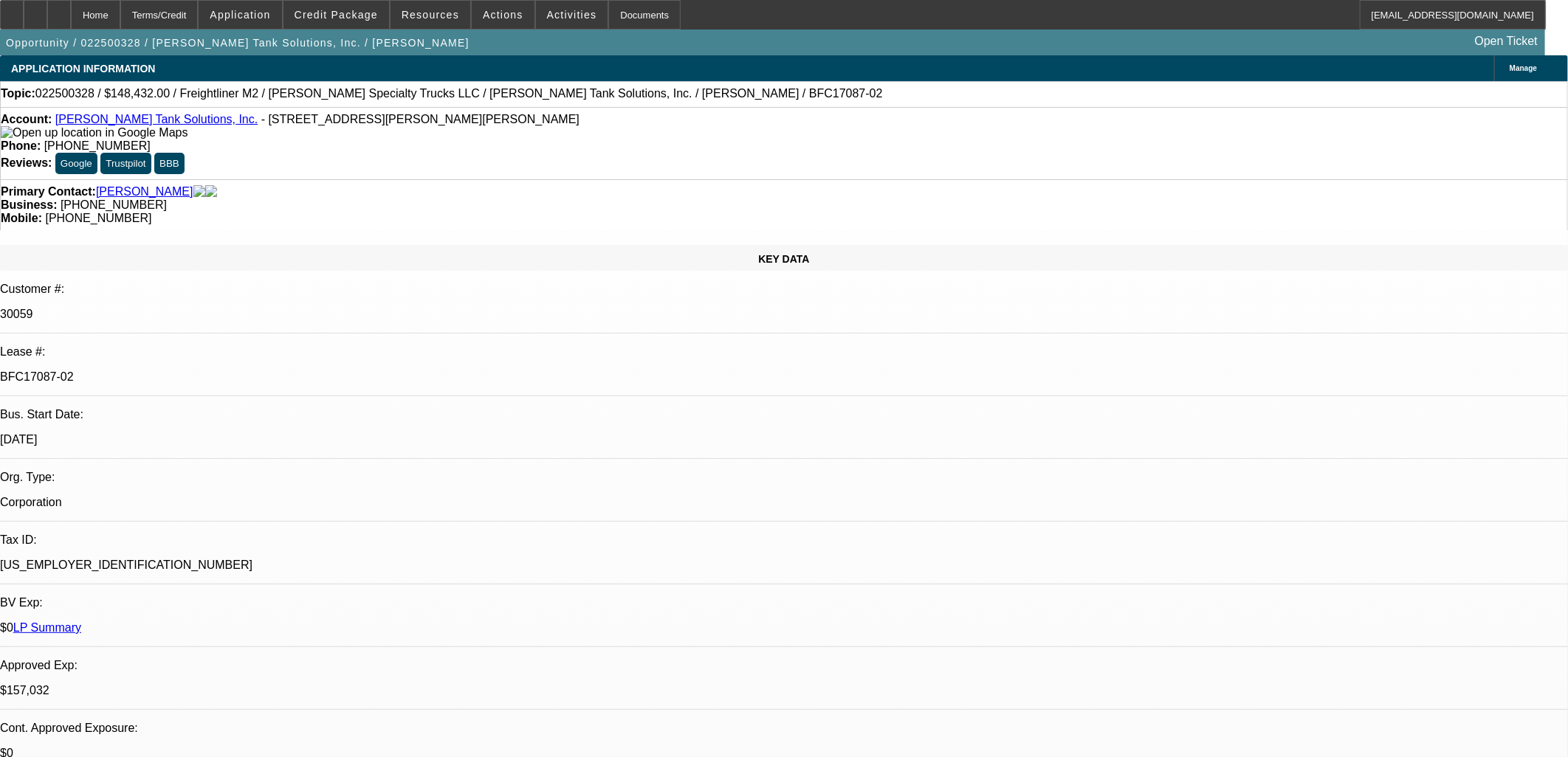
select select "1"
select select "2"
select select "6"
select select "1"
select select "2"
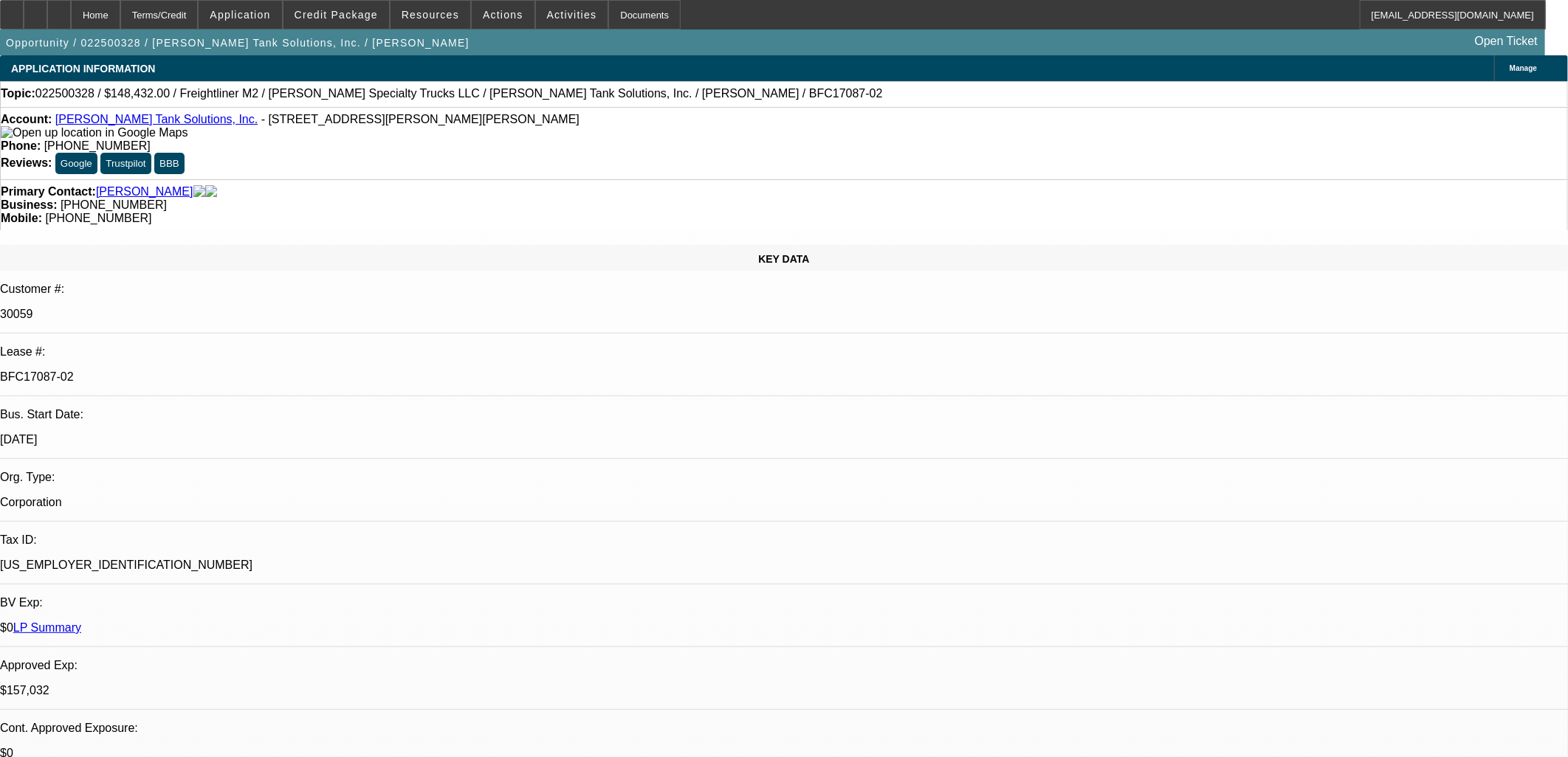
select select "6"
select select "1"
select select "2"
select select "6"
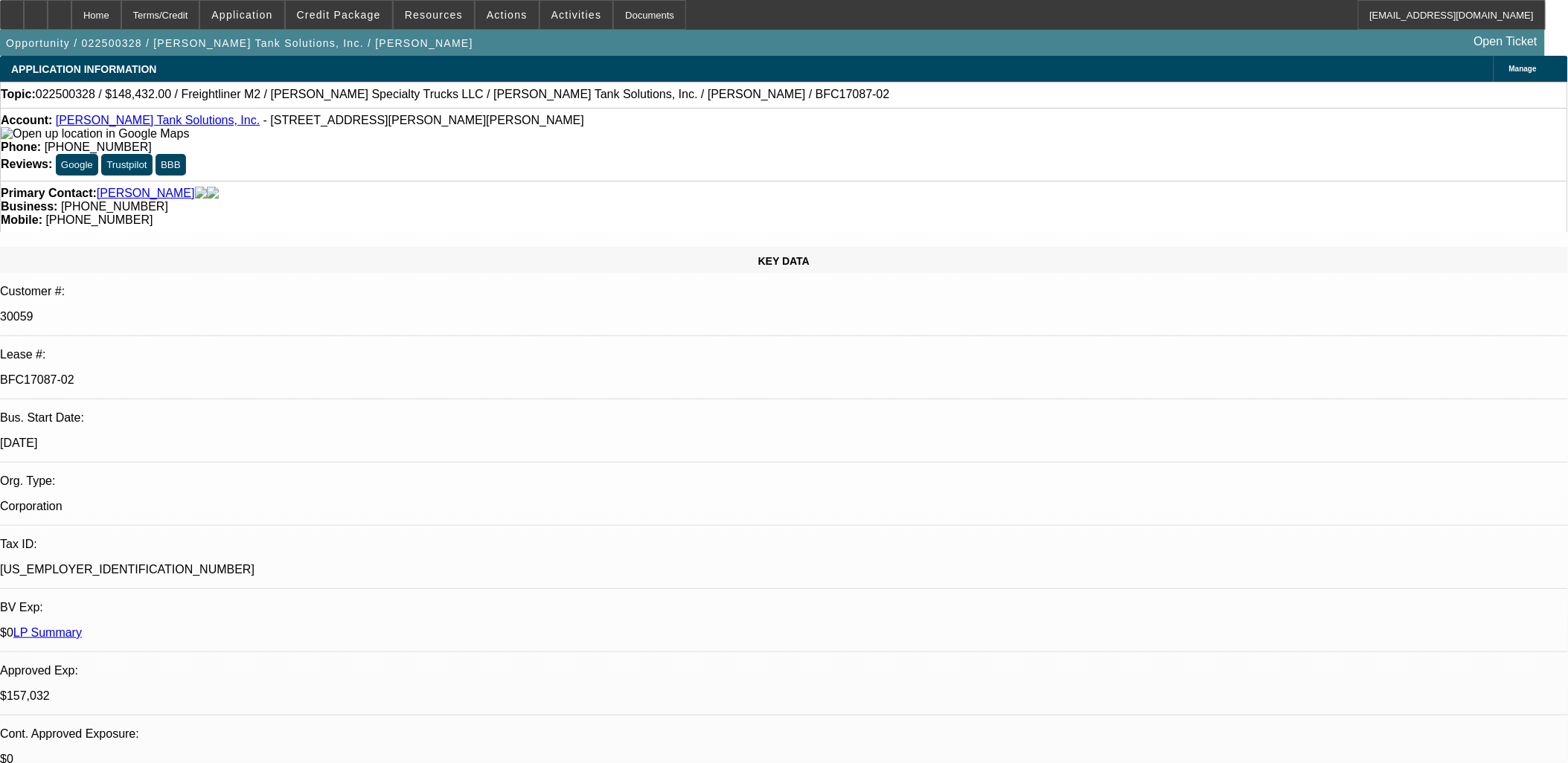
scroll to position [3497, 0]
drag, startPoint x: 1392, startPoint y: 685, endPoint x: 1434, endPoint y: 688, distance: 42.1
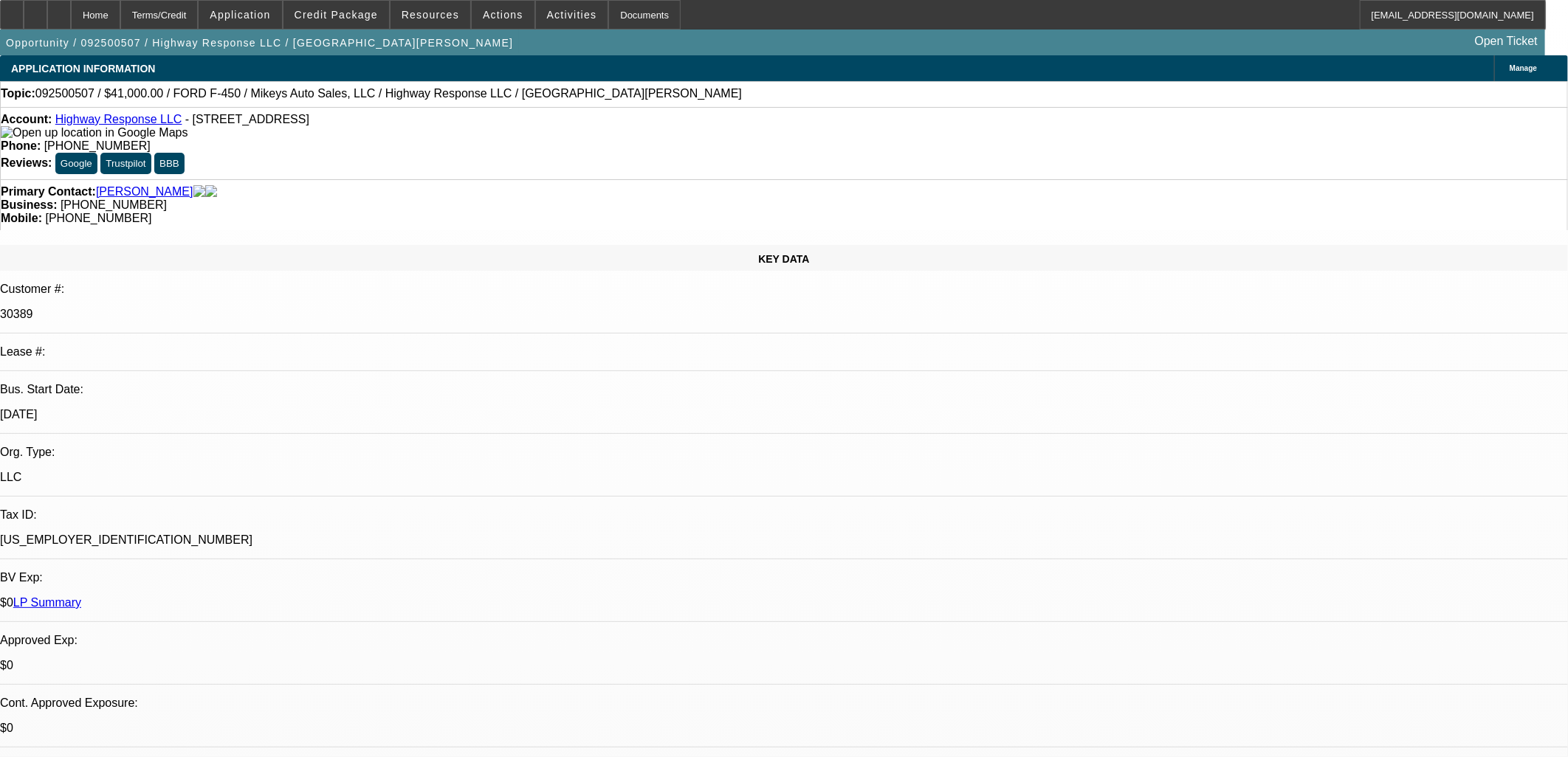
select select "0"
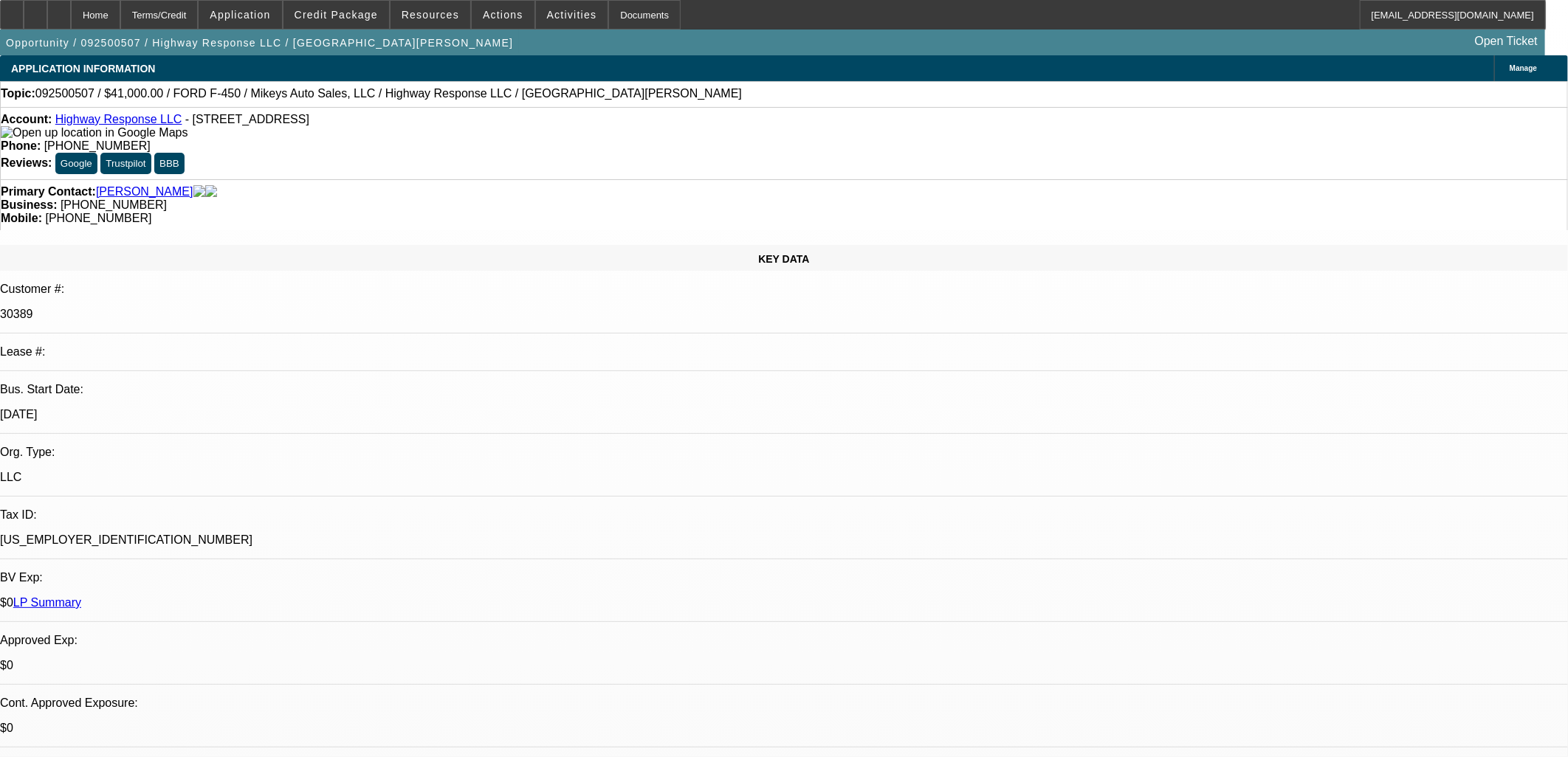
select select "0"
select select "2"
select select "0"
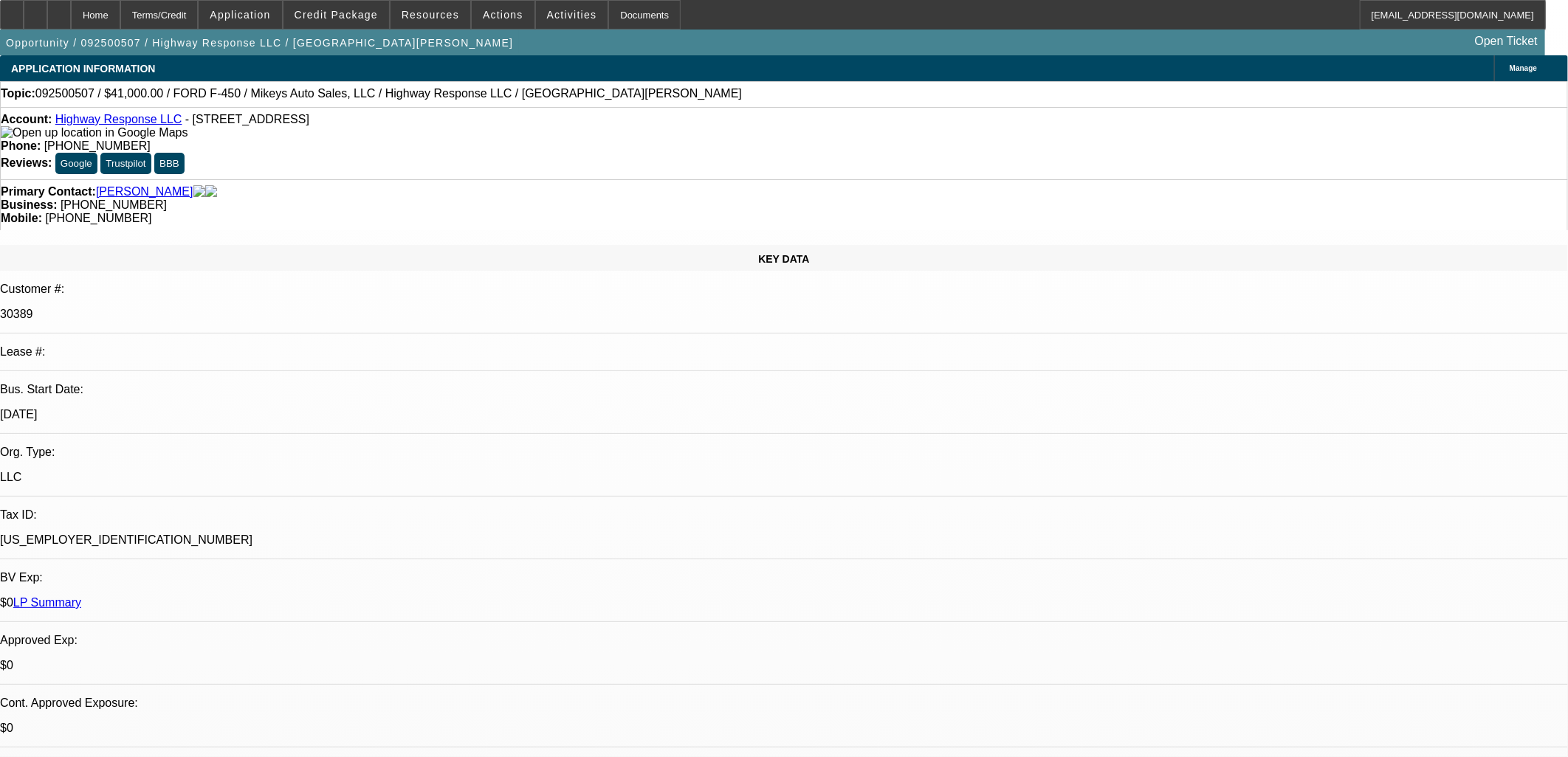
select select "2"
select select "0"
select select "1"
select select "2"
select select "6"
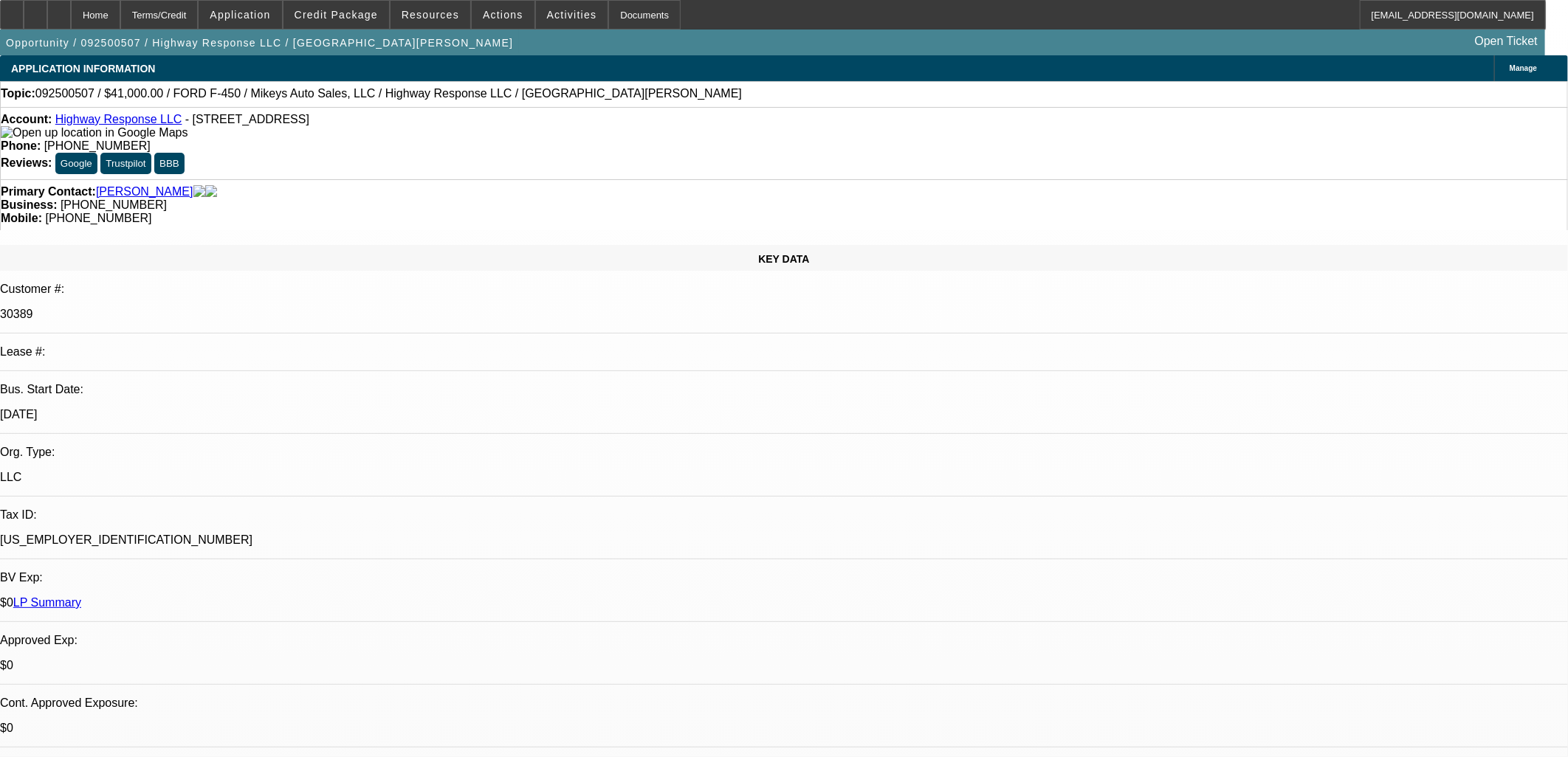
select select "1"
select select "2"
select select "6"
select select "1"
select select "2"
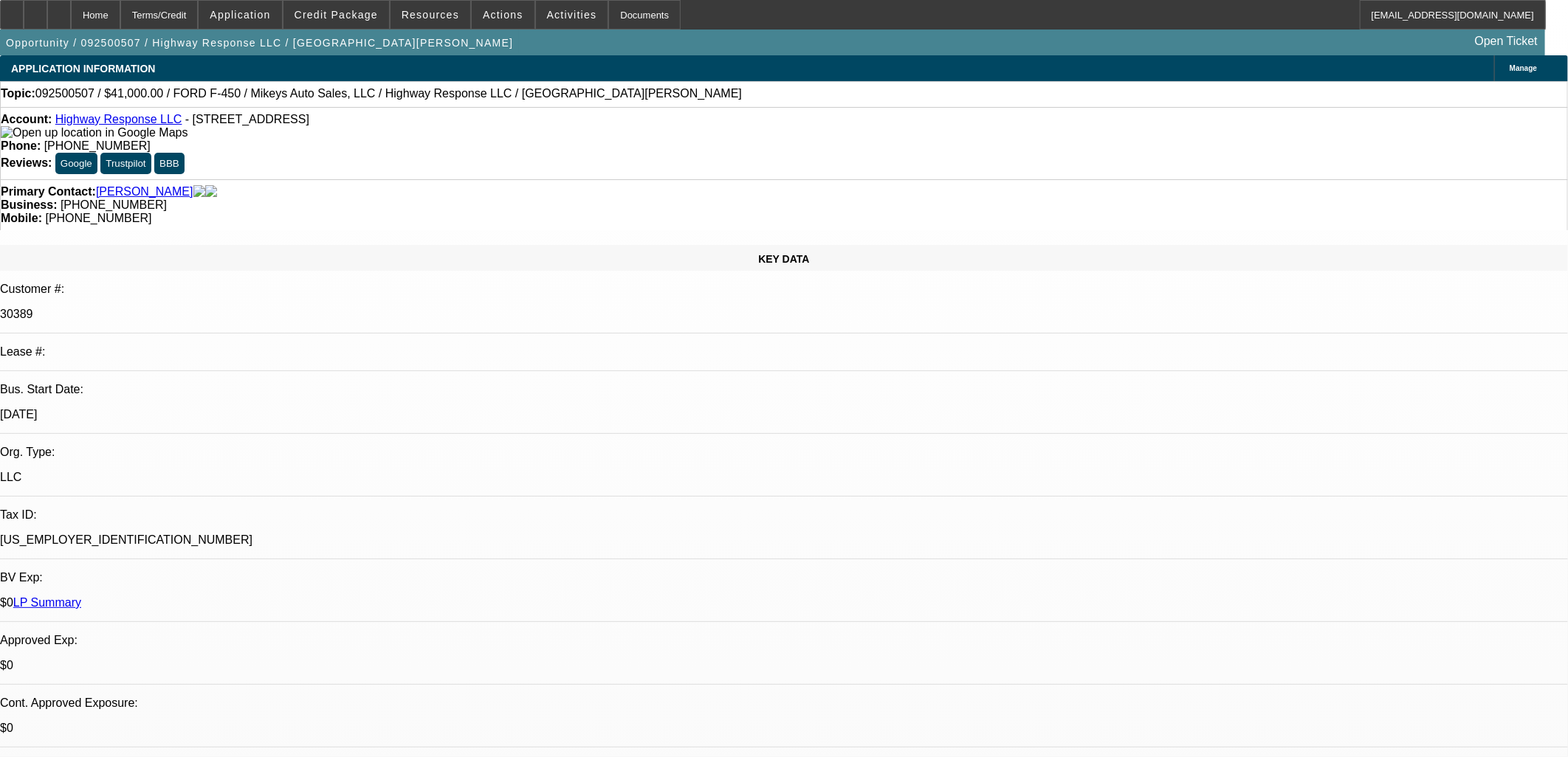
select select "6"
select select "1"
select select "2"
select select "6"
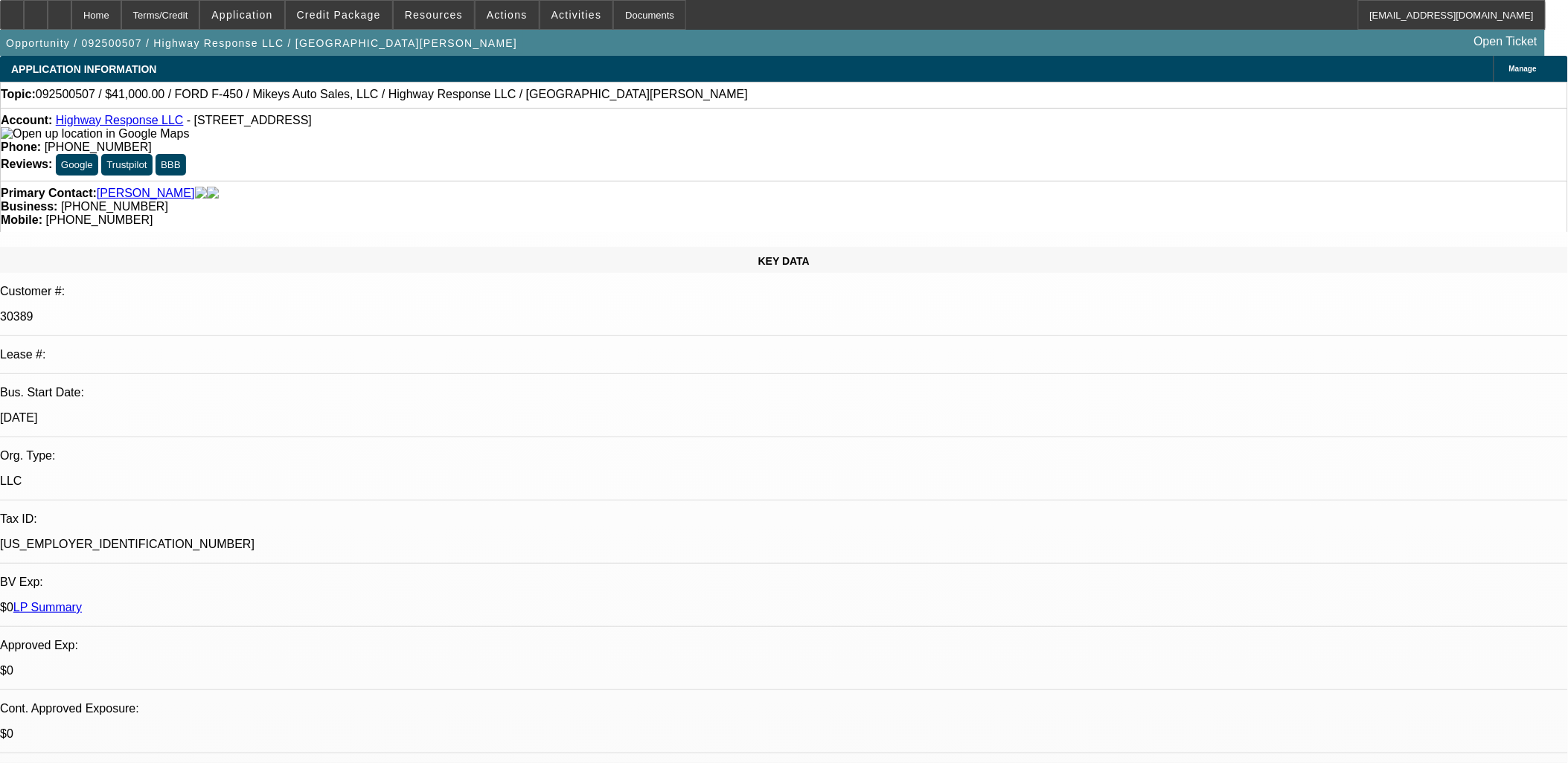
scroll to position [165, 0]
drag, startPoint x: 1277, startPoint y: 570, endPoint x: 1201, endPoint y: 549, distance: 78.8
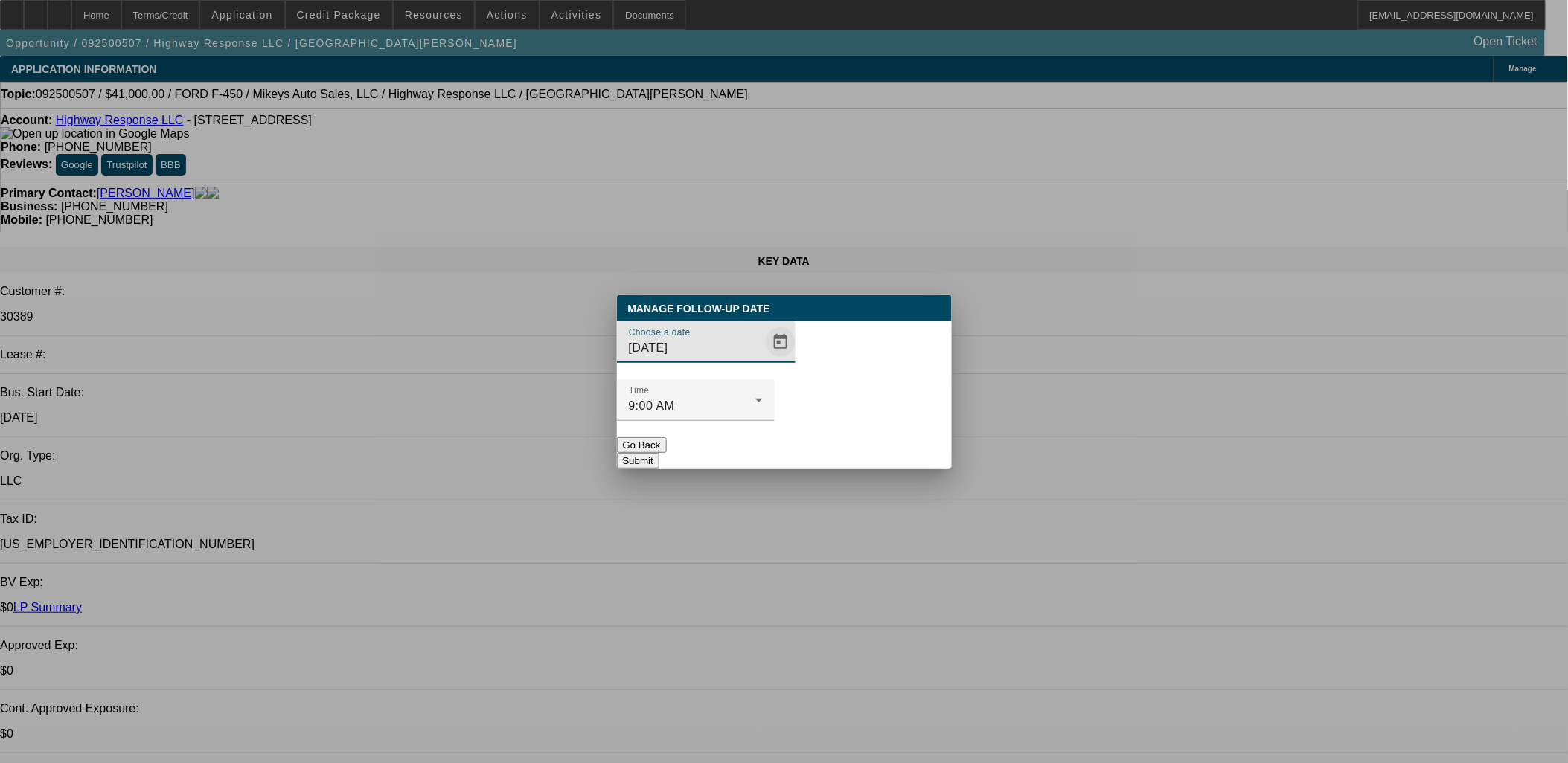
click at [762, 360] on span "Open calendar" at bounding box center [780, 342] width 35 height 35
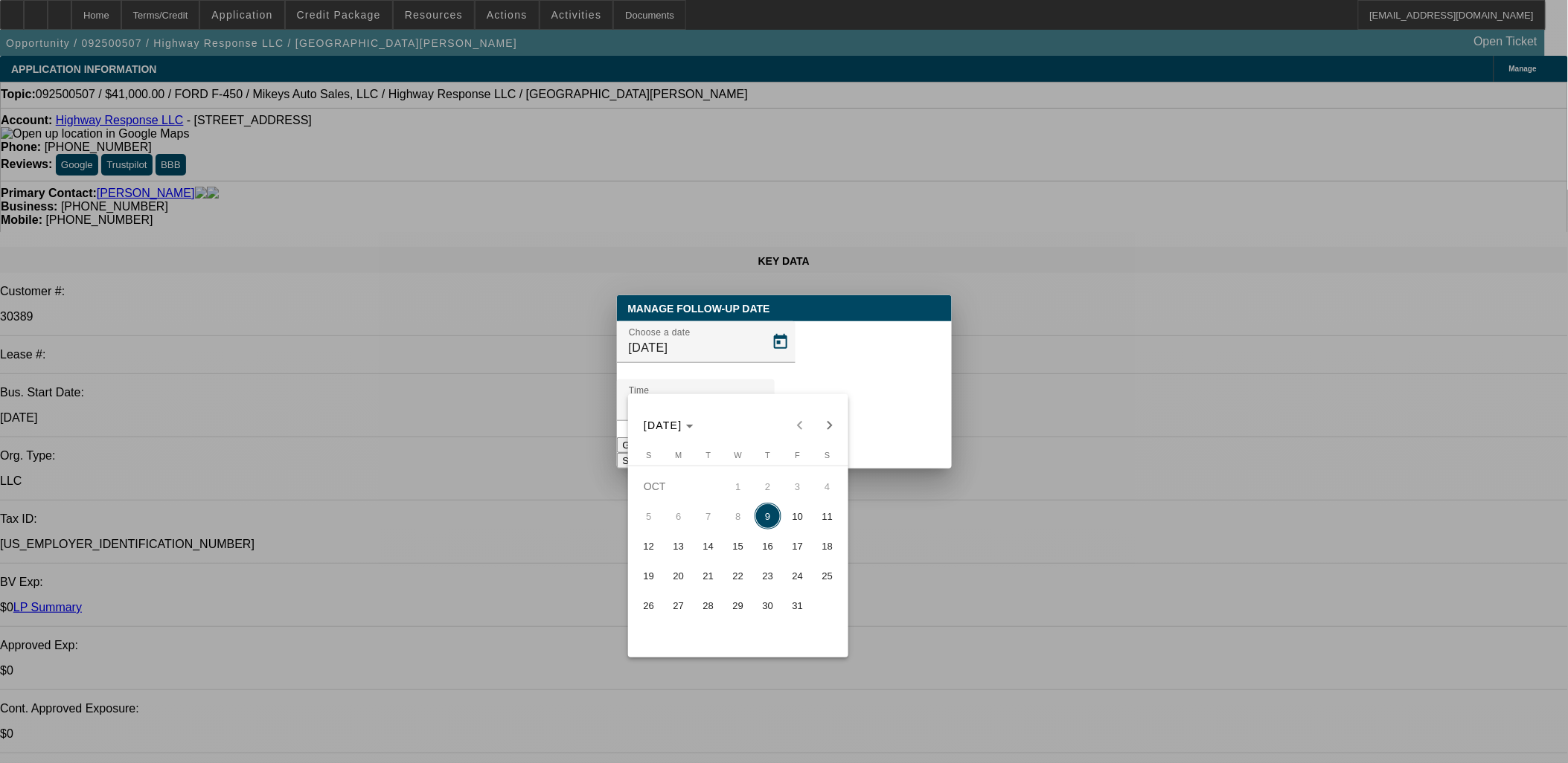
drag, startPoint x: 817, startPoint y: 503, endPoint x: 795, endPoint y: 511, distance: 23.4
click at [813, 506] on button "11" at bounding box center [827, 516] width 30 height 30
click at [793, 512] on div at bounding box center [784, 381] width 1568 height 763
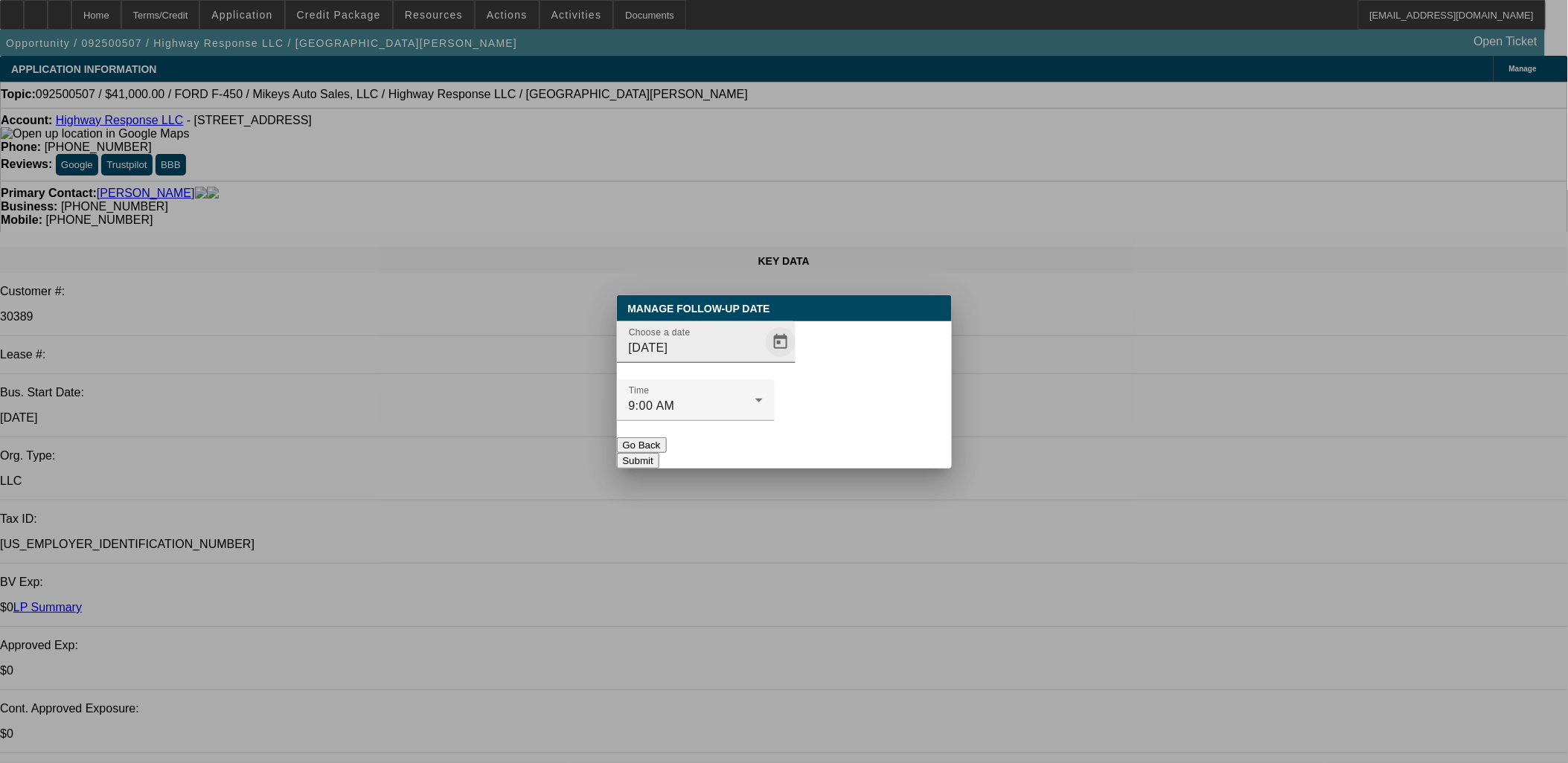
drag, startPoint x: 774, startPoint y: 372, endPoint x: 762, endPoint y: 370, distance: 12.2
click at [767, 370] on div "Choose a date 10/11/2025" at bounding box center [784, 350] width 335 height 58
click at [762, 360] on span "Open calendar" at bounding box center [780, 342] width 35 height 35
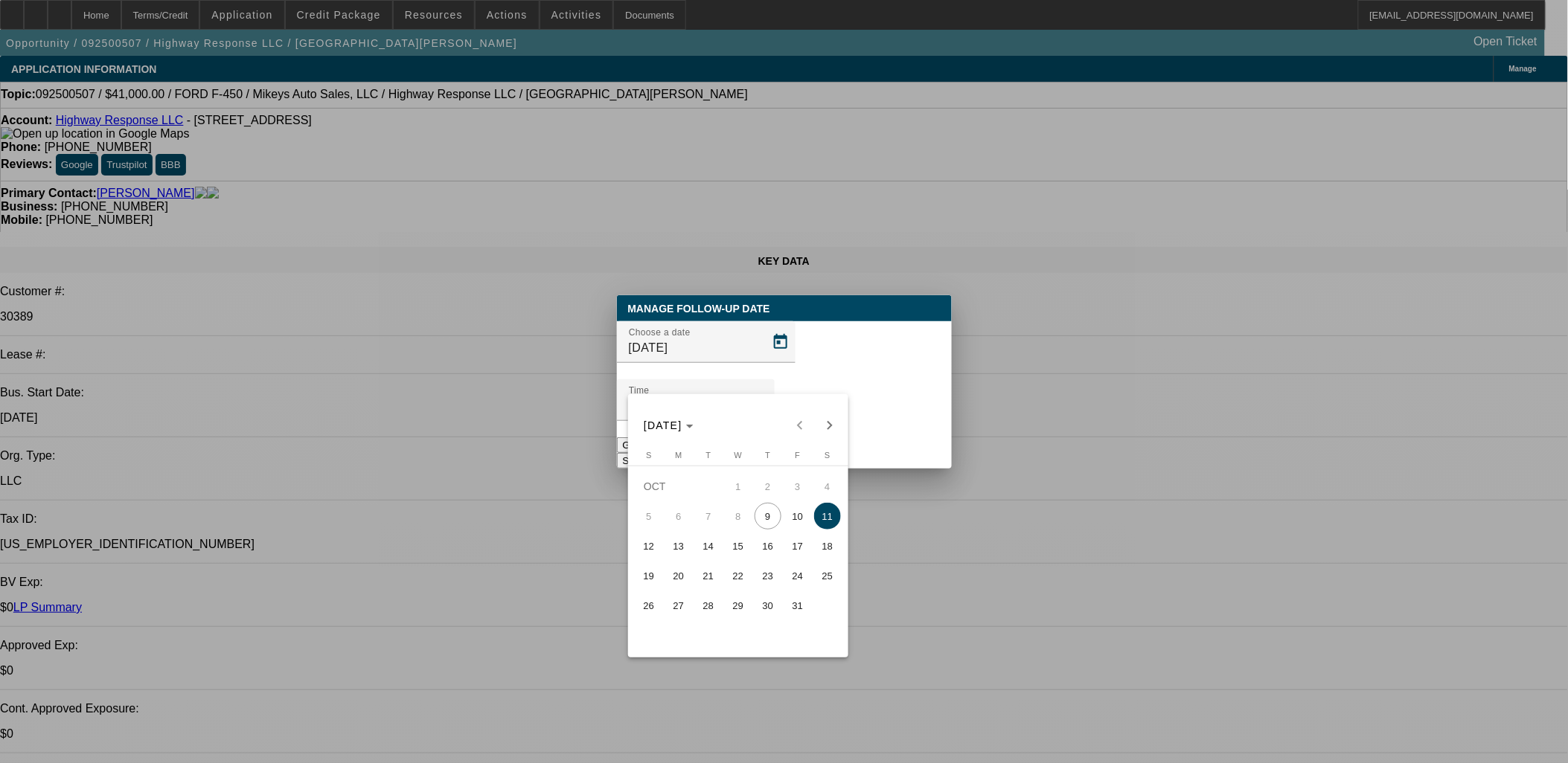
click at [793, 524] on span "10" at bounding box center [797, 516] width 27 height 27
type input "[DATE]"
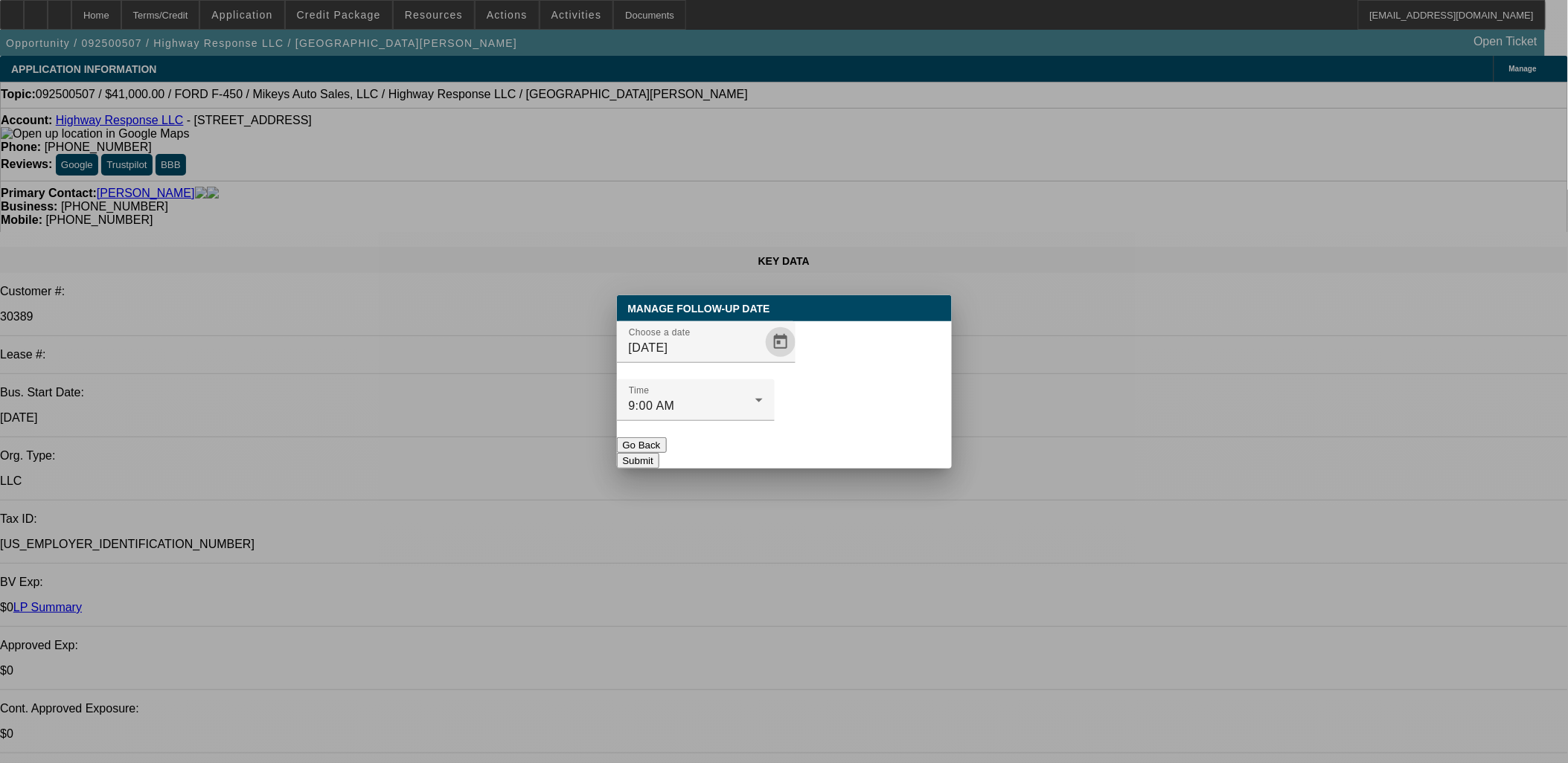
click at [775, 421] on div at bounding box center [695, 429] width 158 height 16
drag, startPoint x: 839, startPoint y: 412, endPoint x: 659, endPoint y: 0, distance: 449.6
click at [659, 453] on button "Submit" at bounding box center [637, 461] width 42 height 15
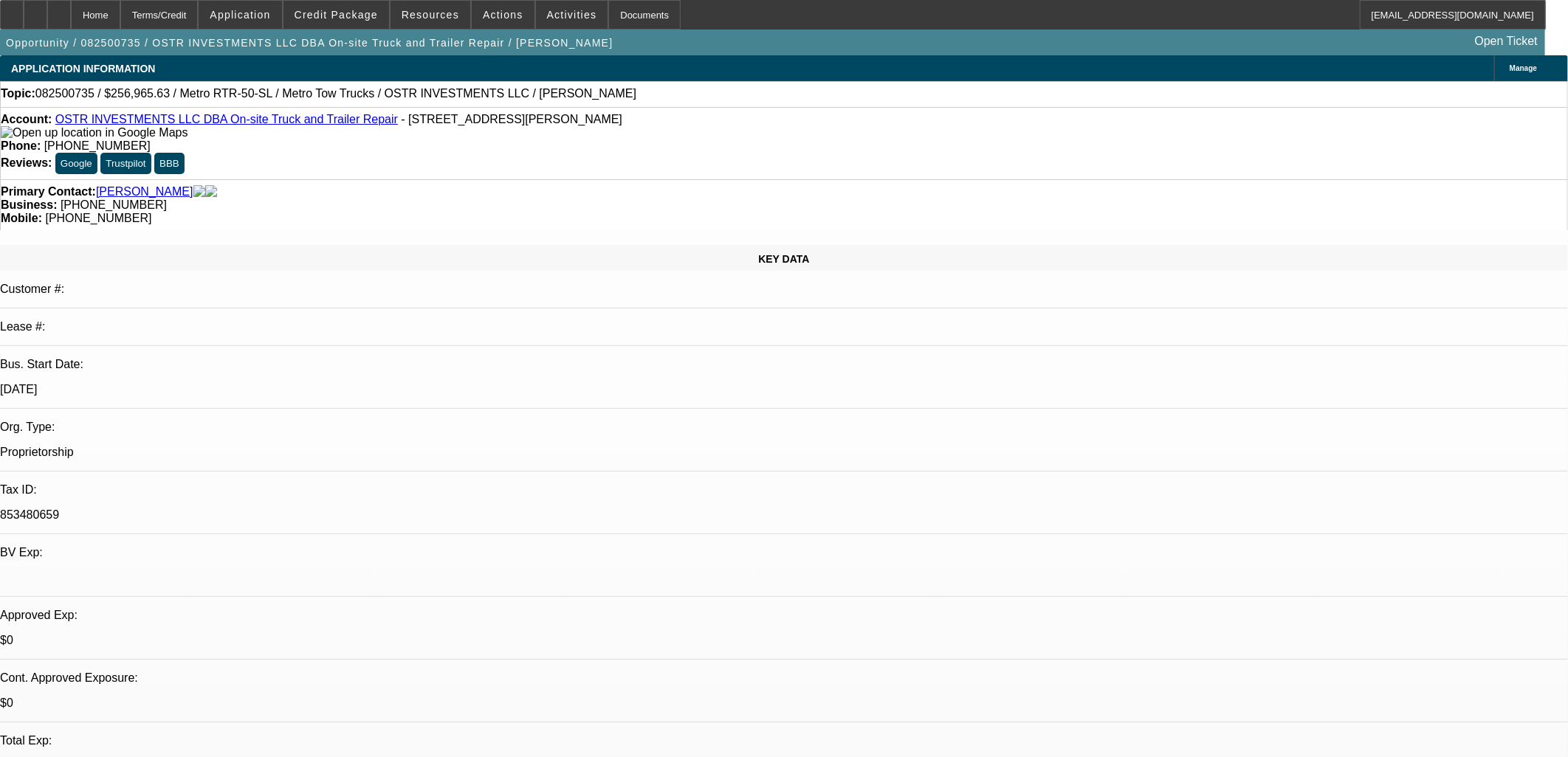
select select "0"
select select "2"
select select "0.1"
select select "1"
select select "2"
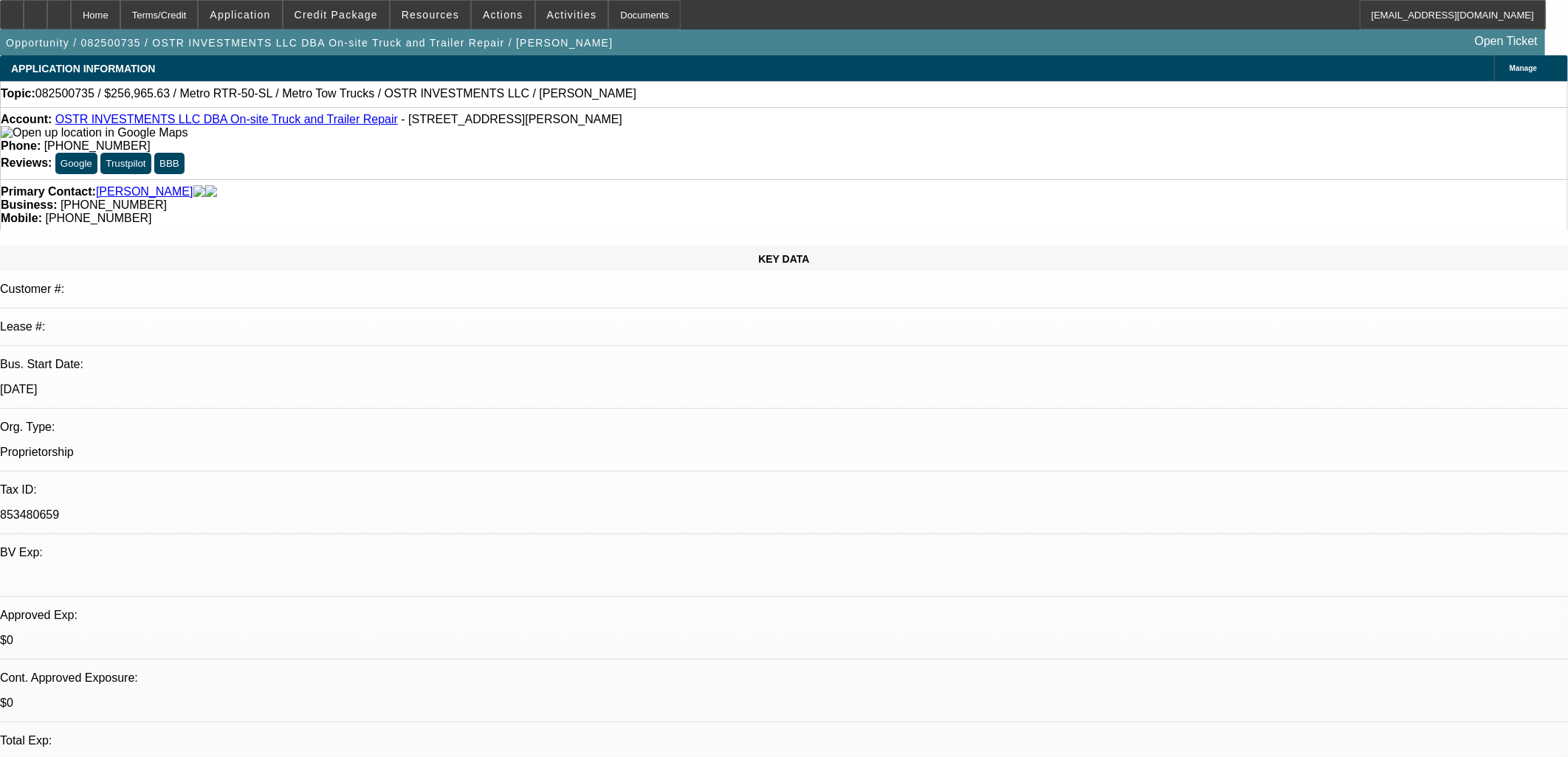
select select "4"
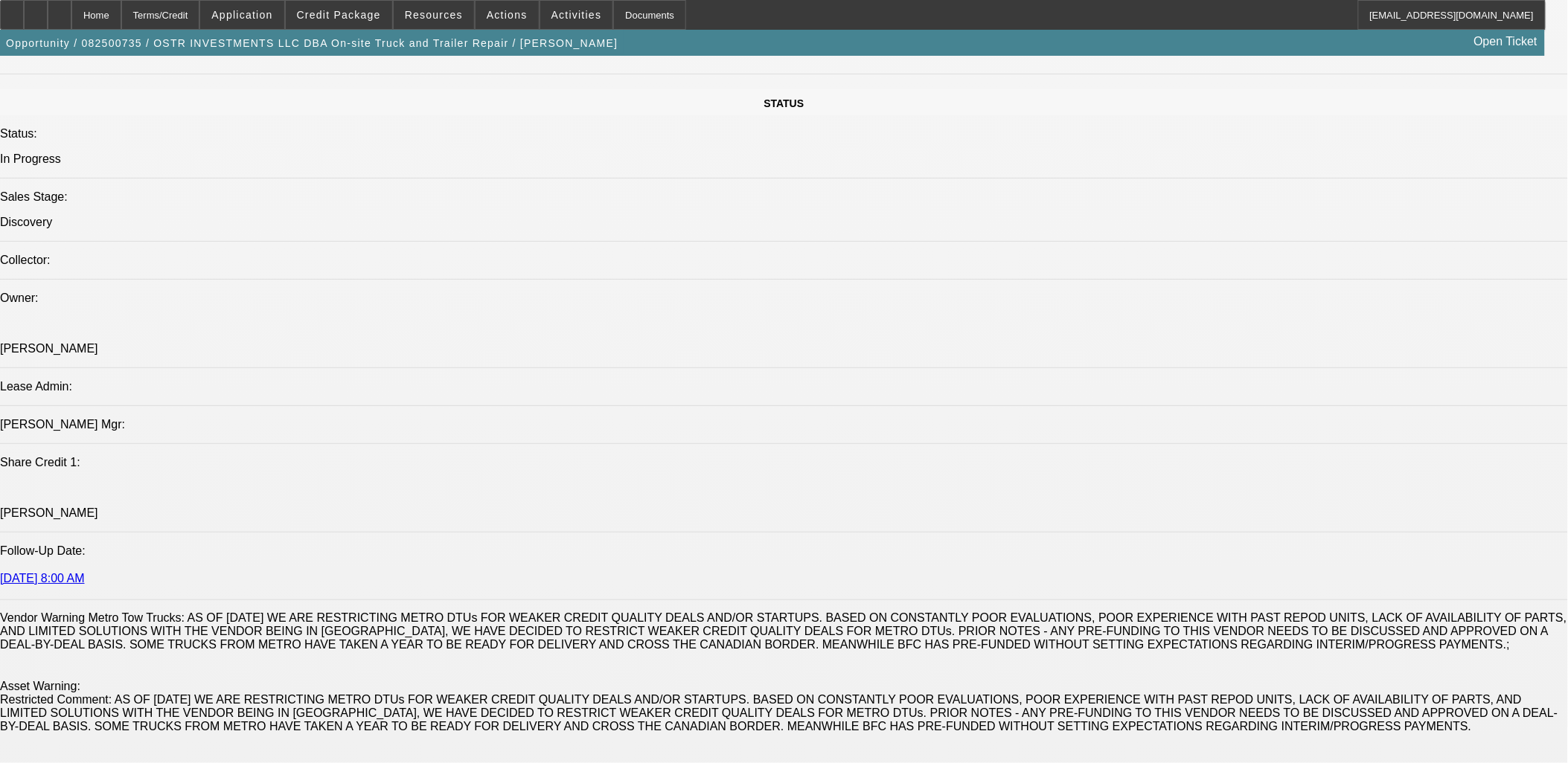
scroll to position [1405, 0]
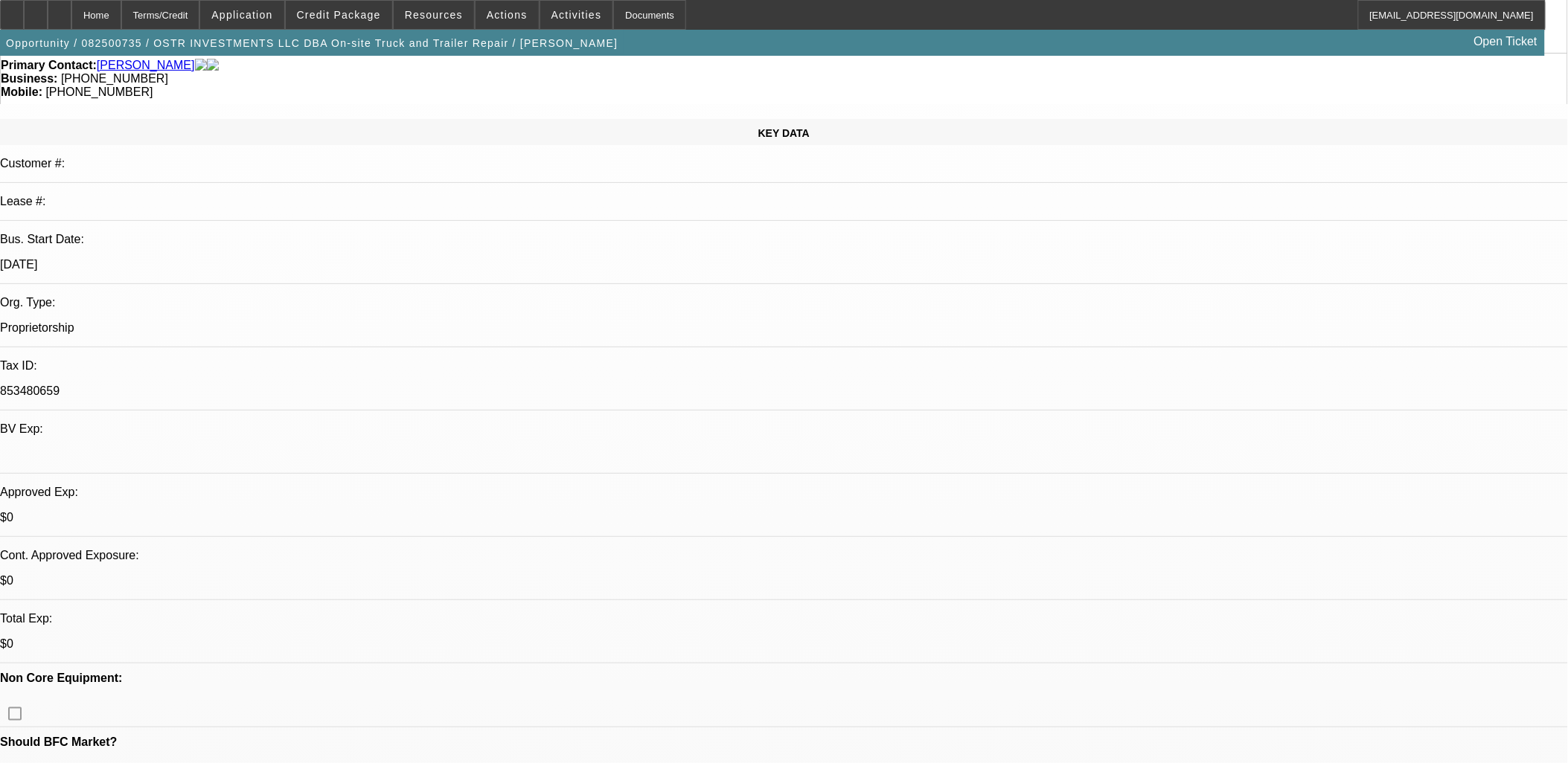
scroll to position [0, 0]
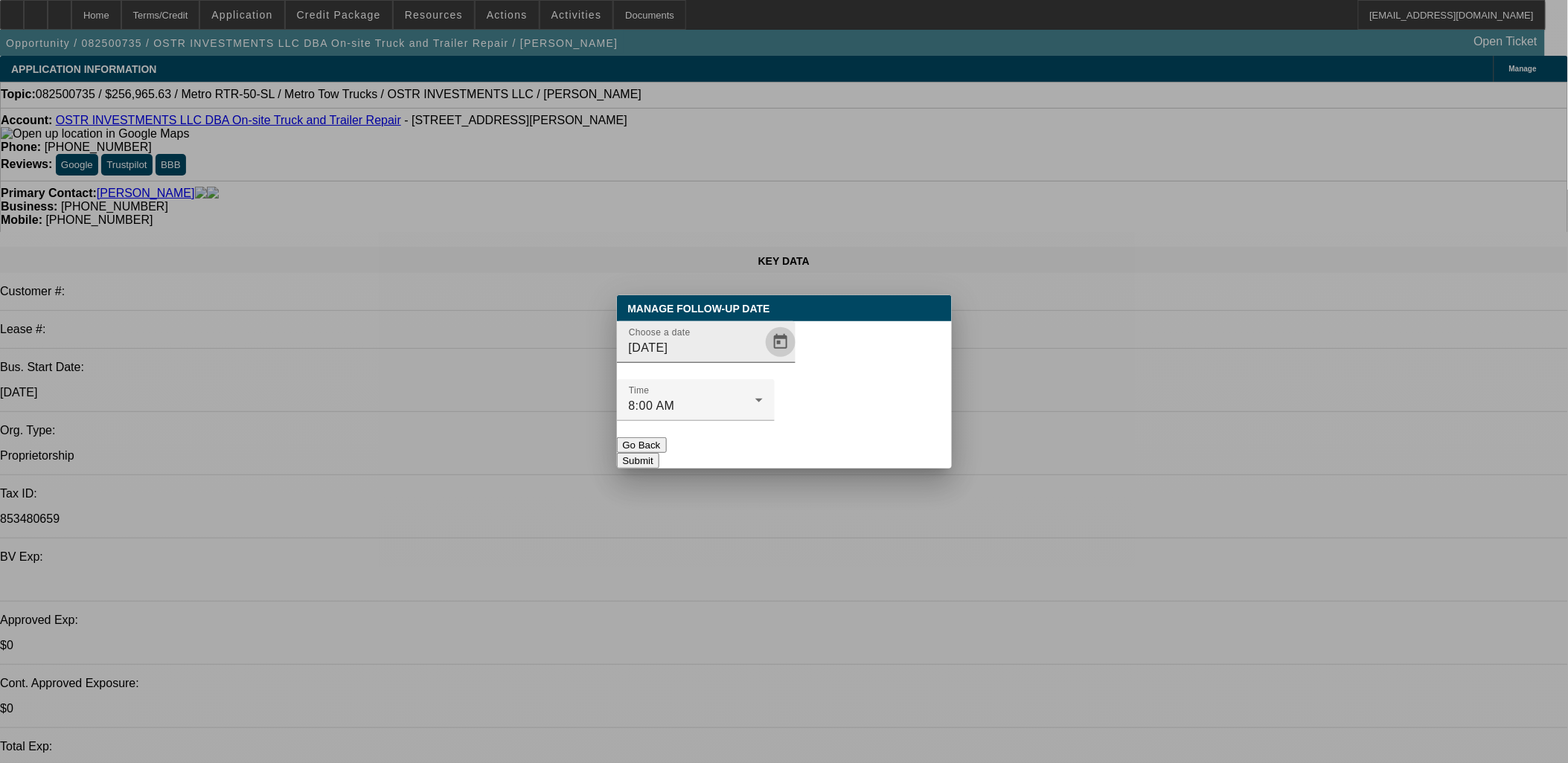
click at [762, 360] on span "Open calendar" at bounding box center [780, 342] width 35 height 35
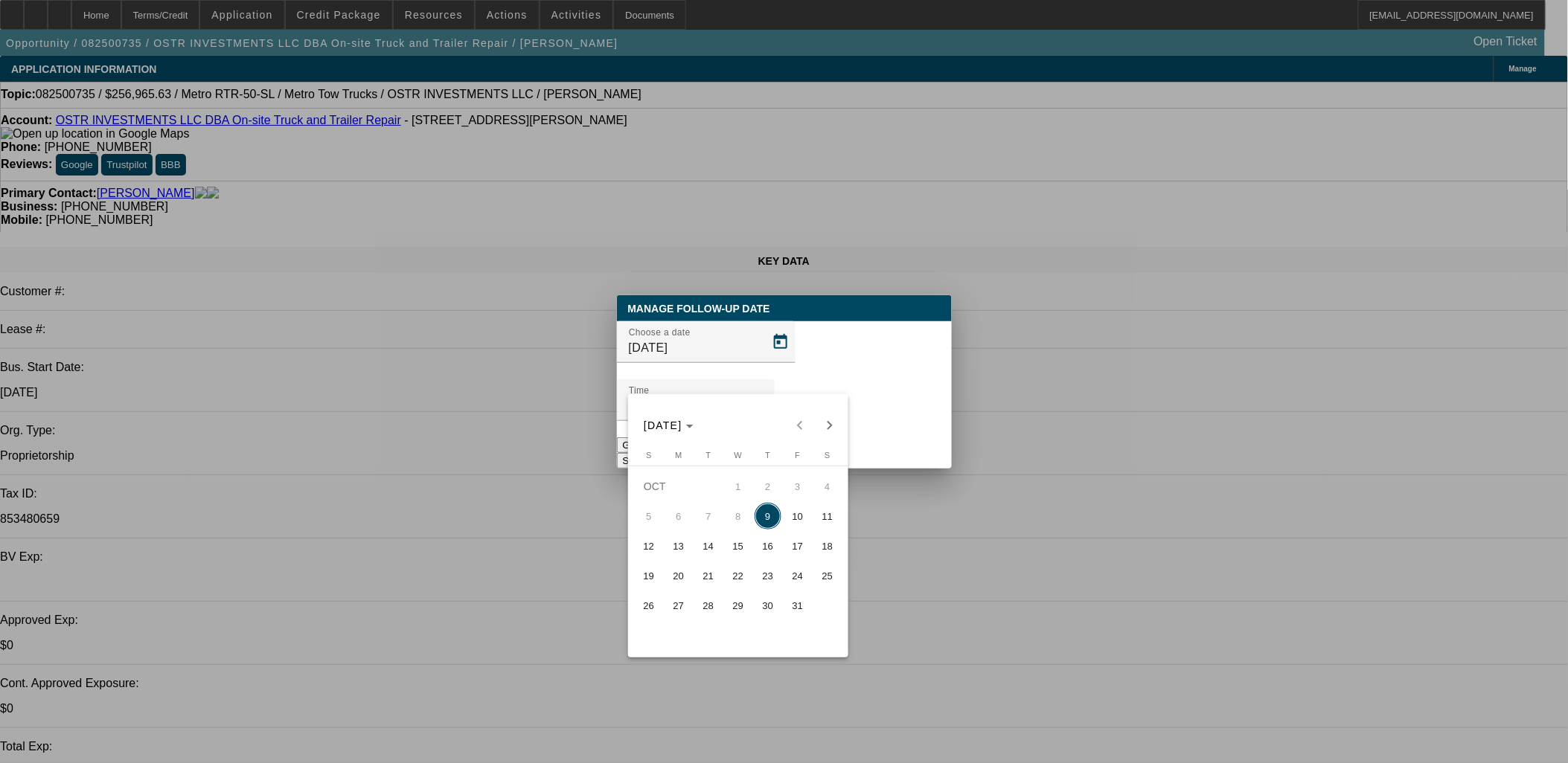
click at [784, 512] on tr "5 6 7 8 9 10 11" at bounding box center [738, 516] width 208 height 30
click at [792, 518] on span "10" at bounding box center [797, 516] width 27 height 27
type input "[DATE]"
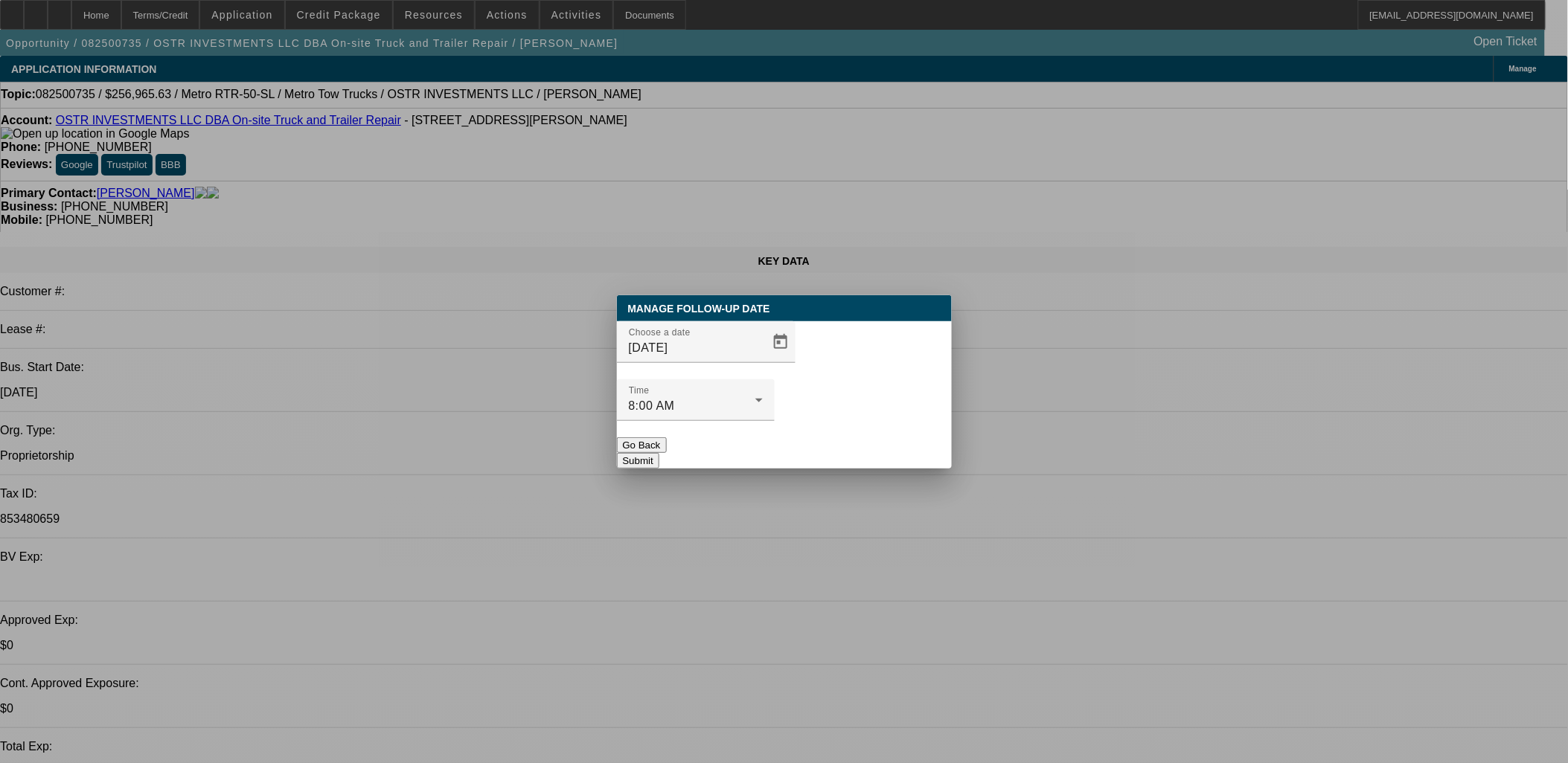
click at [659, 453] on button "Submit" at bounding box center [637, 461] width 42 height 15
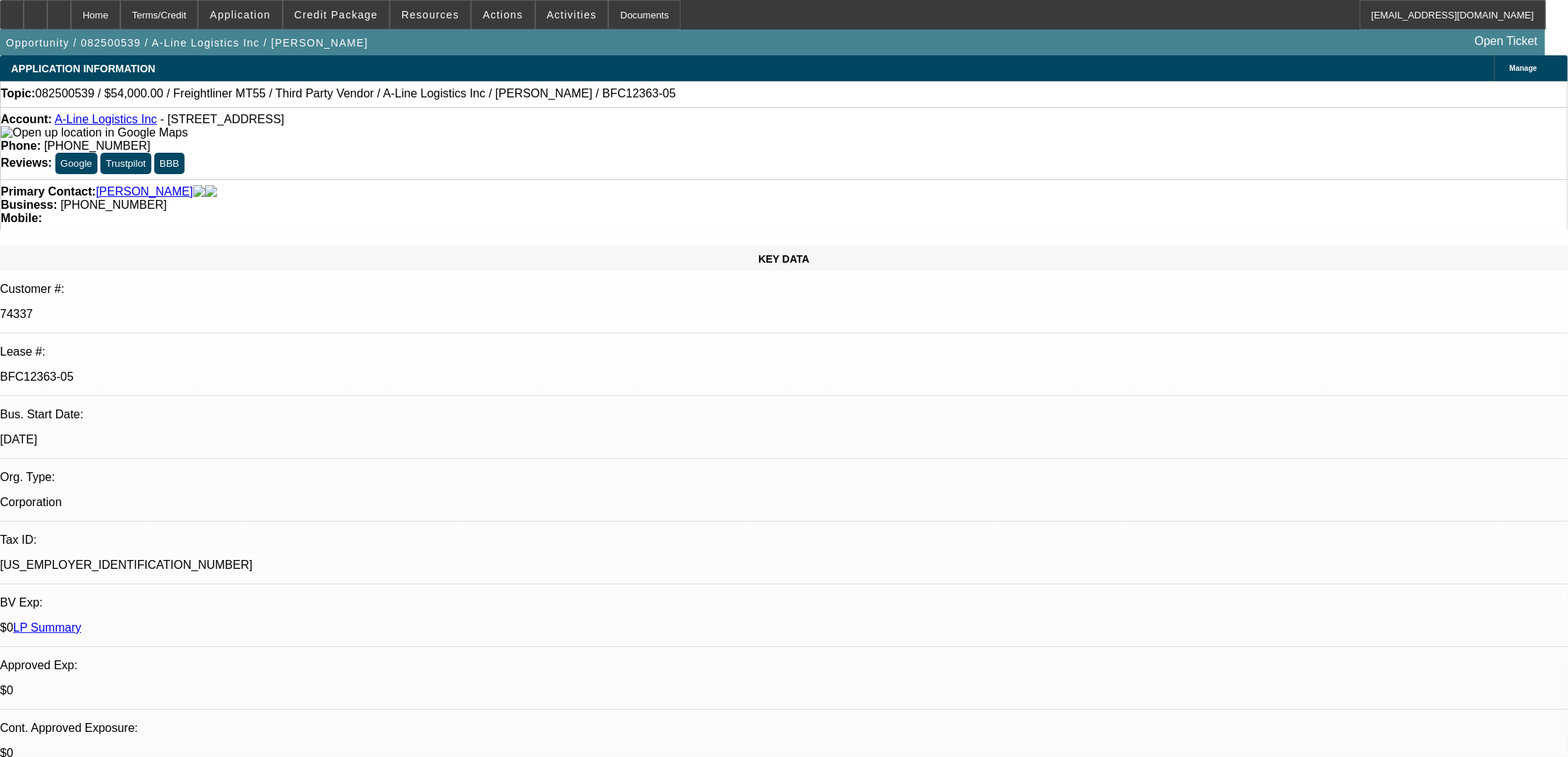
select select "0"
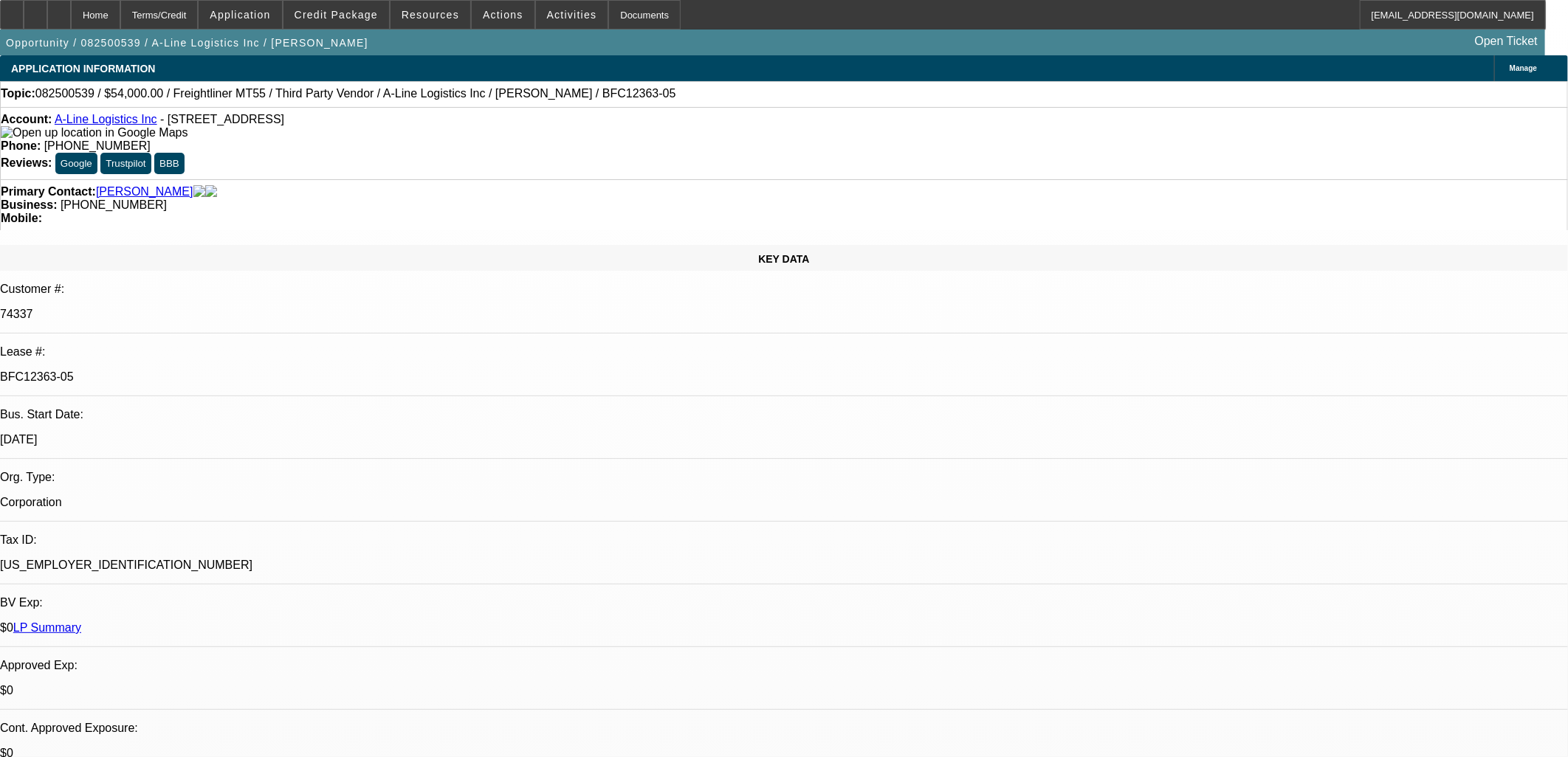
select select "0"
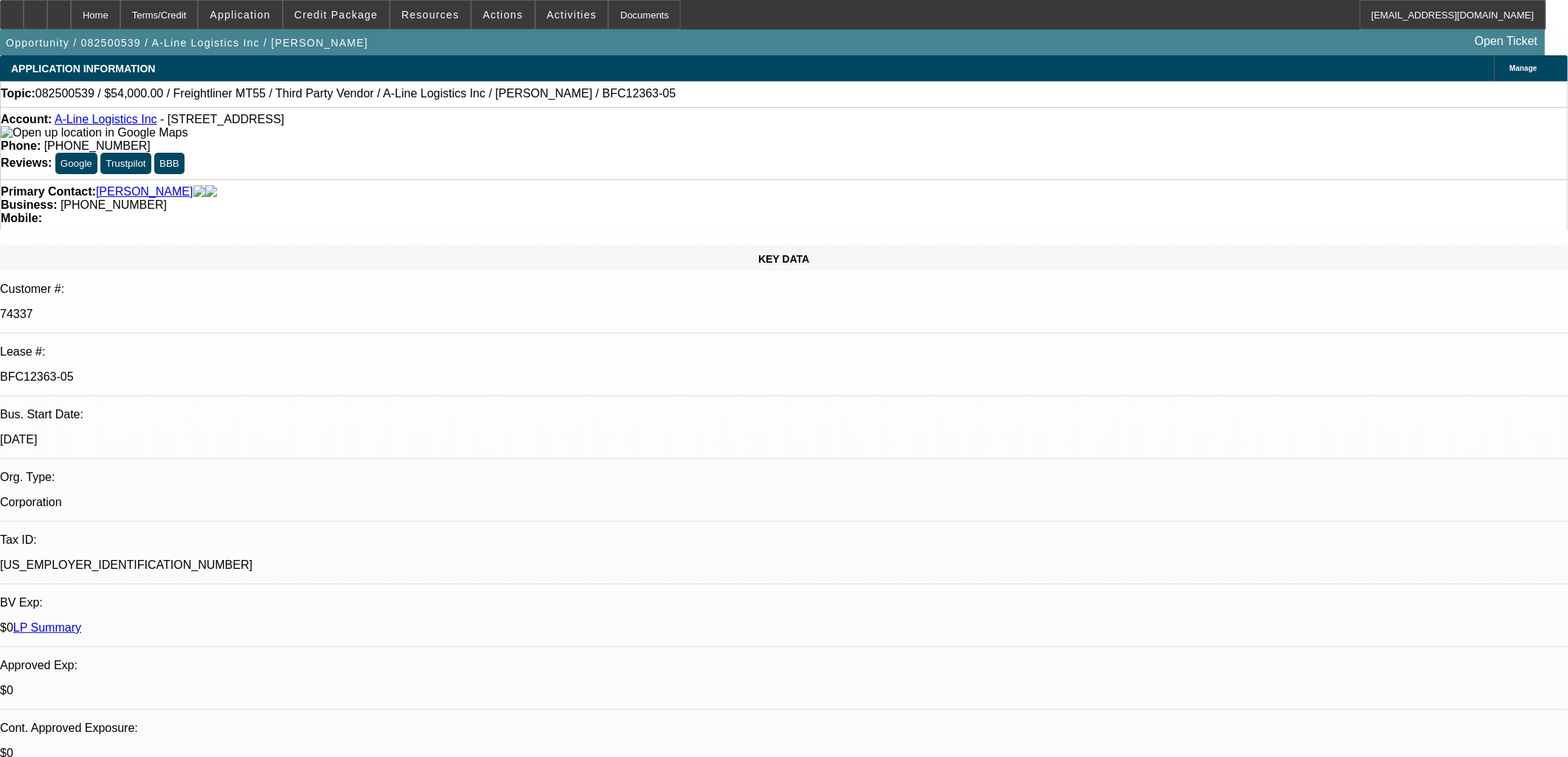
select select "0"
select select "0.1"
select select "1"
select select "6"
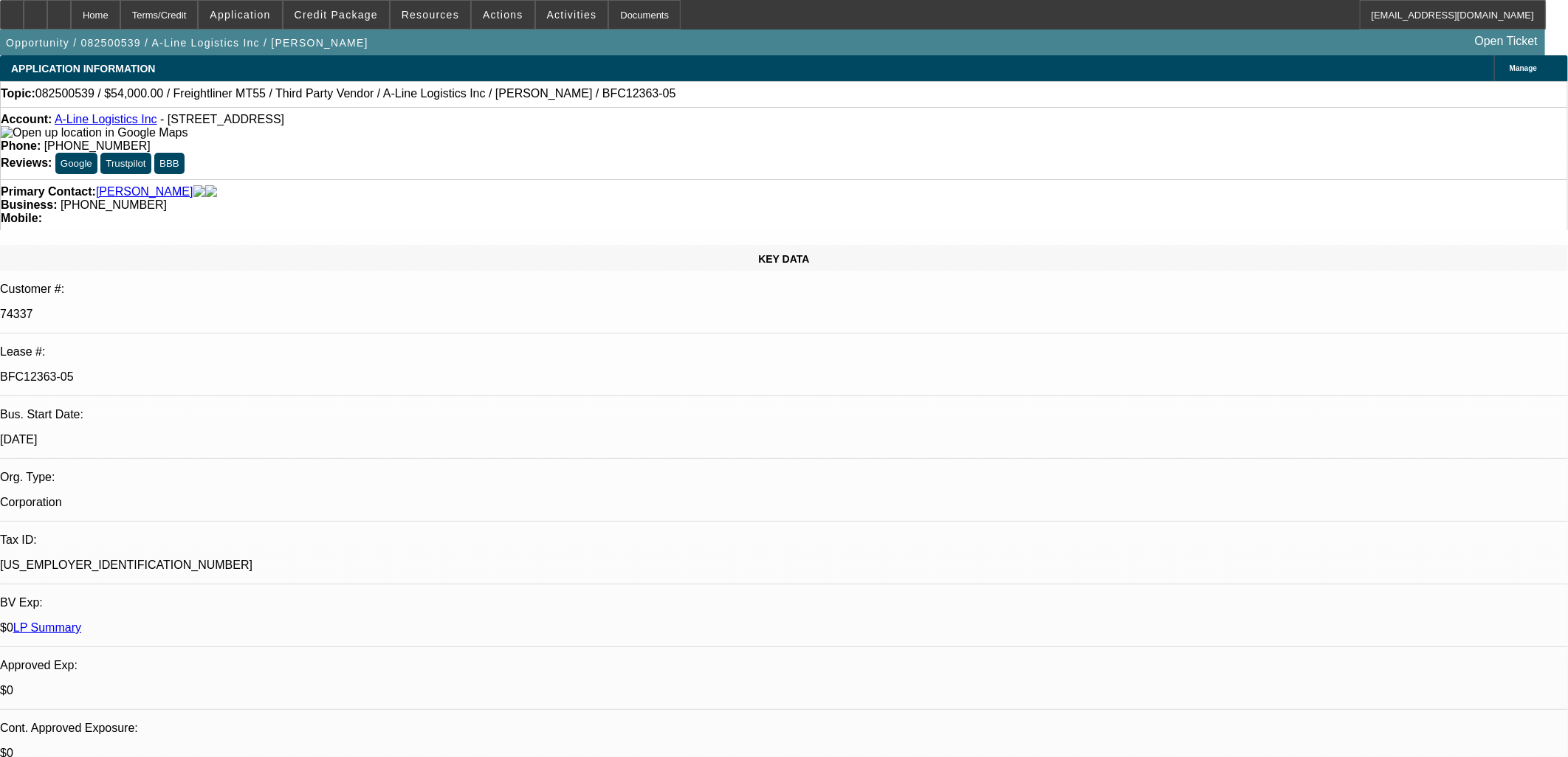
select select "1"
select select "6"
select select "1"
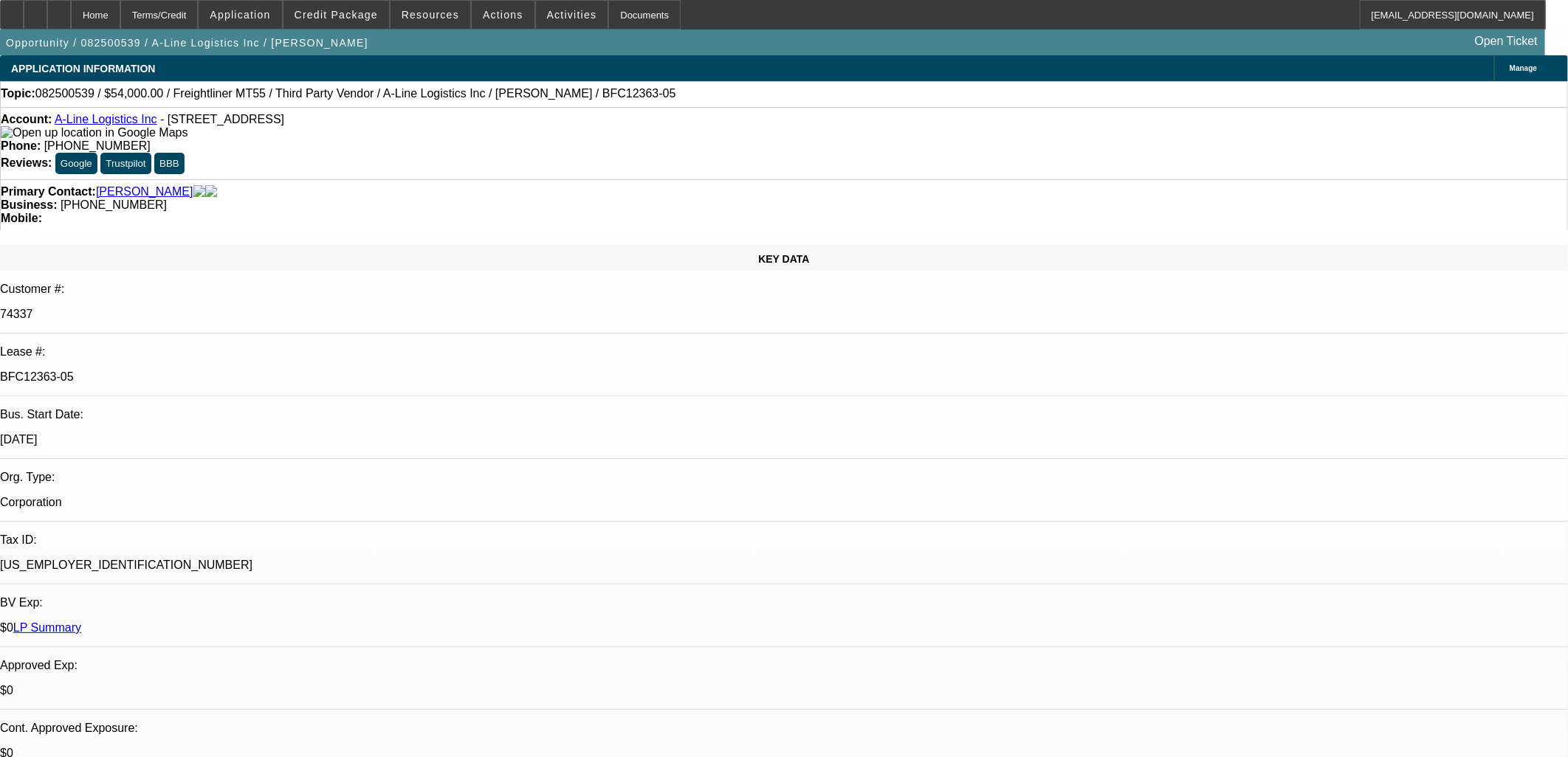
select select "6"
select select "1"
select select "4"
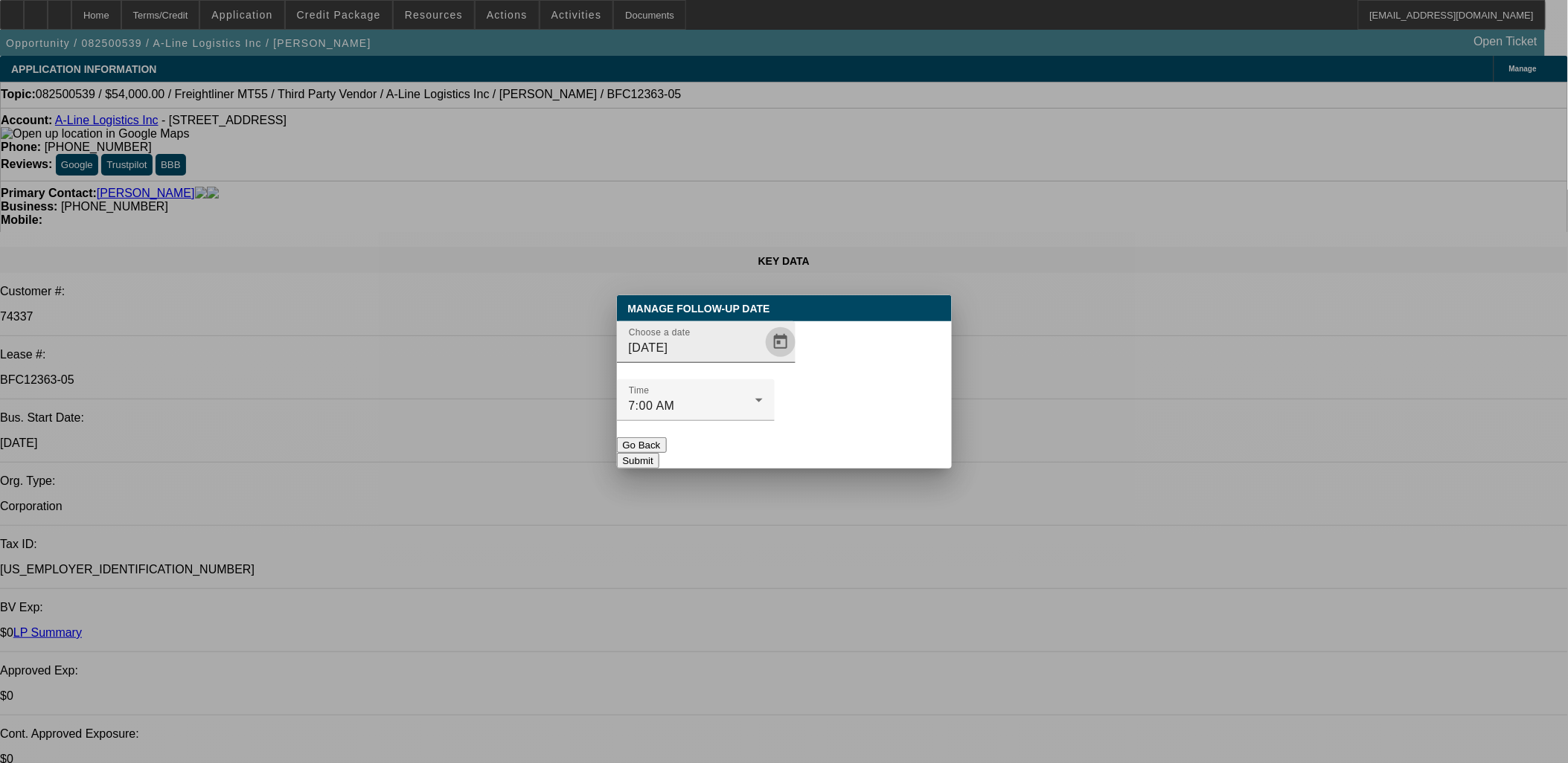
click at [762, 360] on span "Open calendar" at bounding box center [780, 342] width 35 height 35
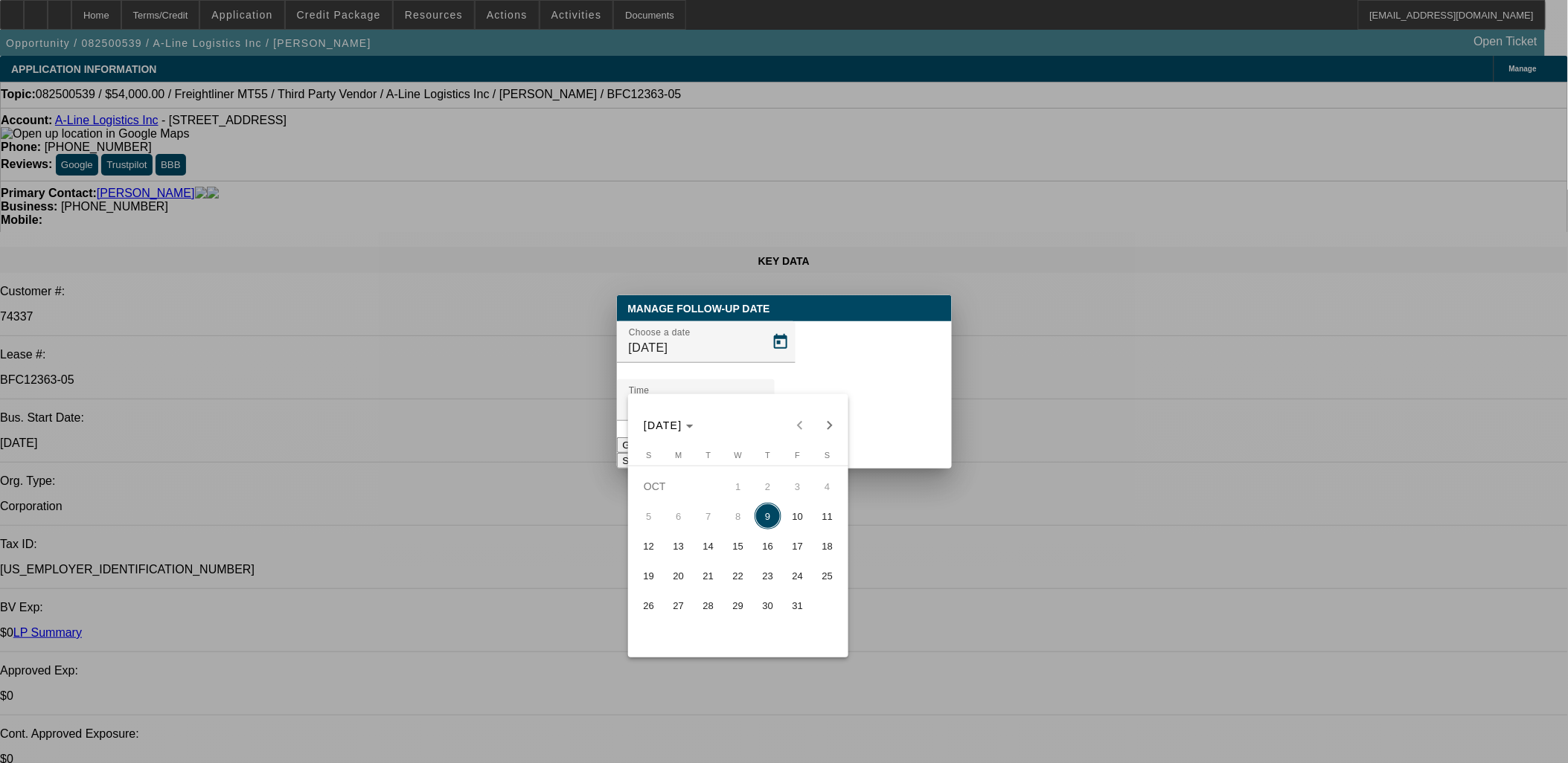
click at [789, 517] on span "10" at bounding box center [797, 516] width 27 height 27
type input "[DATE]"
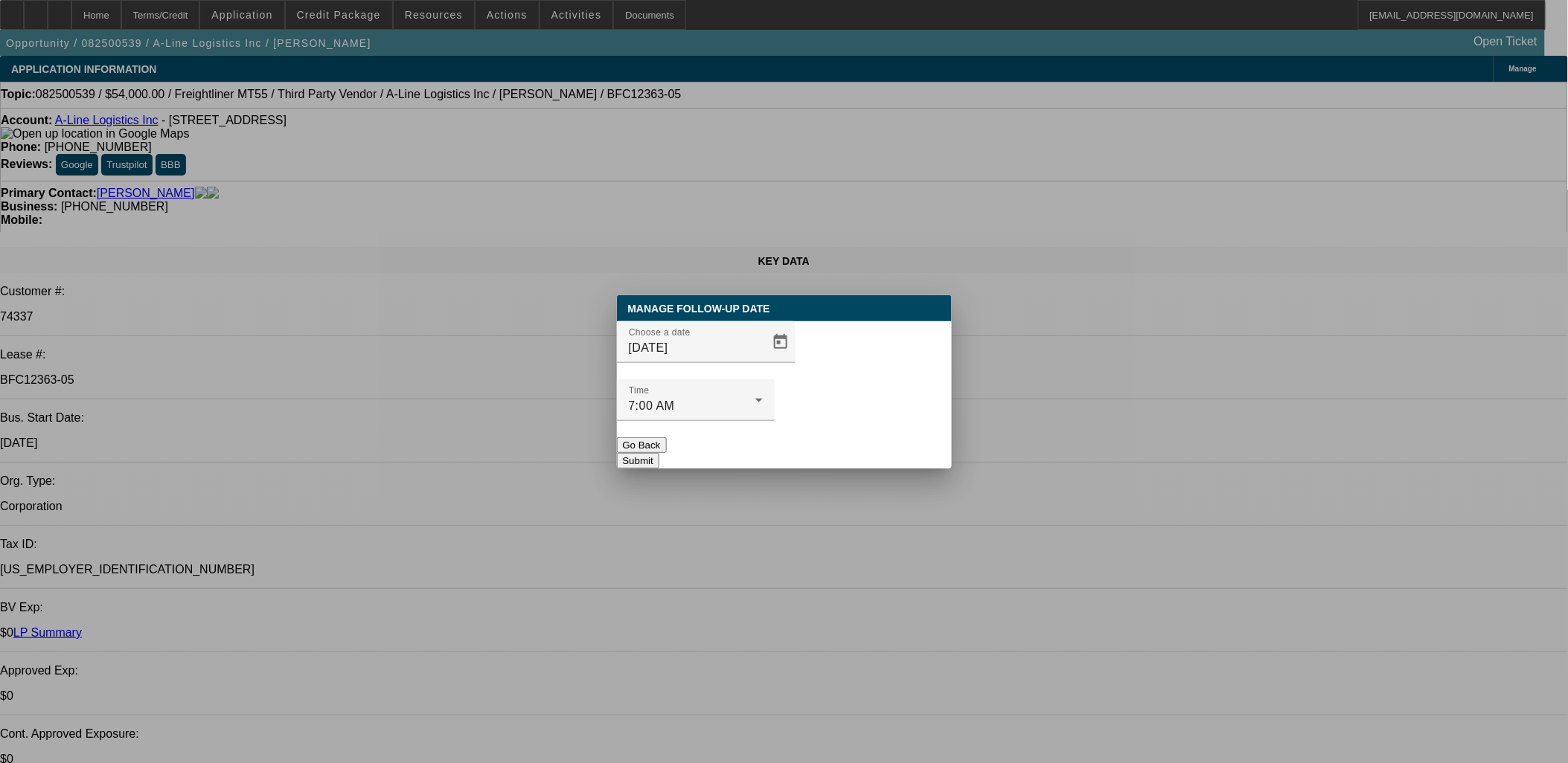
drag, startPoint x: 849, startPoint y: 426, endPoint x: 501, endPoint y: 2, distance: 548.5
click at [659, 453] on button "Submit" at bounding box center [637, 461] width 42 height 15
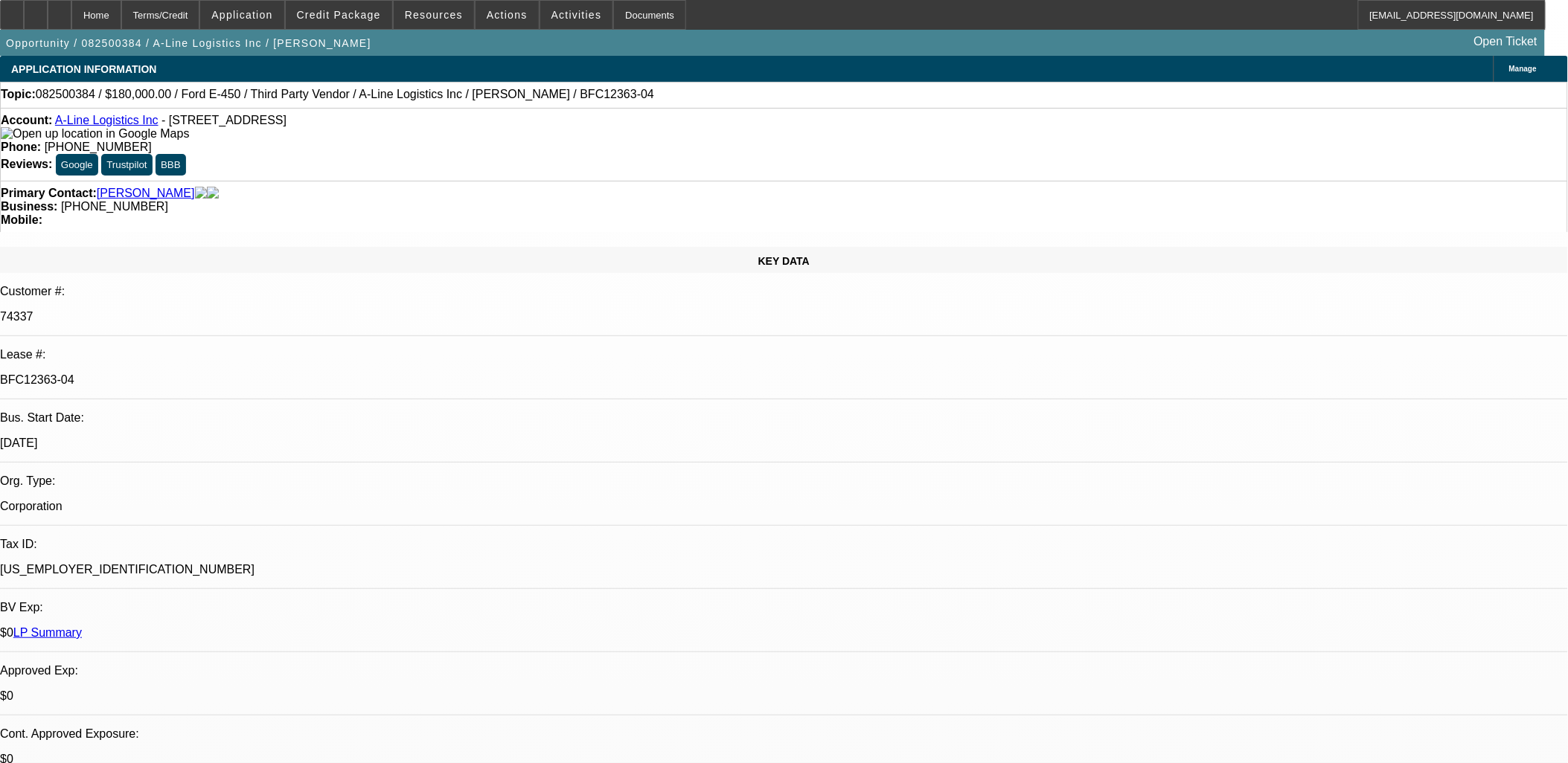
select select "0"
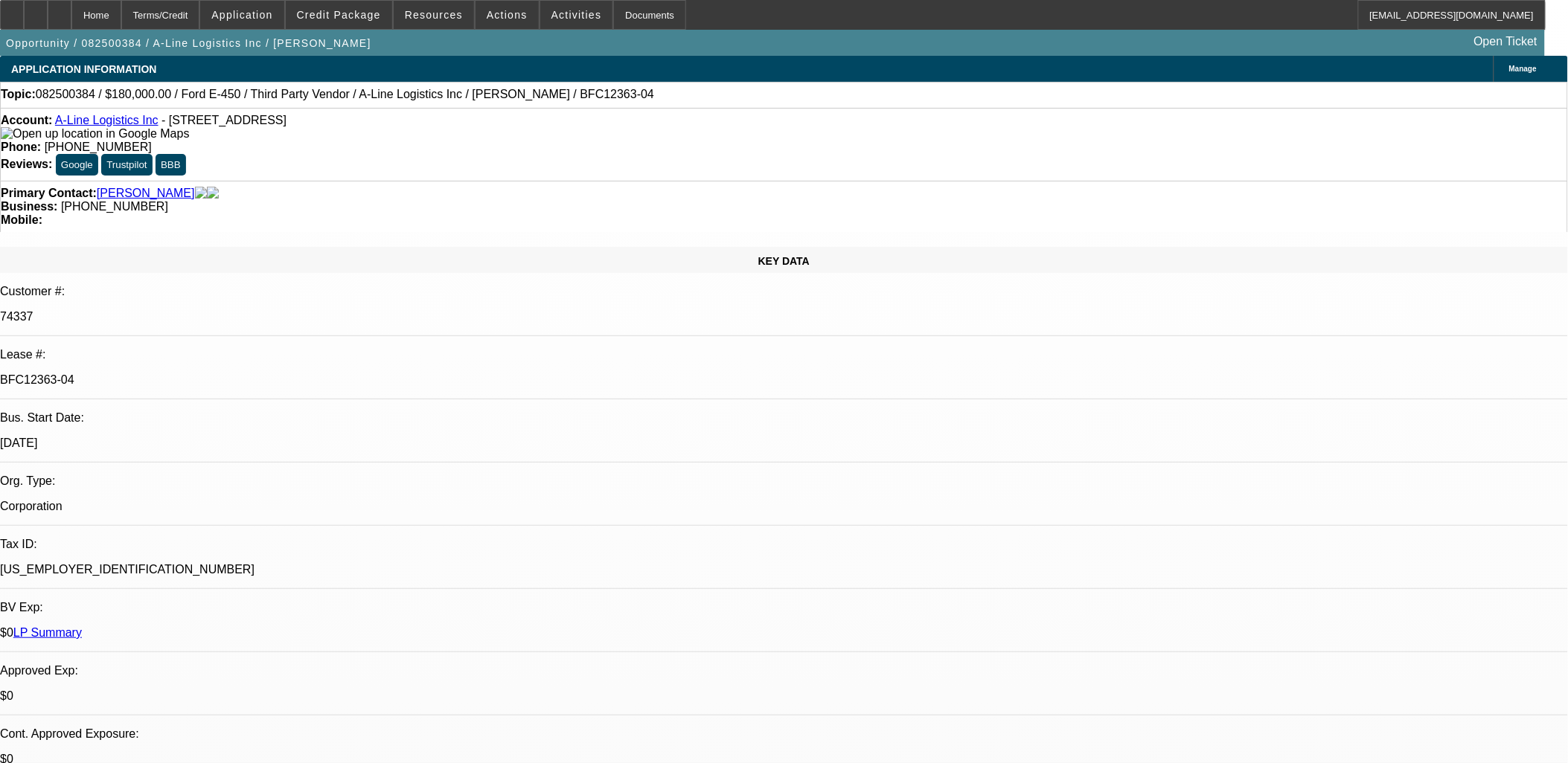
select select "0"
select select "0.1"
select select "0"
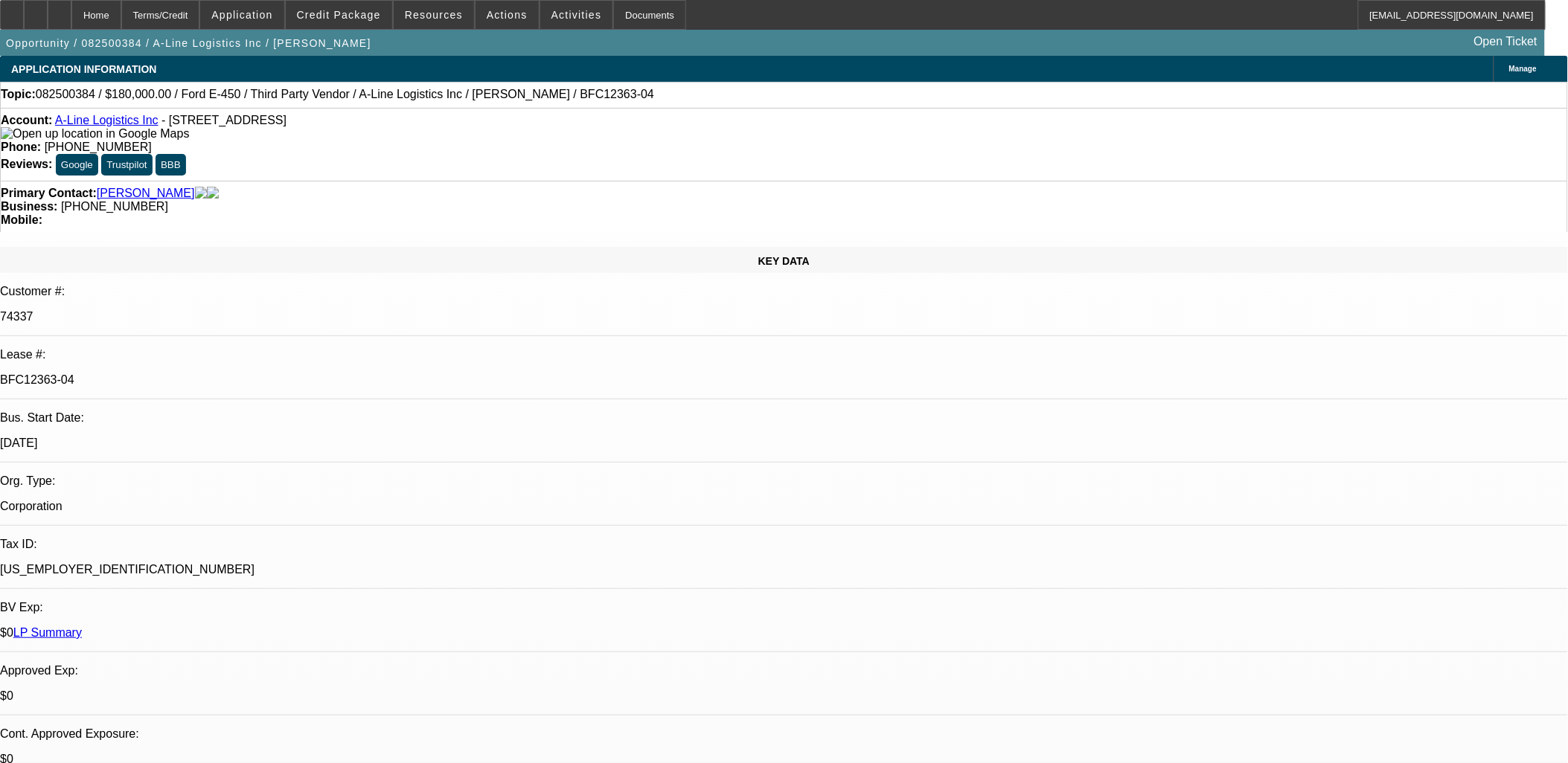
select select "0"
select select "0.1"
select select "1"
select select "6"
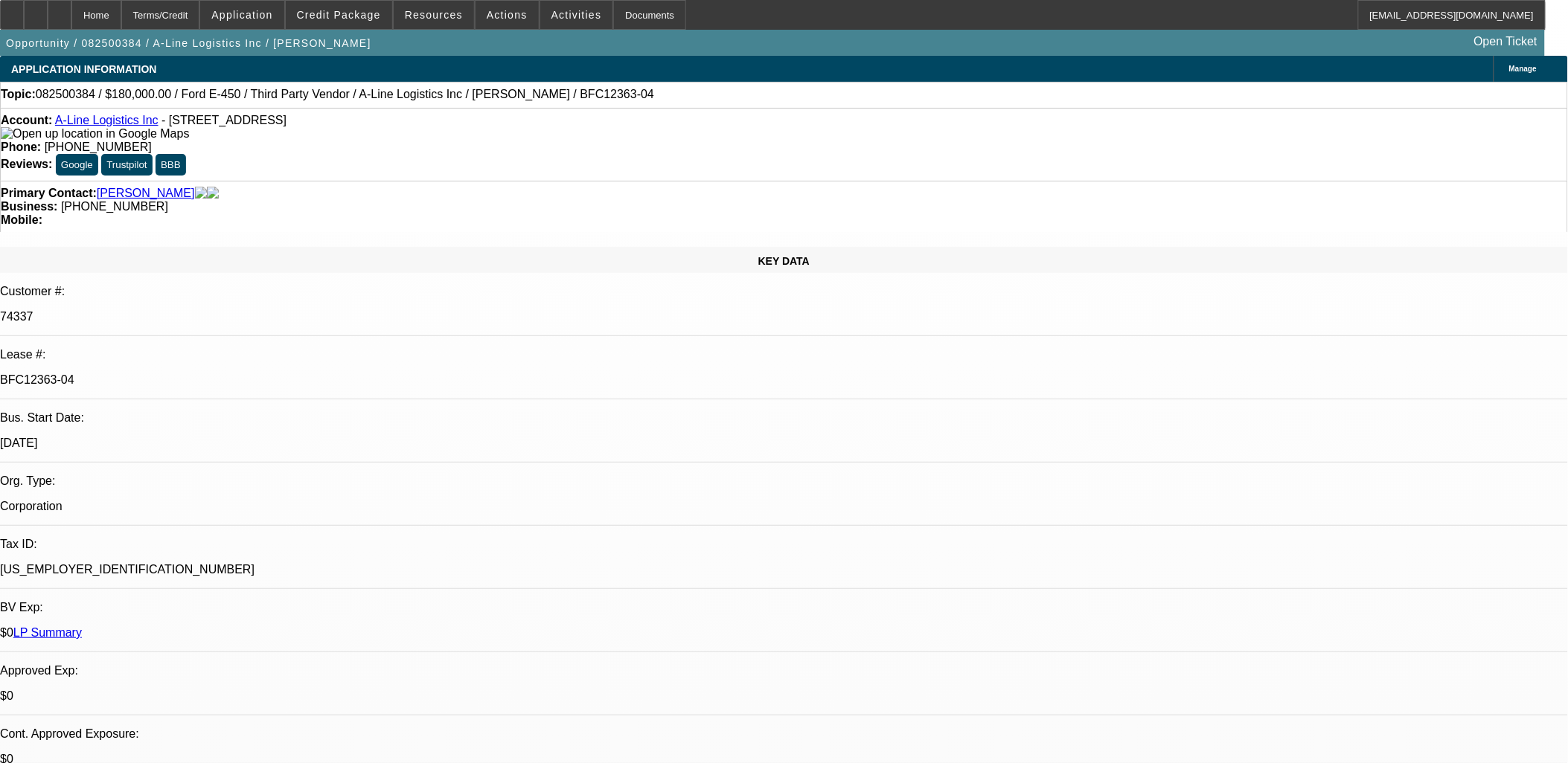
select select "1"
select select "6"
select select "1"
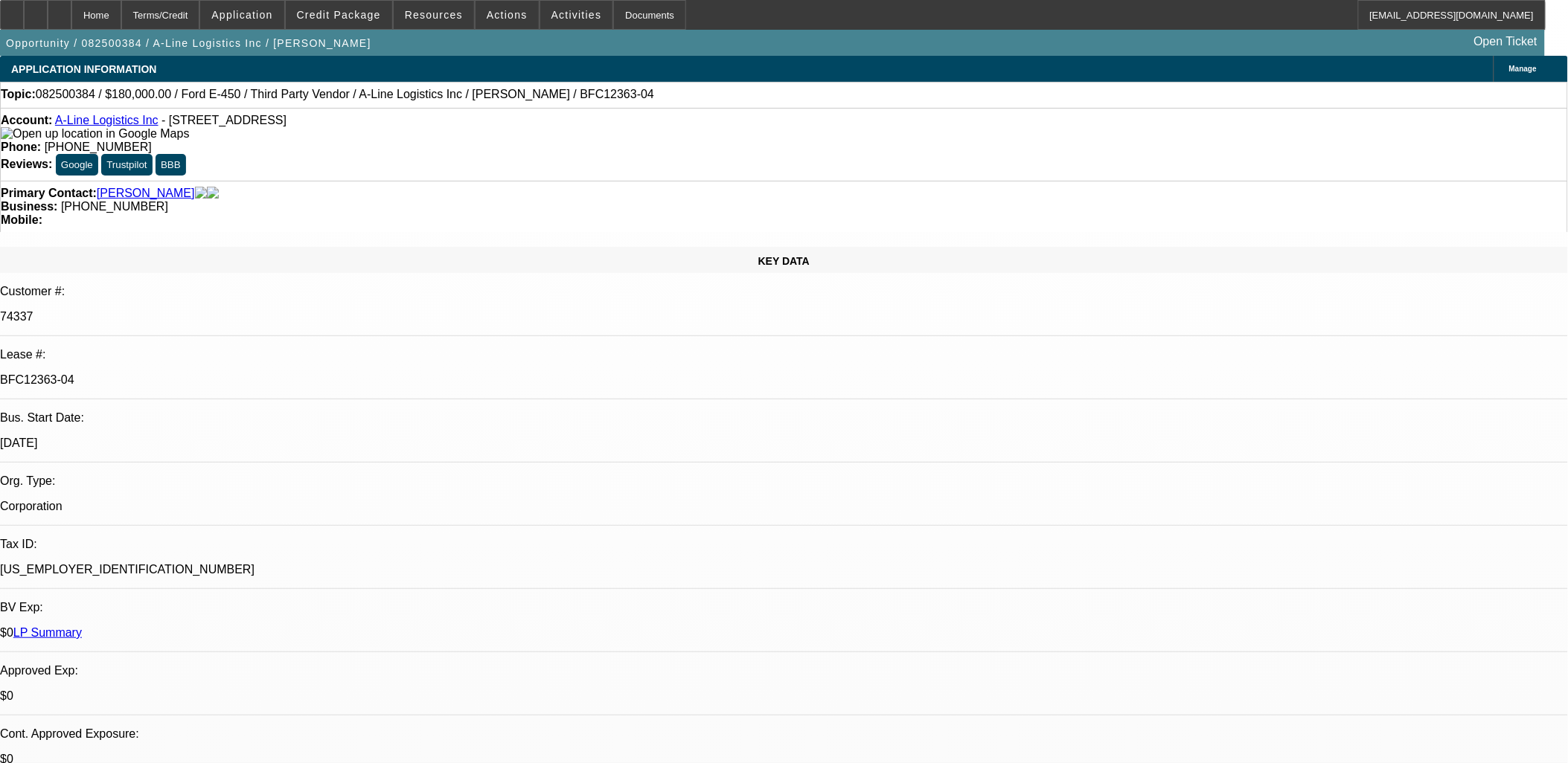
select select "4"
select select "1"
select select "4"
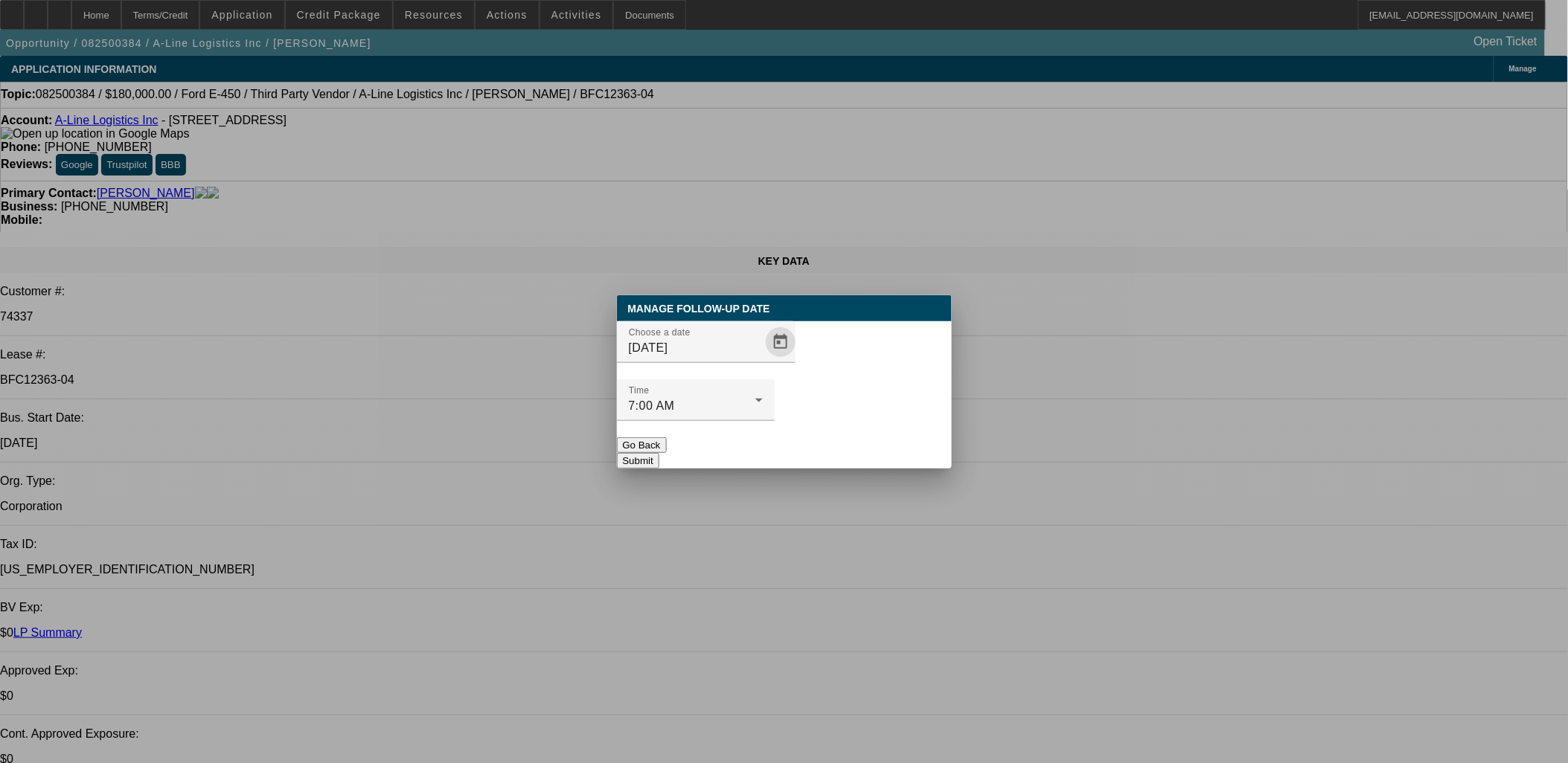
click at [762, 360] on span "Open calendar" at bounding box center [780, 342] width 35 height 35
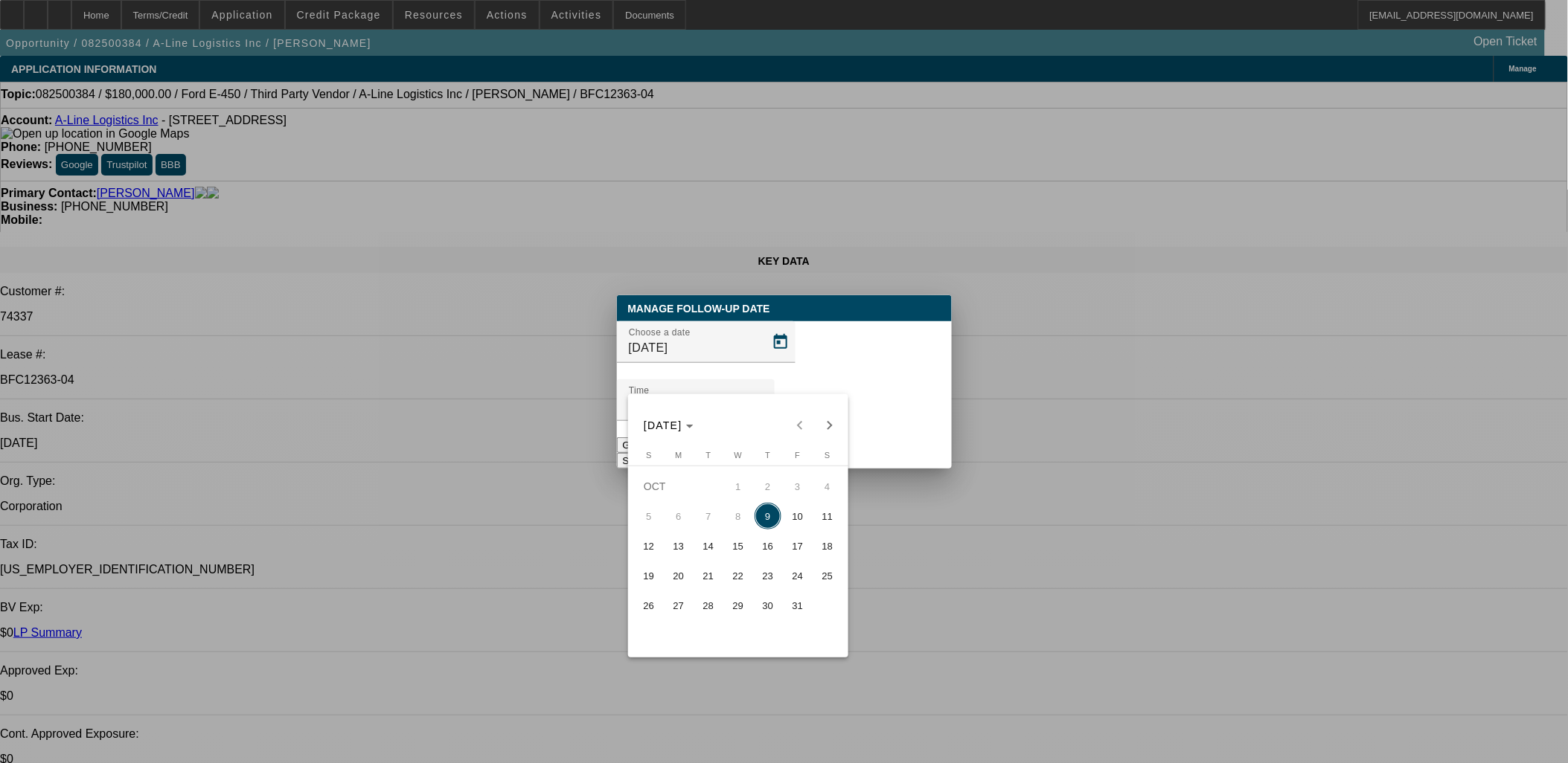
click at [782, 525] on button "10" at bounding box center [797, 516] width 30 height 30
type input "[DATE]"
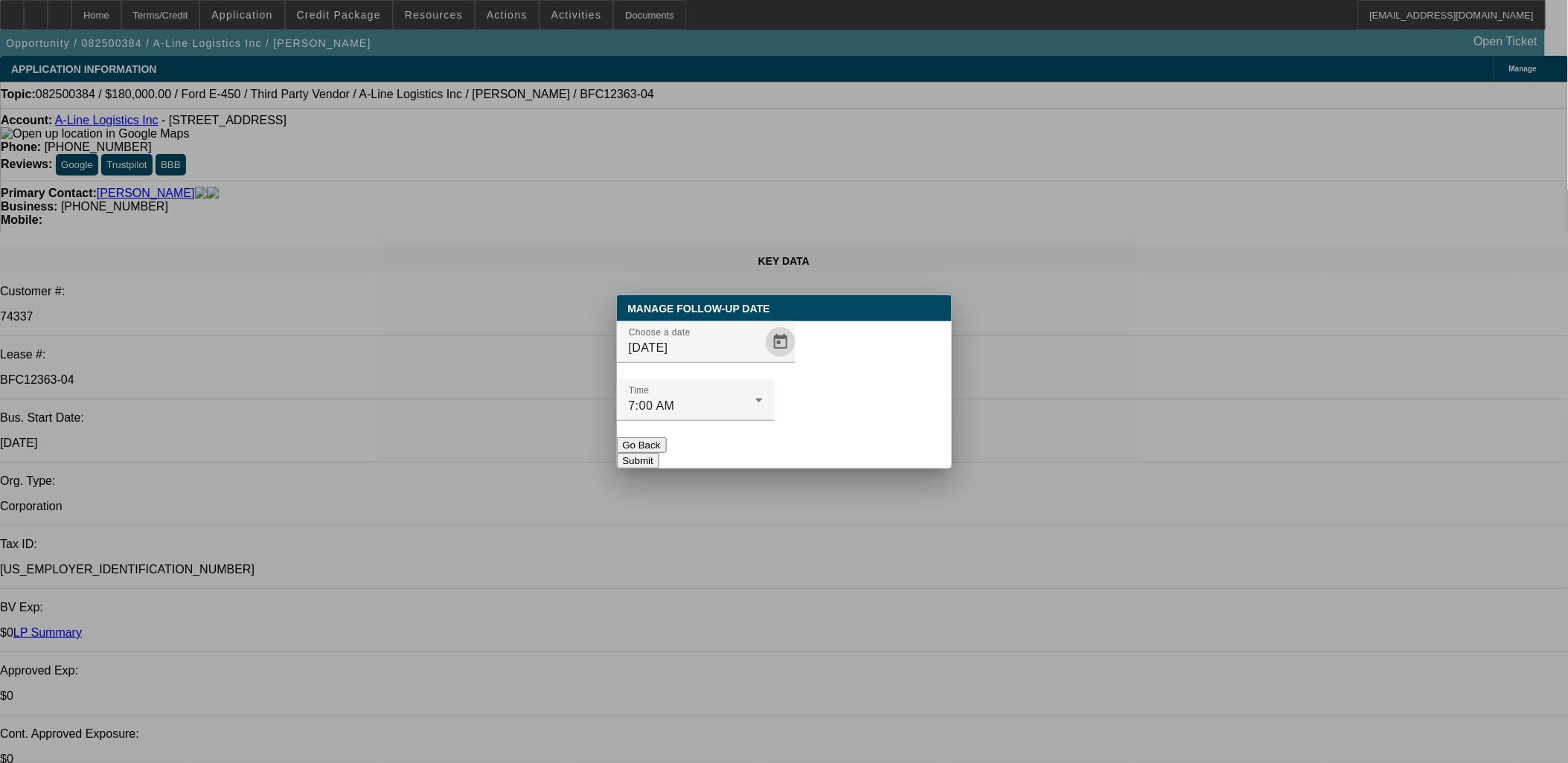
drag, startPoint x: 835, startPoint y: 396, endPoint x: 836, endPoint y: 406, distance: 10.0
click at [775, 421] on div at bounding box center [695, 429] width 158 height 16
click at [659, 453] on button "Submit" at bounding box center [637, 461] width 42 height 15
